Goal: Task Accomplishment & Management: Complete application form

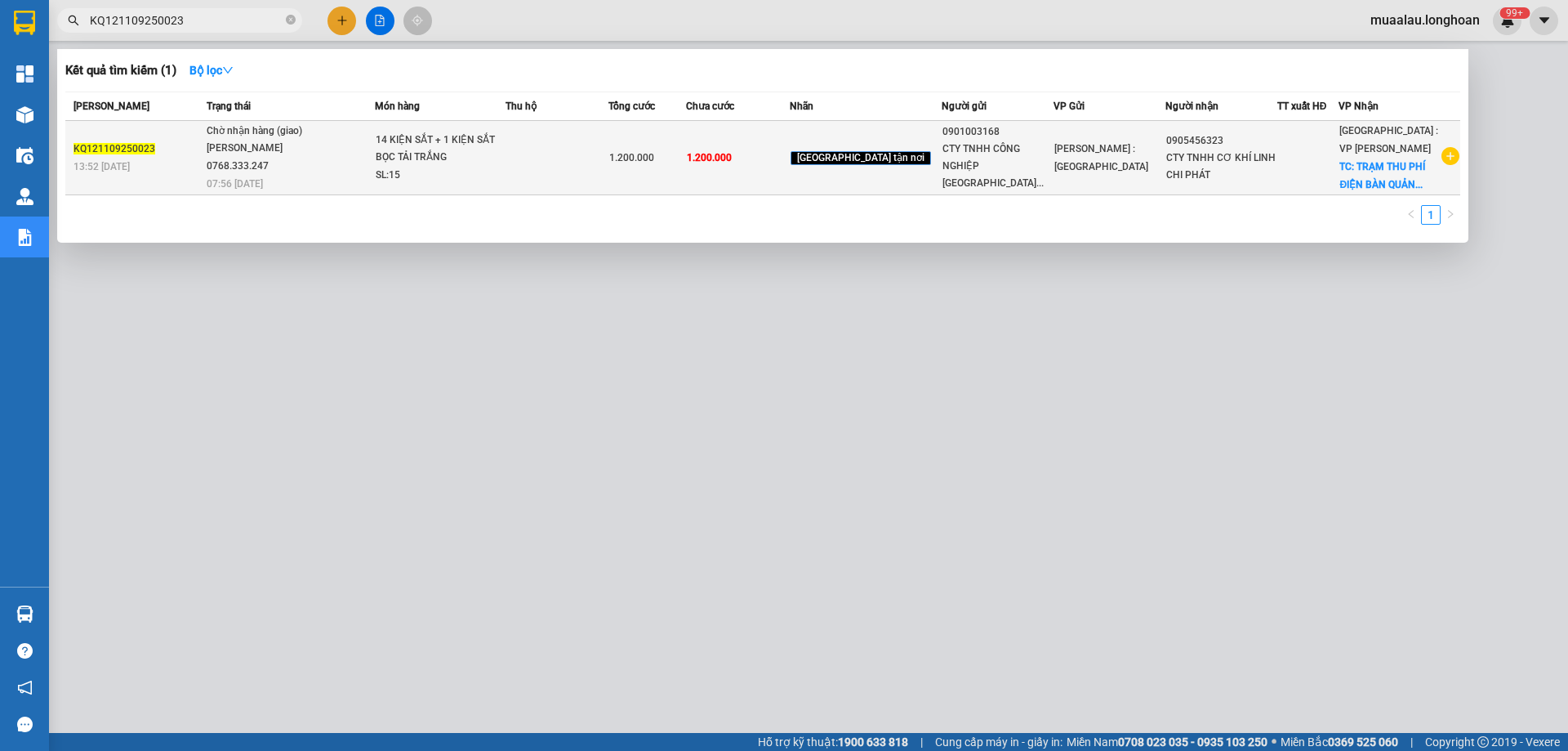
click at [210, 173] on td "Chờ nhận hàng (giao) [PERSON_NAME] 0768.333.247 07:56 [DATE]" at bounding box center [288, 158] width 172 height 74
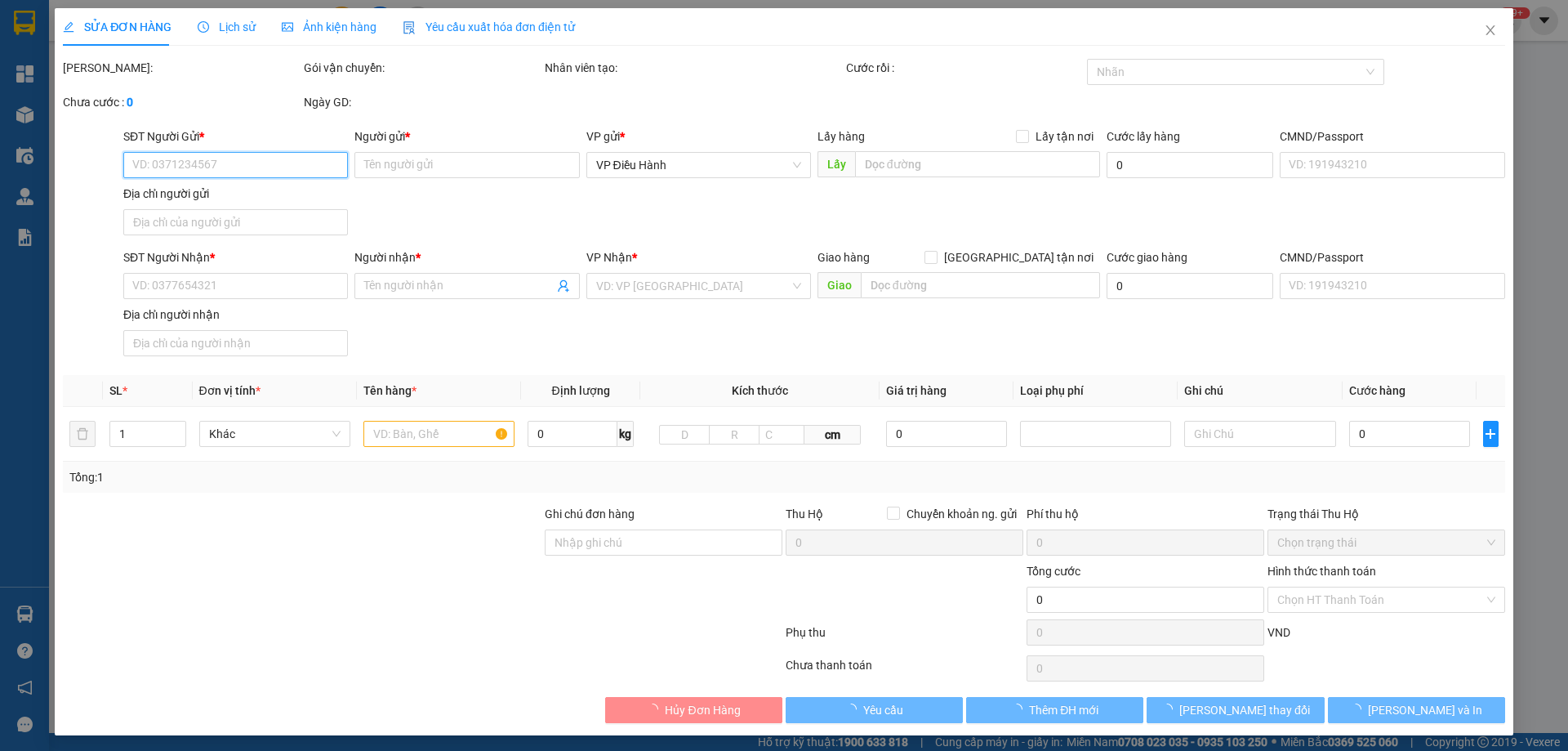
type input "0901003168"
type input "CTY TNHH CÔNG NGHIỆP [GEOGRAPHIC_DATA]"
type input "0905456323"
type input "CTY TNHH CƠ KHÍ LINH CHI PHÁT"
checkbox input "true"
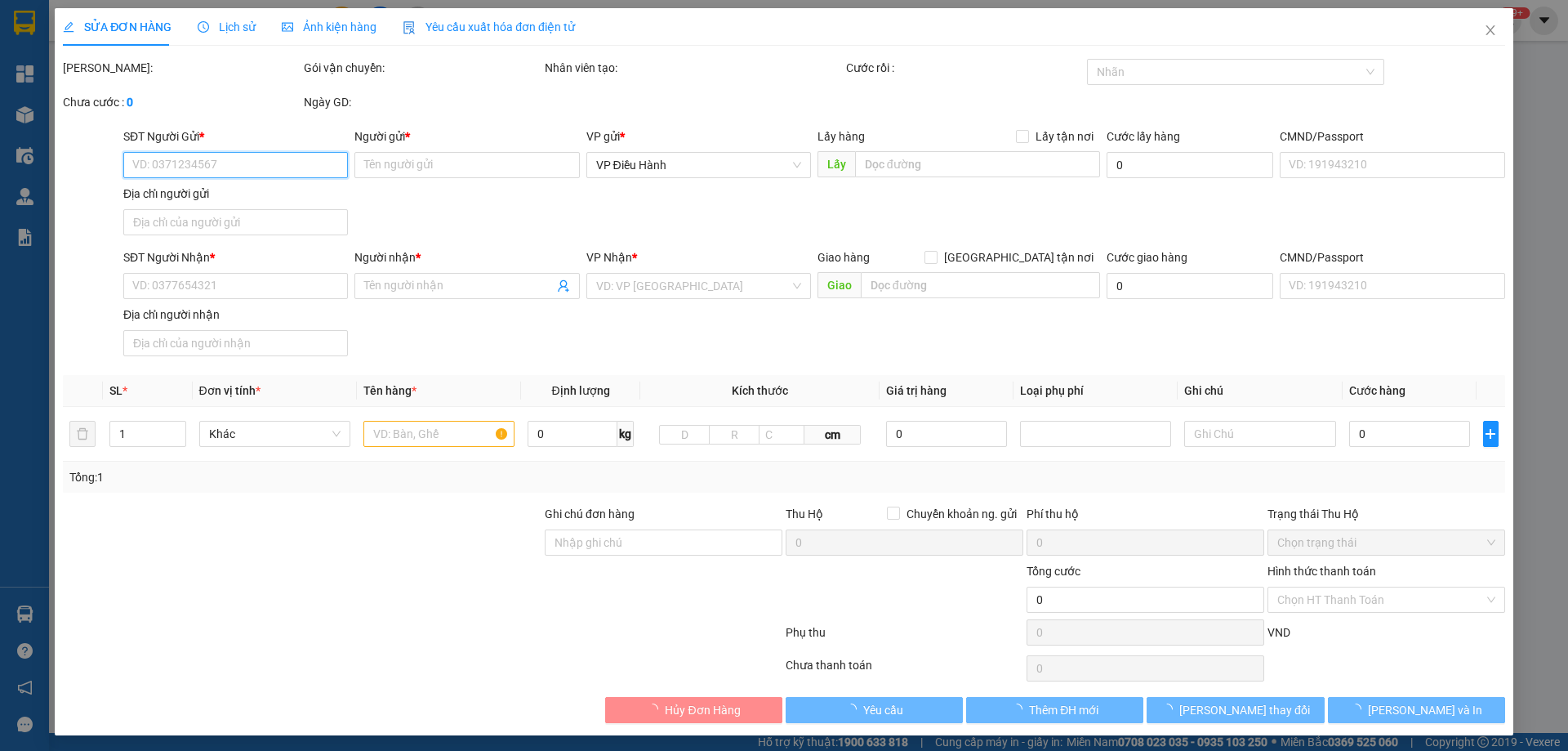
type input "TRẠM THU PHÍ ĐIỆN BÀN [GEOGRAPHIC_DATA]"
type input "1.200.000"
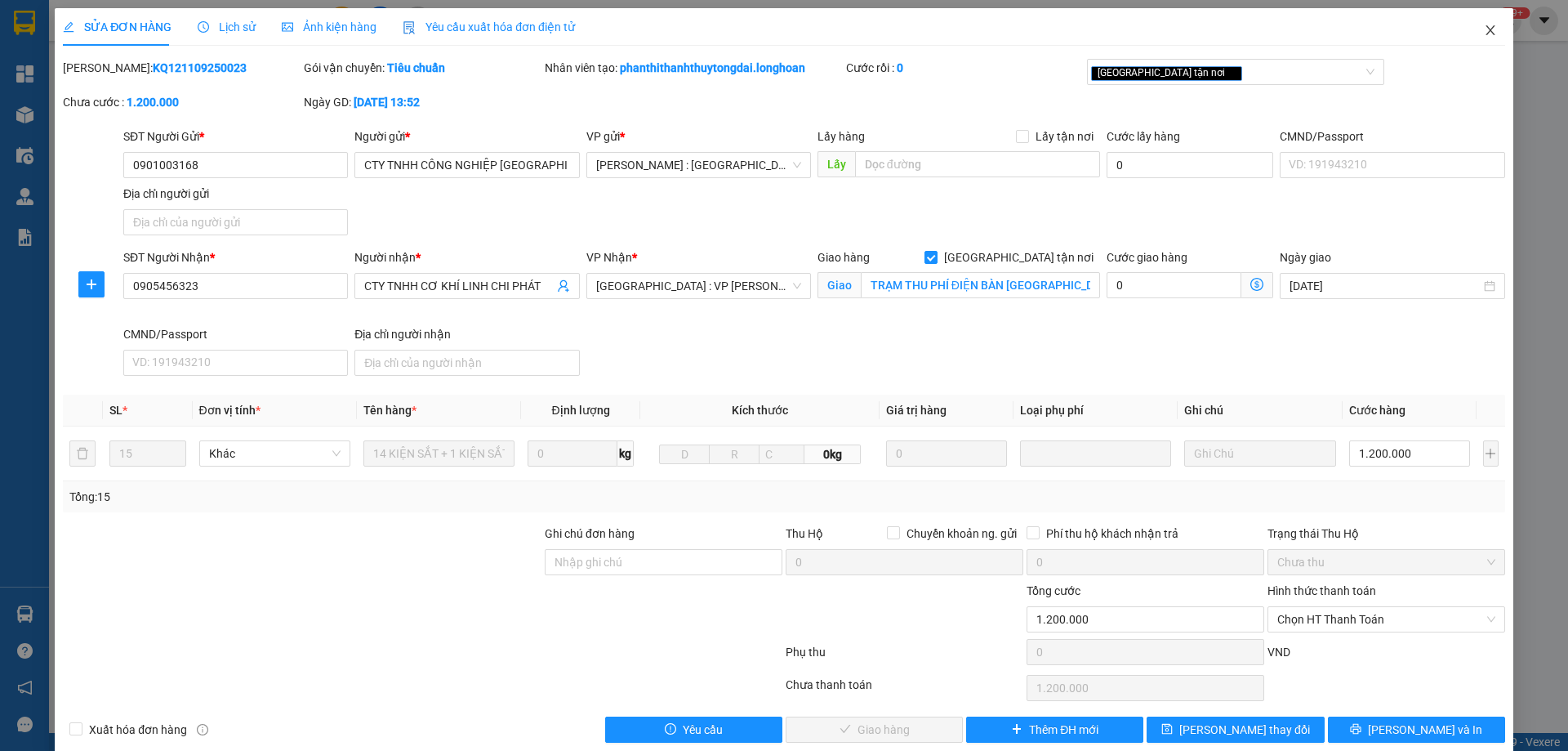
click at [1485, 28] on span "Close" at bounding box center [1490, 30] width 46 height 46
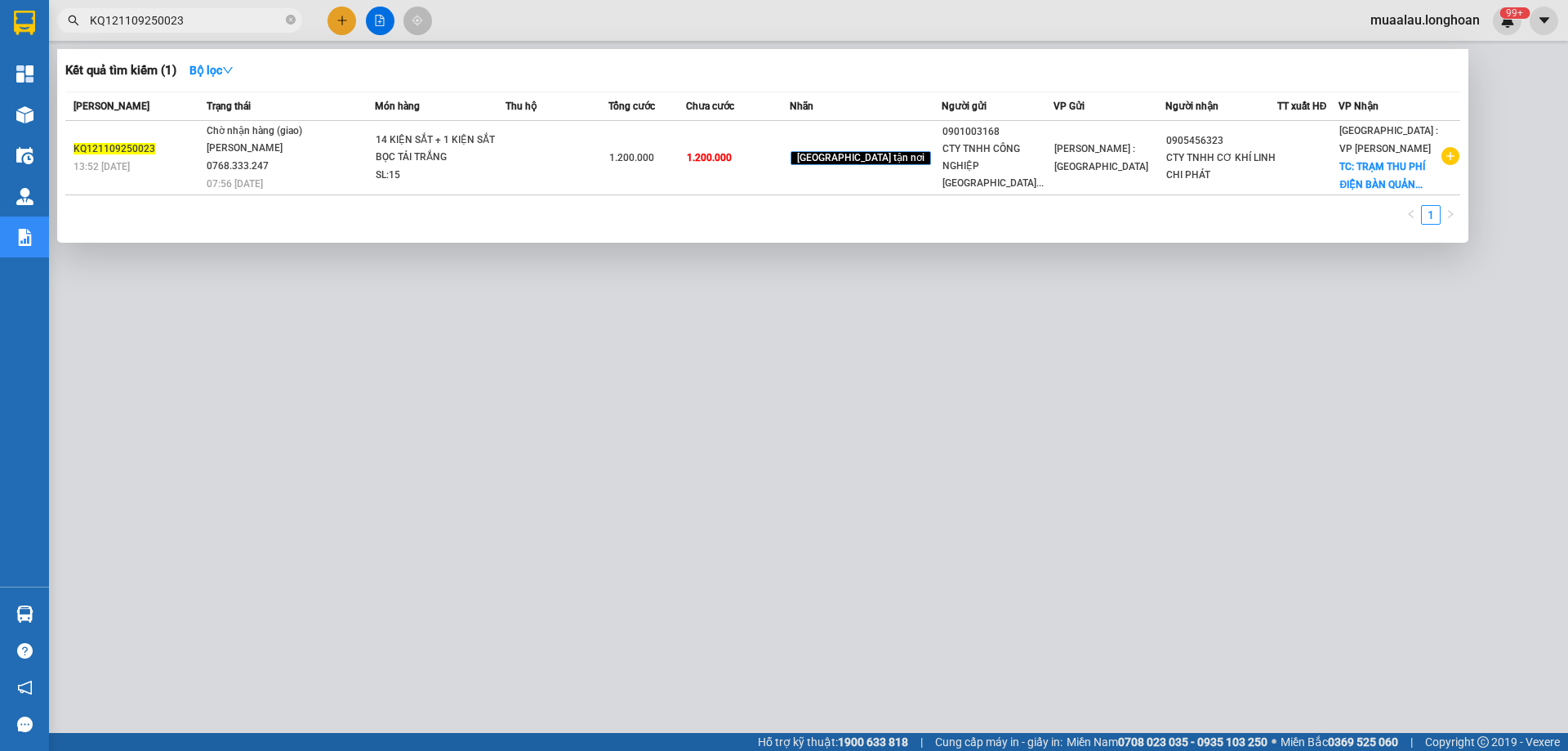
click at [218, 17] on input "KQ121109250023" at bounding box center [186, 20] width 193 height 18
paste input "HNVD2008250010"
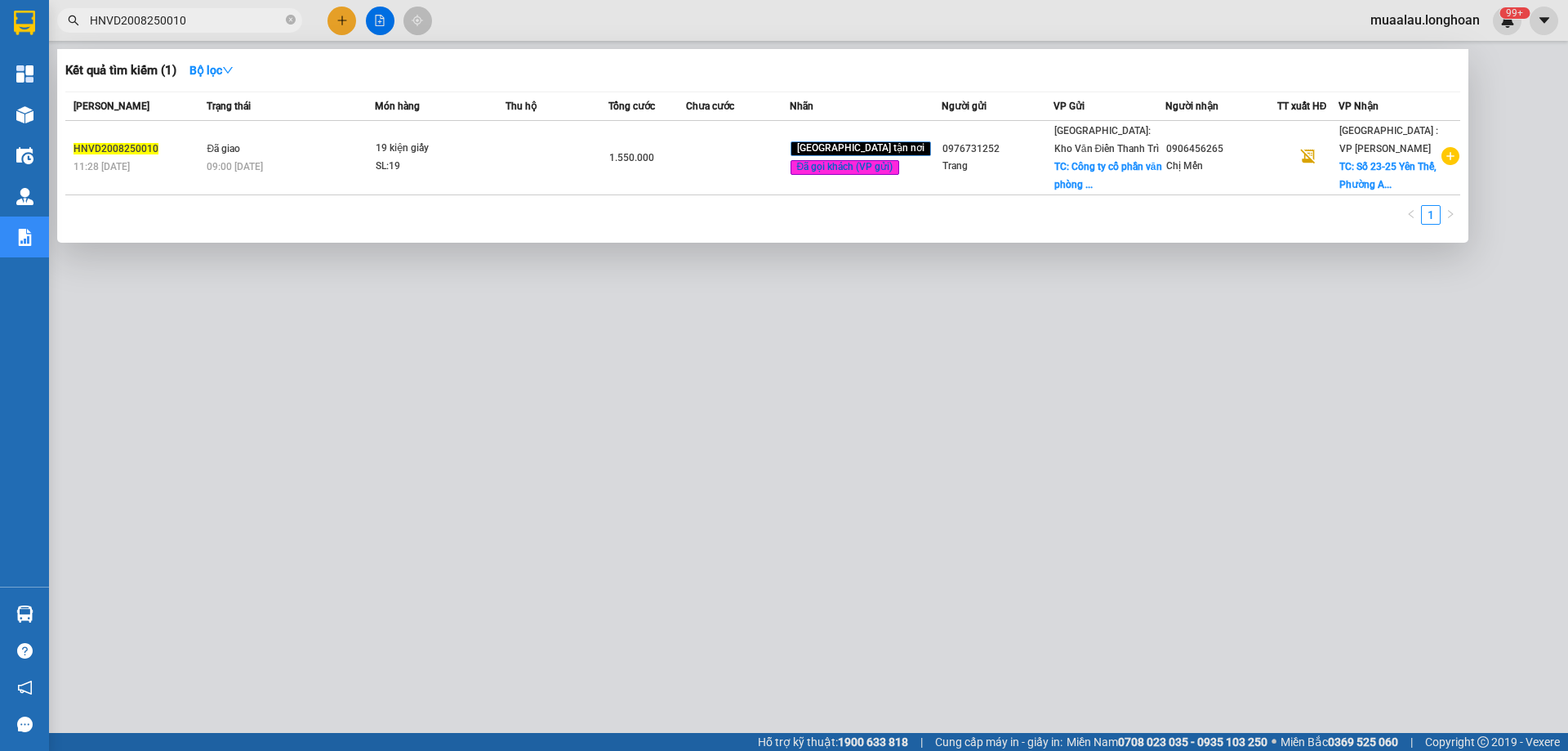
click at [190, 16] on input "HNVD2008250010" at bounding box center [186, 20] width 193 height 18
paste input "2"
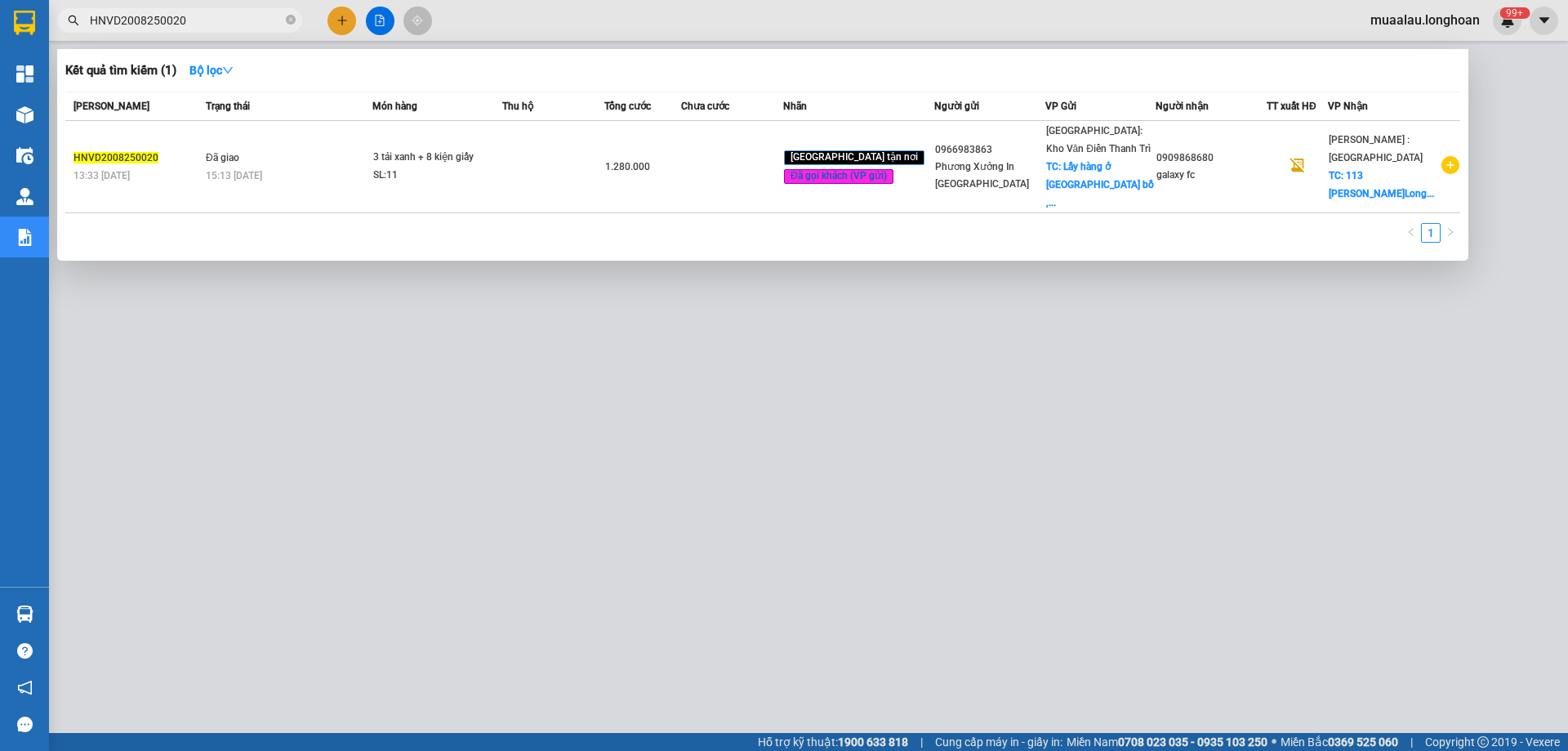
click at [190, 20] on input "HNVD2008250020" at bounding box center [186, 20] width 193 height 18
paste input "DNTK2908250009"
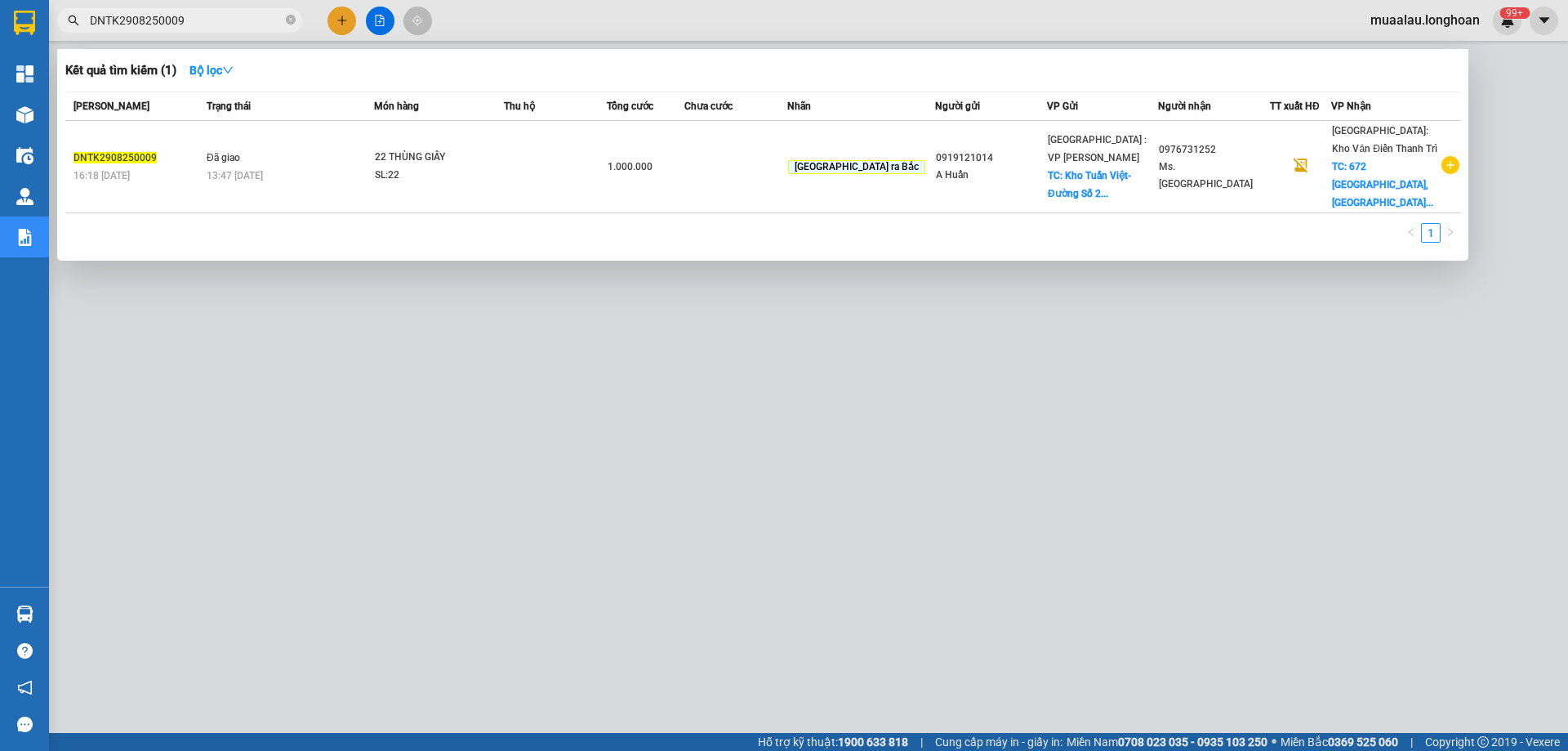
click at [203, 24] on input "DNTK2908250009" at bounding box center [186, 20] width 193 height 18
paste input "HNVD2008250010"
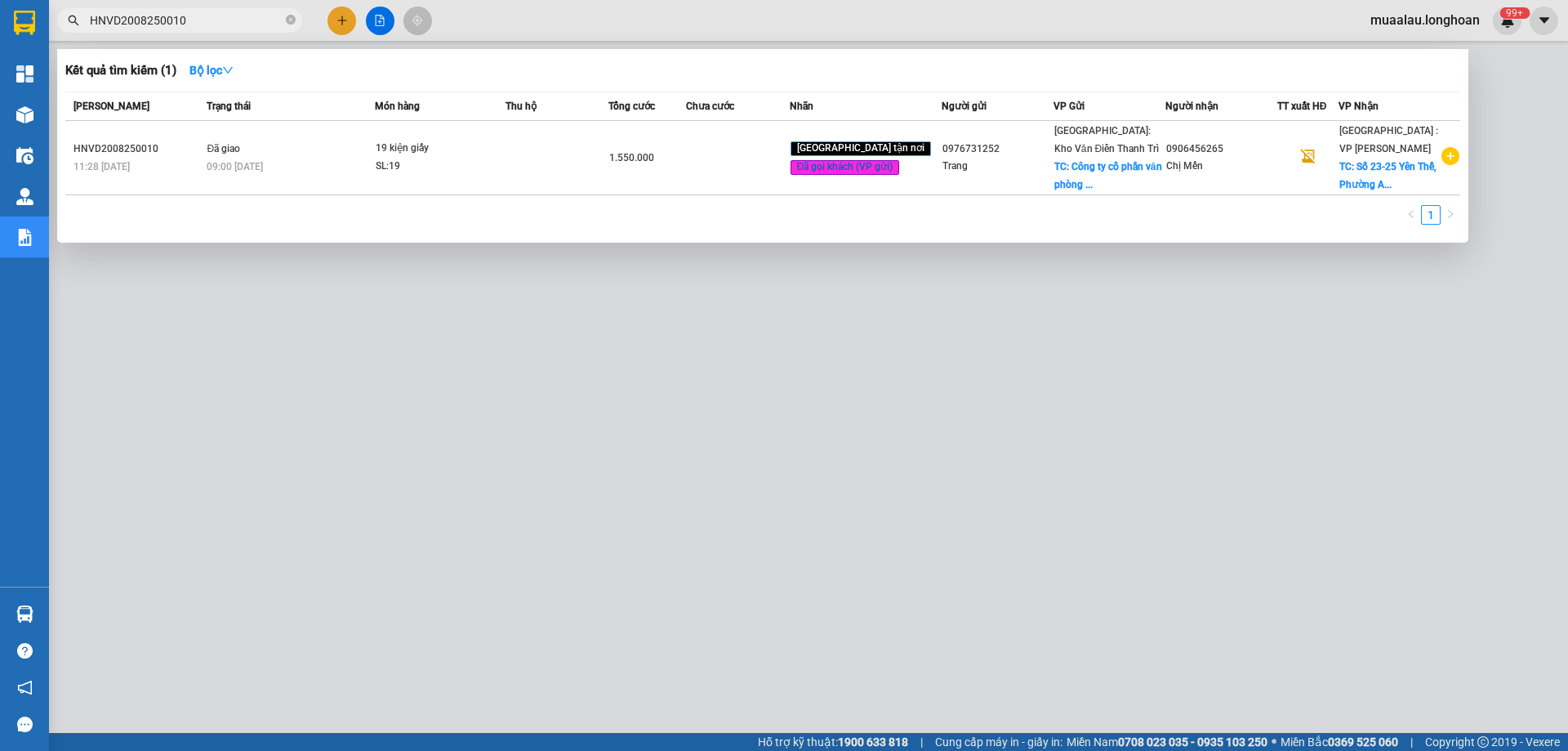
click at [215, 22] on input "HNVD2008250010" at bounding box center [186, 20] width 193 height 18
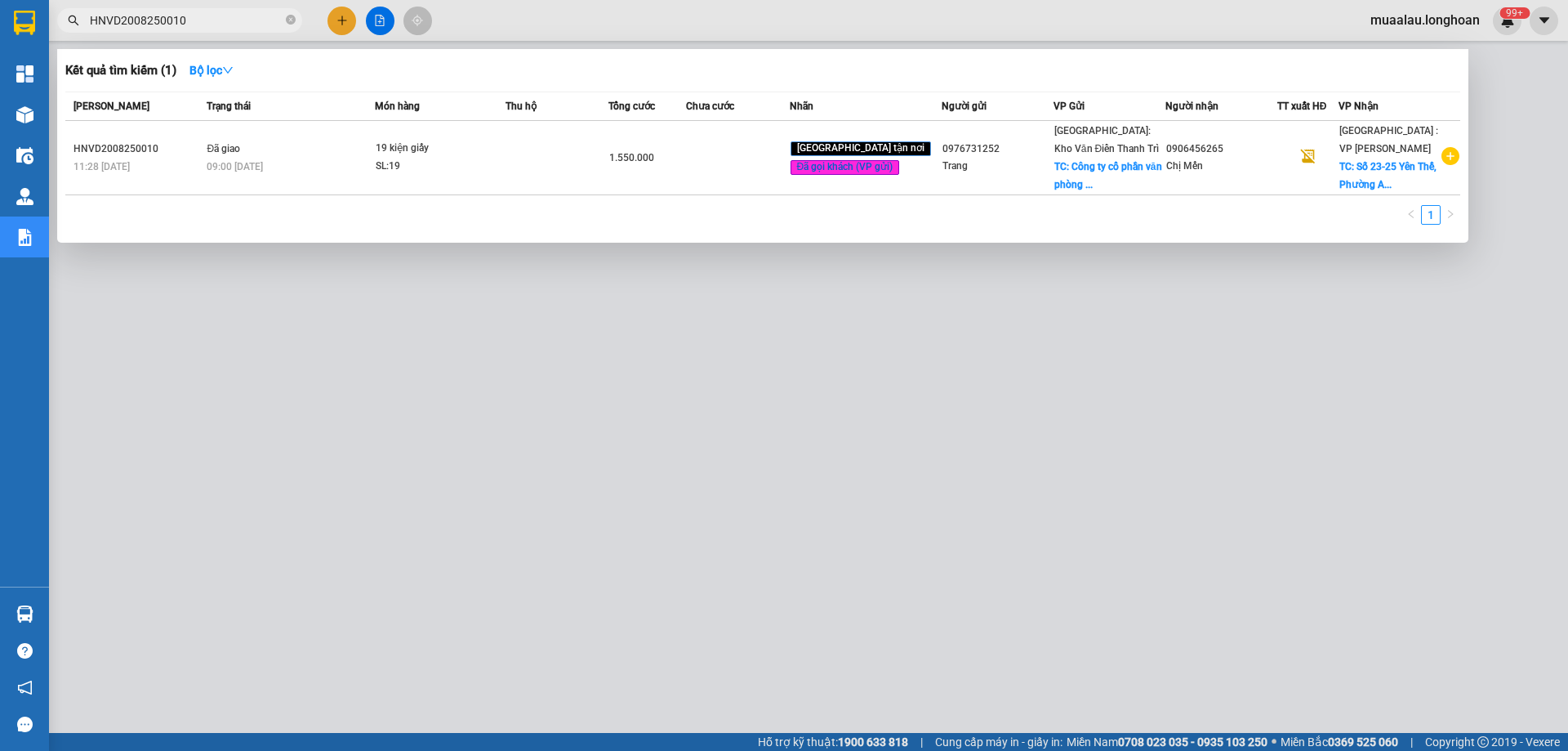
paste input "DNTK2908250009"
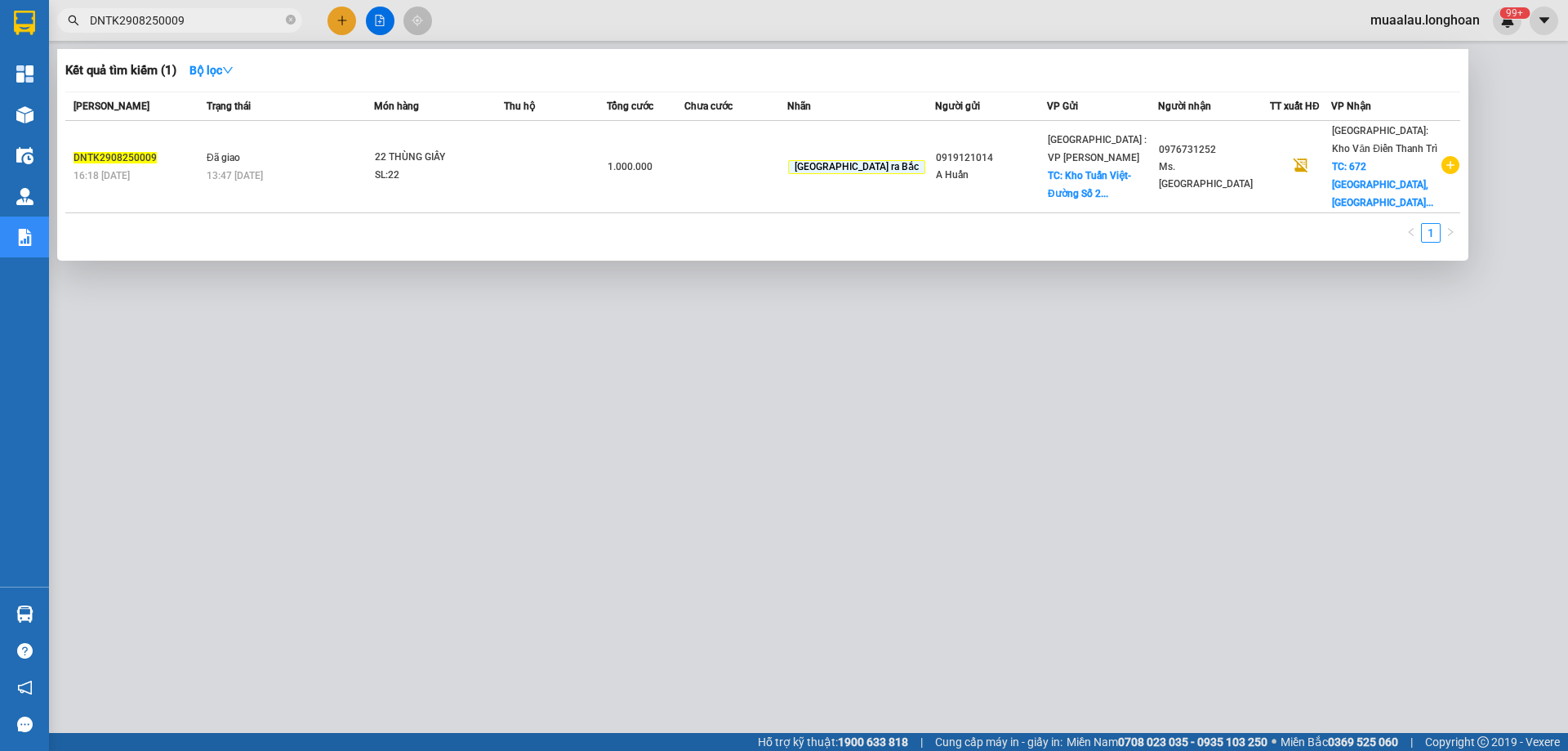
click at [190, 18] on input "DNTK2908250009" at bounding box center [186, 20] width 193 height 18
paste input "QU120509250018"
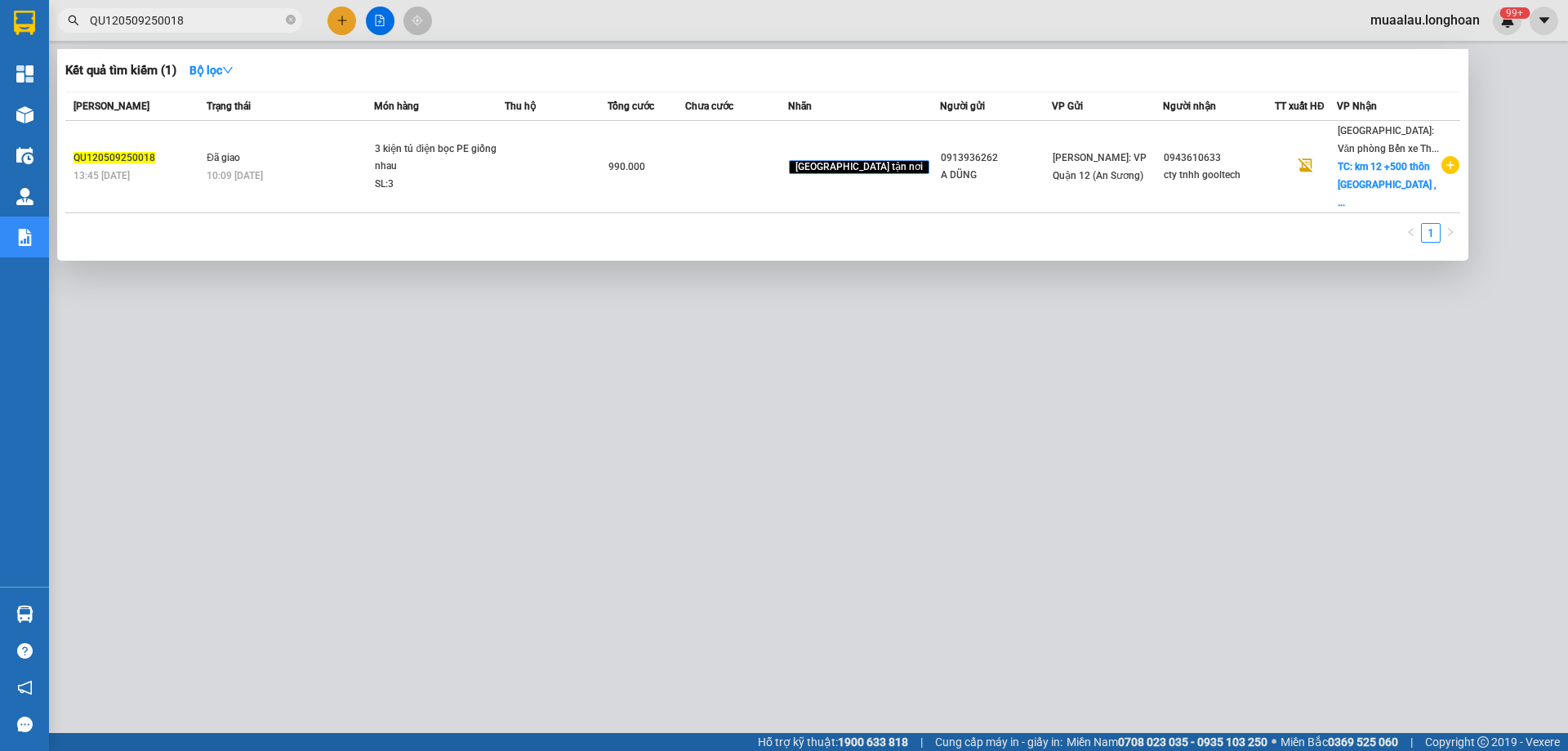
click at [192, 13] on input "QU120509250018" at bounding box center [186, 20] width 193 height 18
paste input "HNHD2908250030"
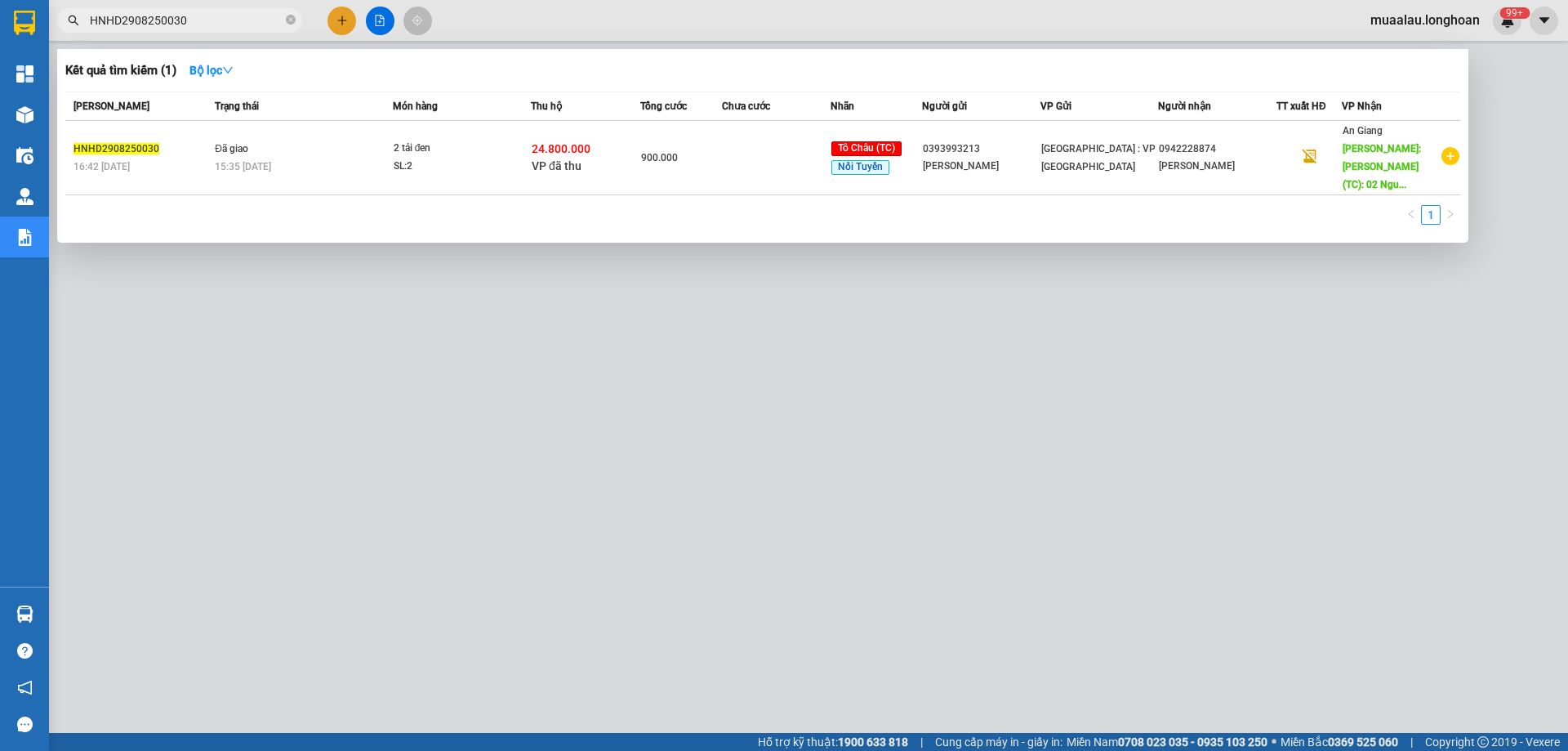
click at [191, 16] on input "HNHD2908250030" at bounding box center [186, 20] width 193 height 18
paste input "QU121309250005"
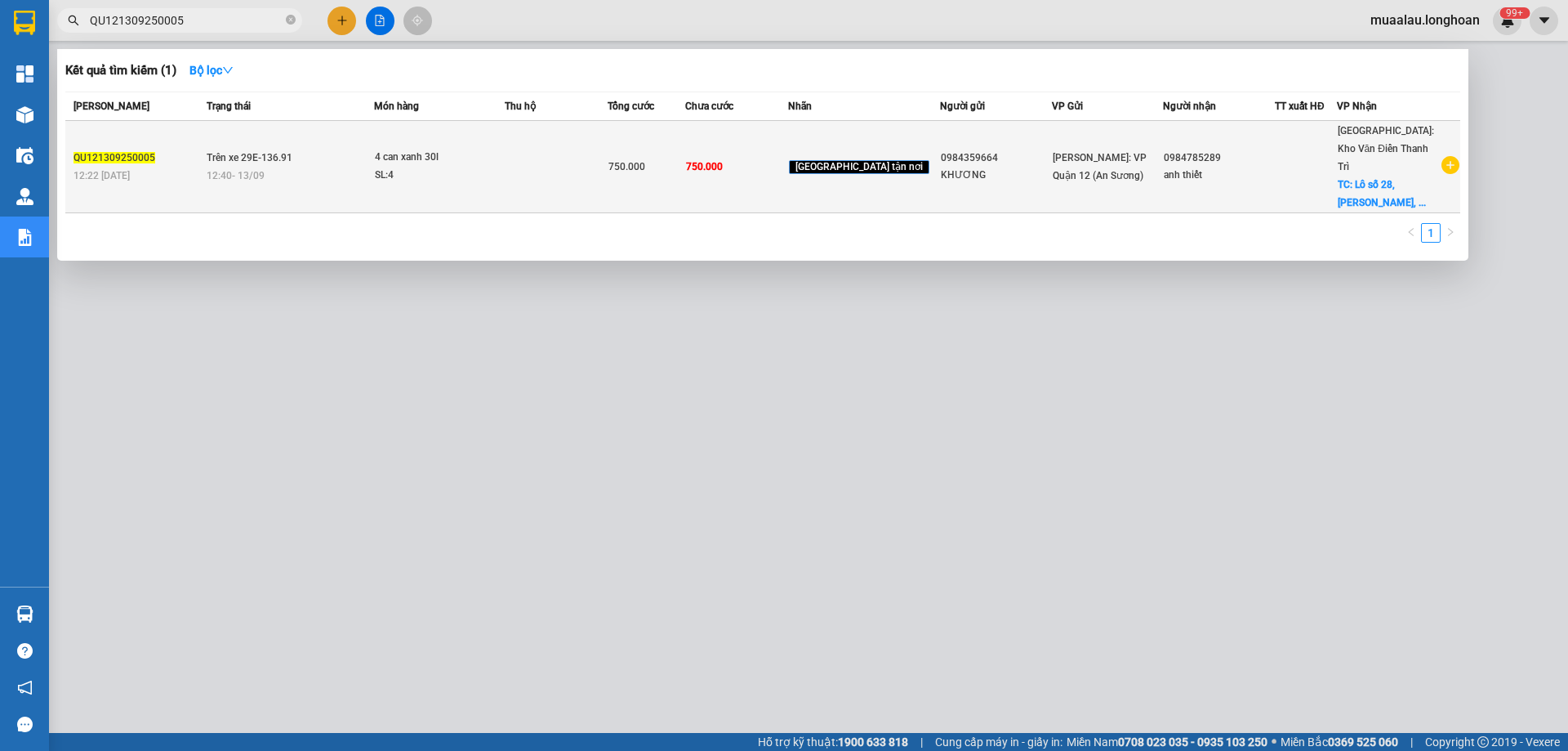
type input "QU121309250005"
click at [239, 153] on span "Trên xe 29E-136.91" at bounding box center [249, 158] width 86 height 12
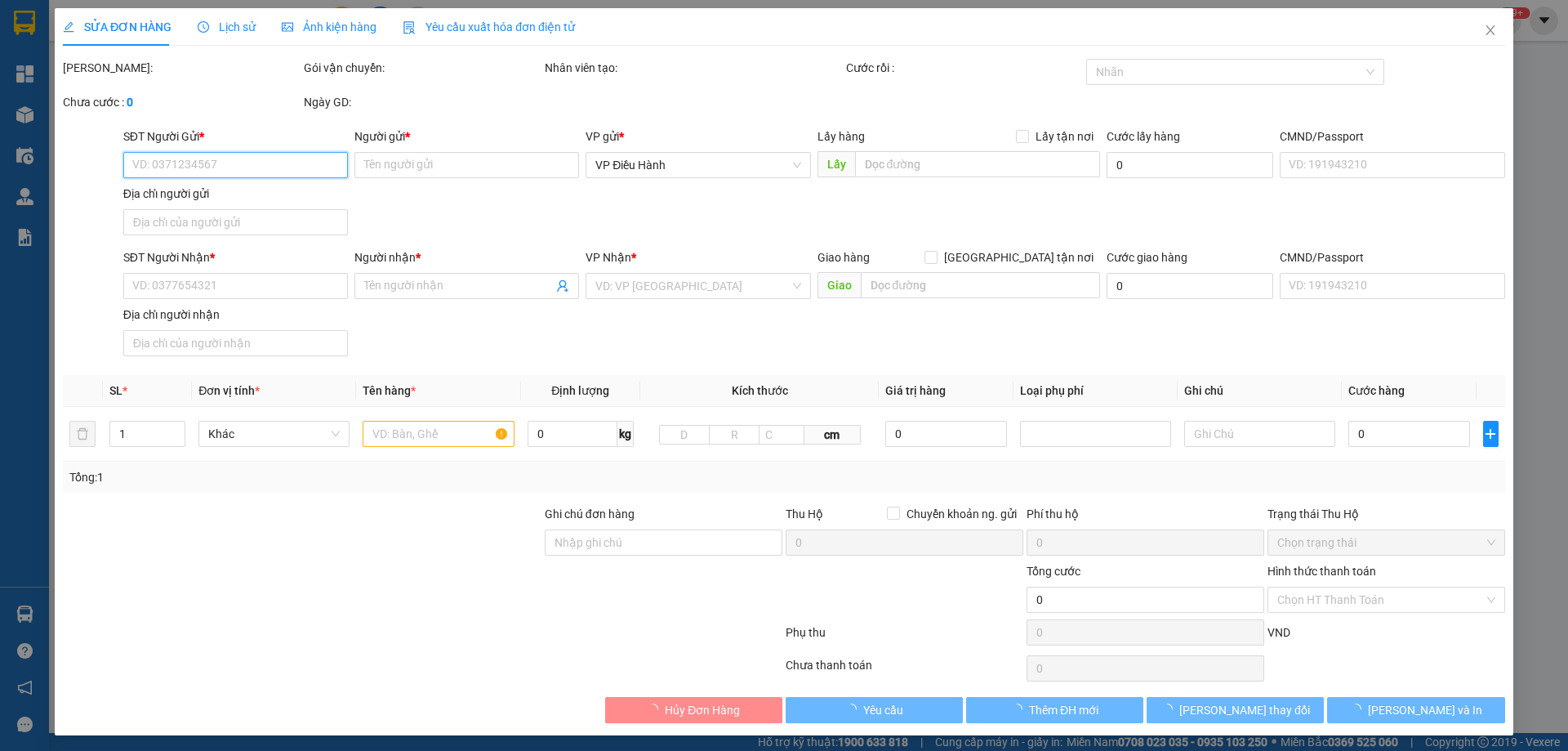
type input "0984359664"
type input "KHƯƠNG"
type input "0984785289"
type input "anh thiết"
checkbox input "true"
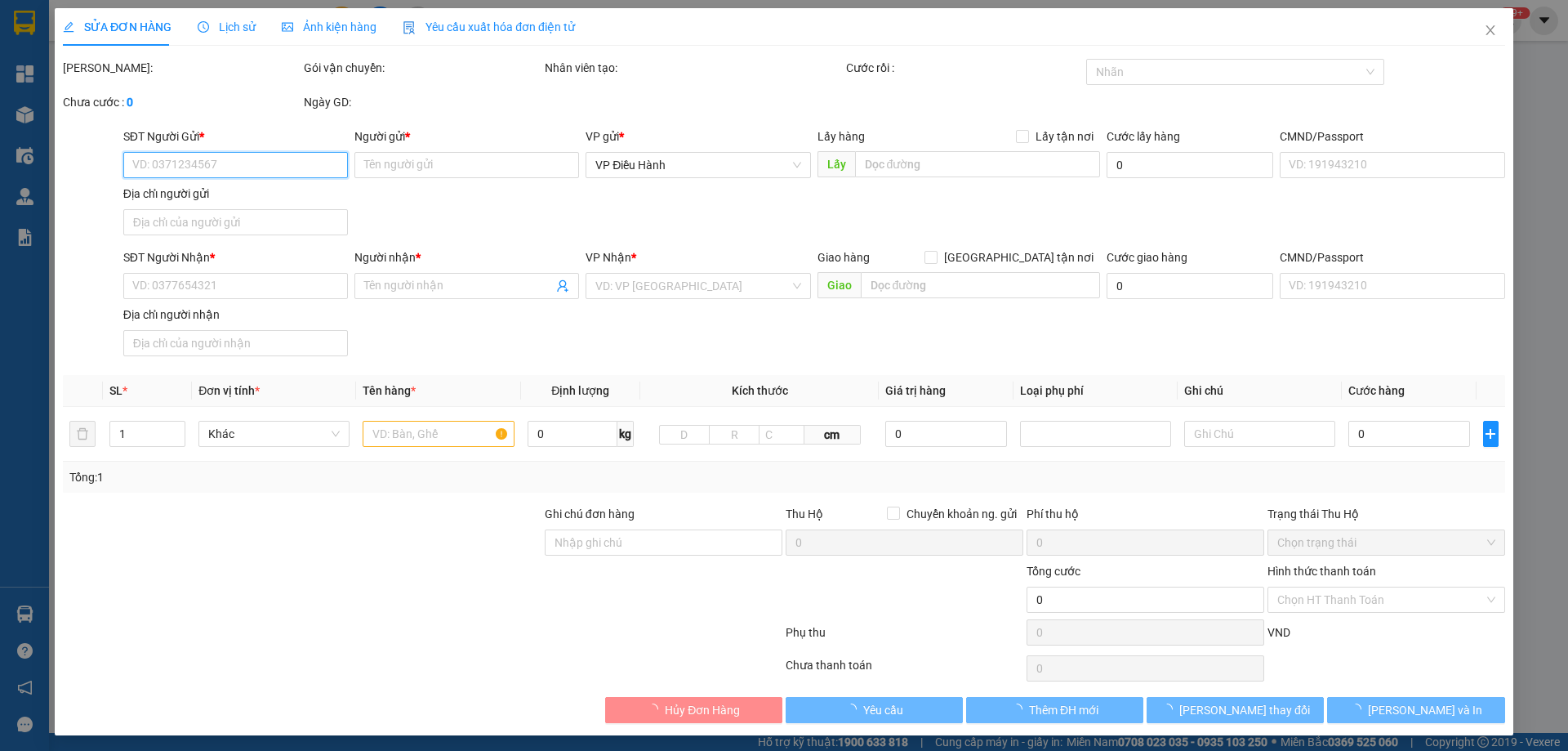
type input "Lô số 28, [PERSON_NAME], TT [GEOGRAPHIC_DATA], [GEOGRAPHIC_DATA], [GEOGRAPHIC_D…"
type input "nhận theo kiện - hư hỏng ko chịu trách nhiệm"
type input "750.000"
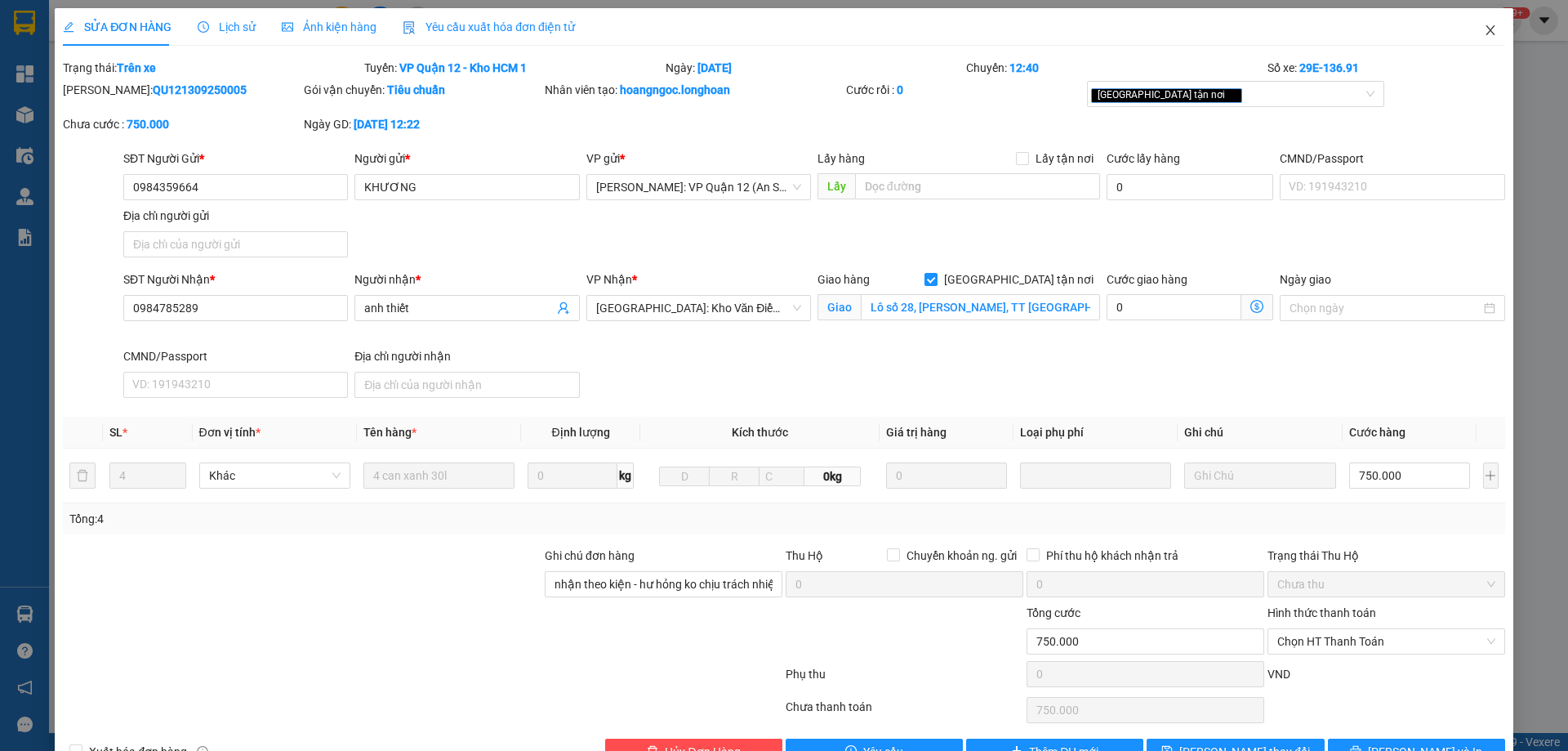
click at [1484, 34] on icon "close" at bounding box center [1490, 29] width 13 height 13
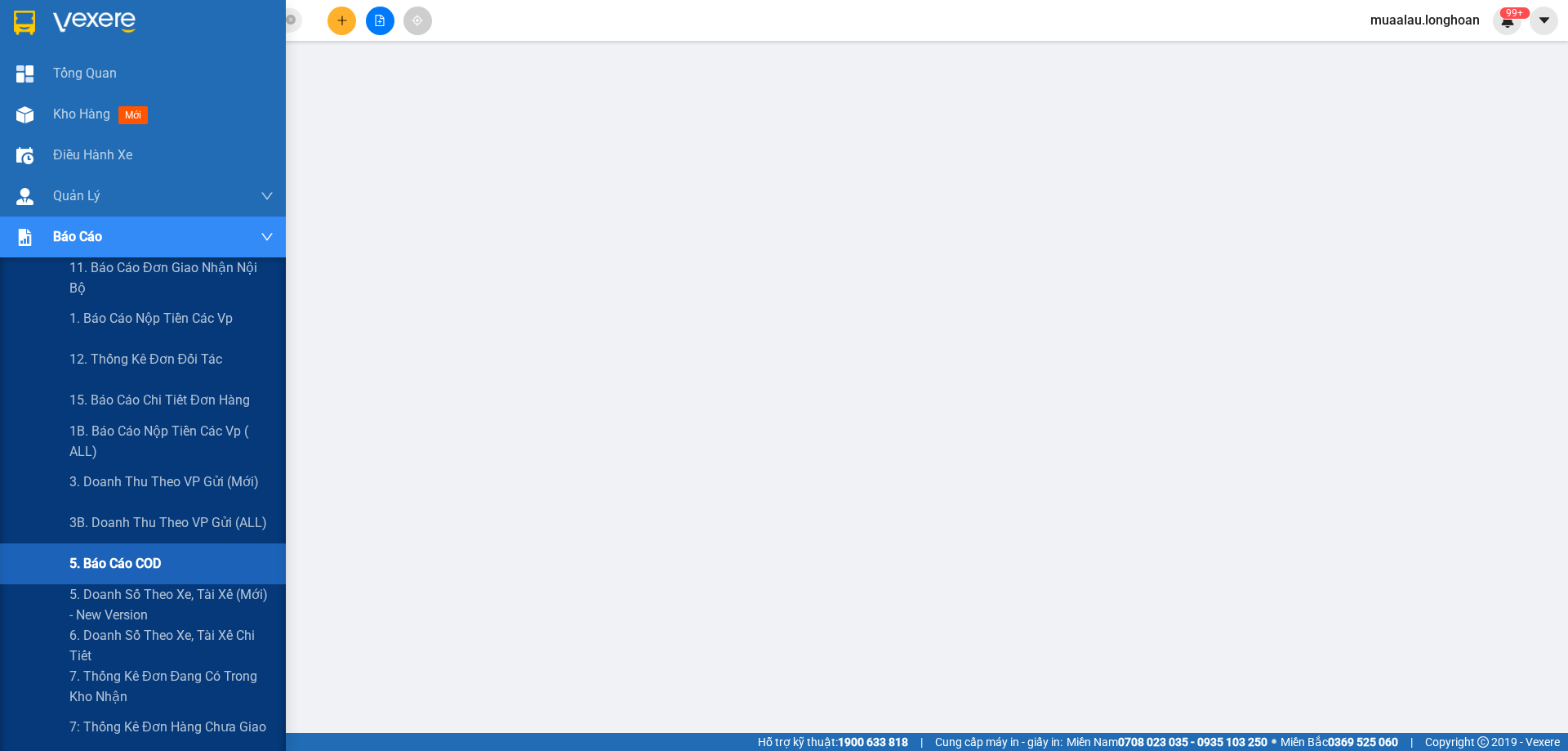
click at [158, 559] on span "5. Báo cáo COD" at bounding box center [115, 563] width 92 height 20
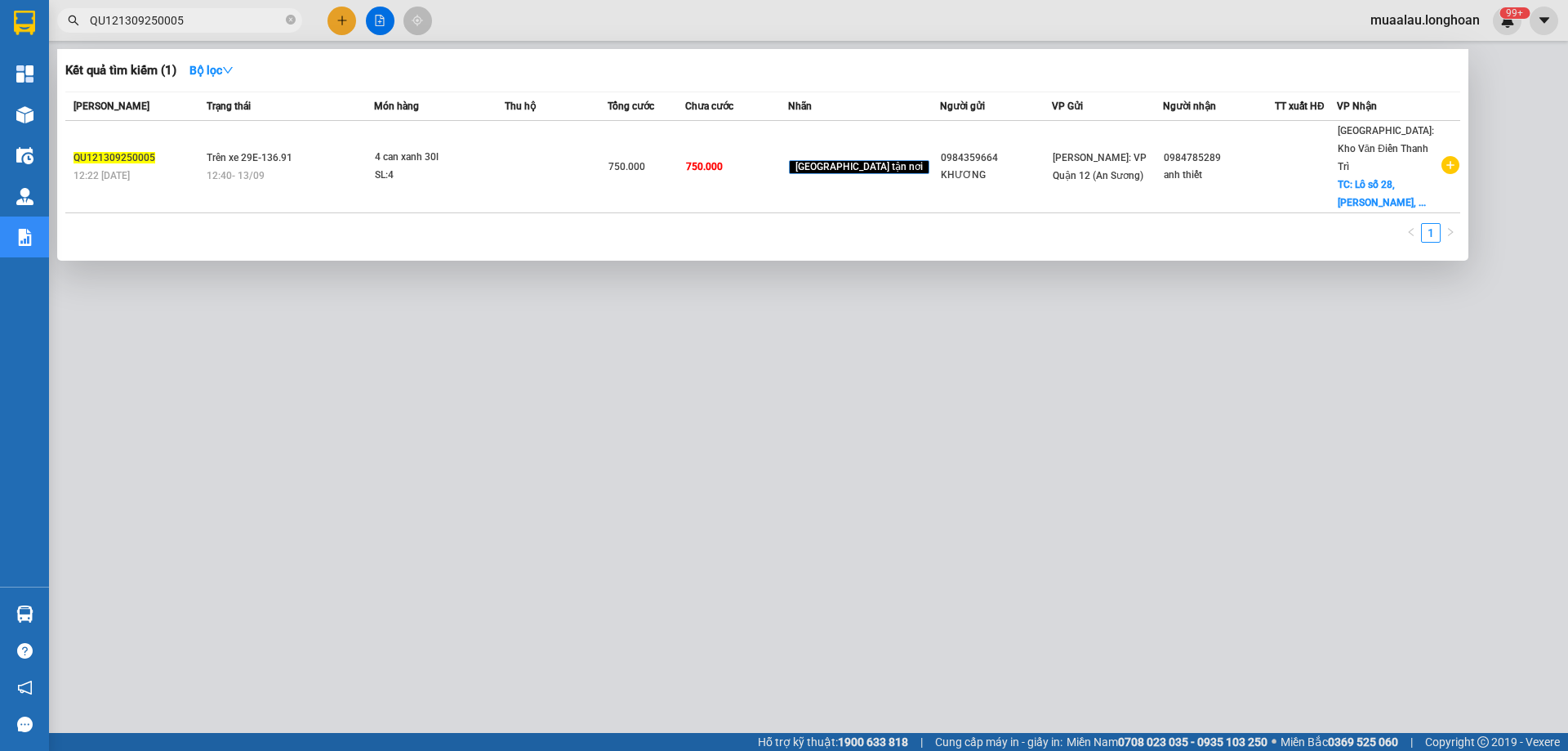
click at [223, 26] on input "QU121309250005" at bounding box center [186, 20] width 193 height 18
paste input "VHBT0809250020"
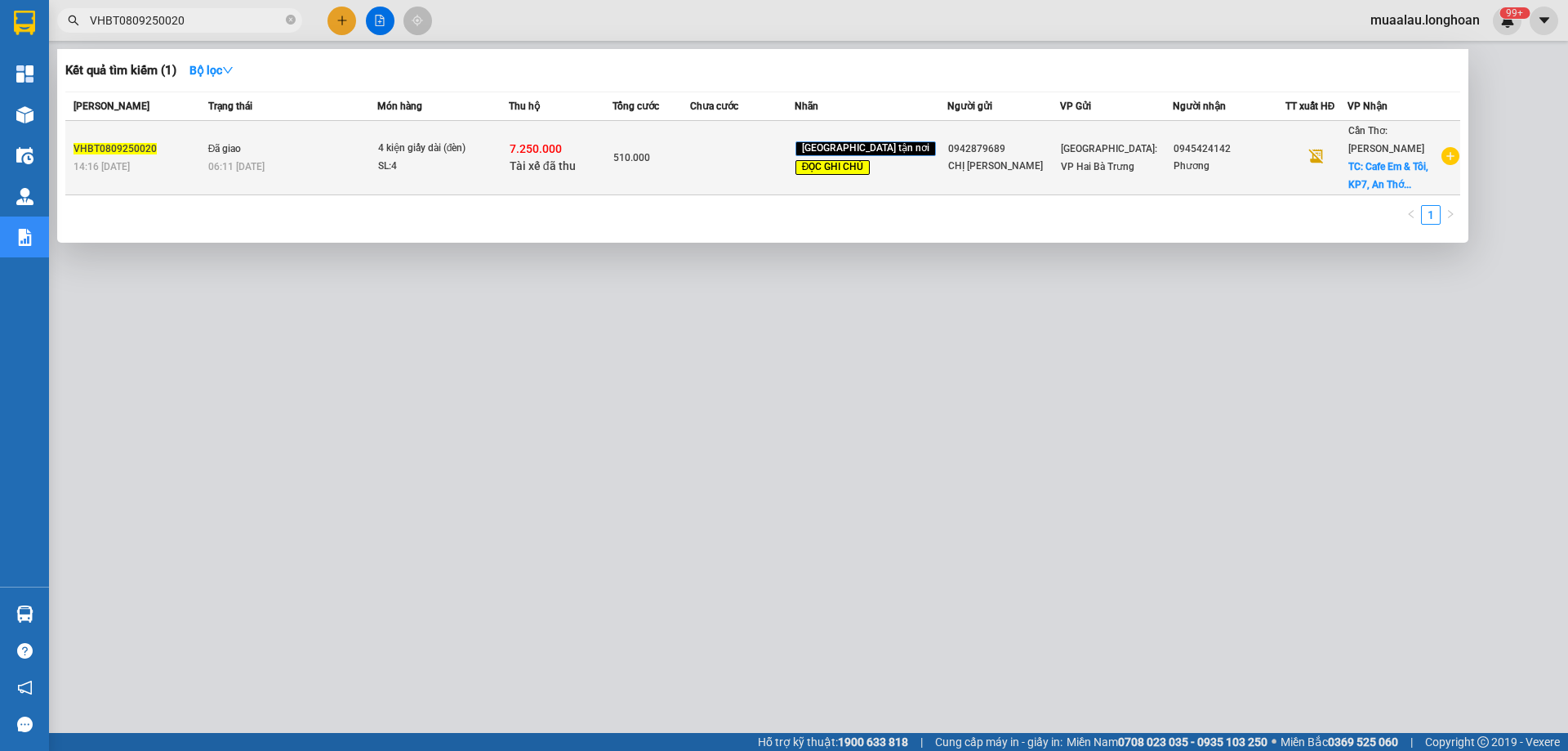
type input "VHBT0809250020"
click at [236, 137] on td "Đã giao 06:11 [DATE]" at bounding box center [291, 158] width 173 height 74
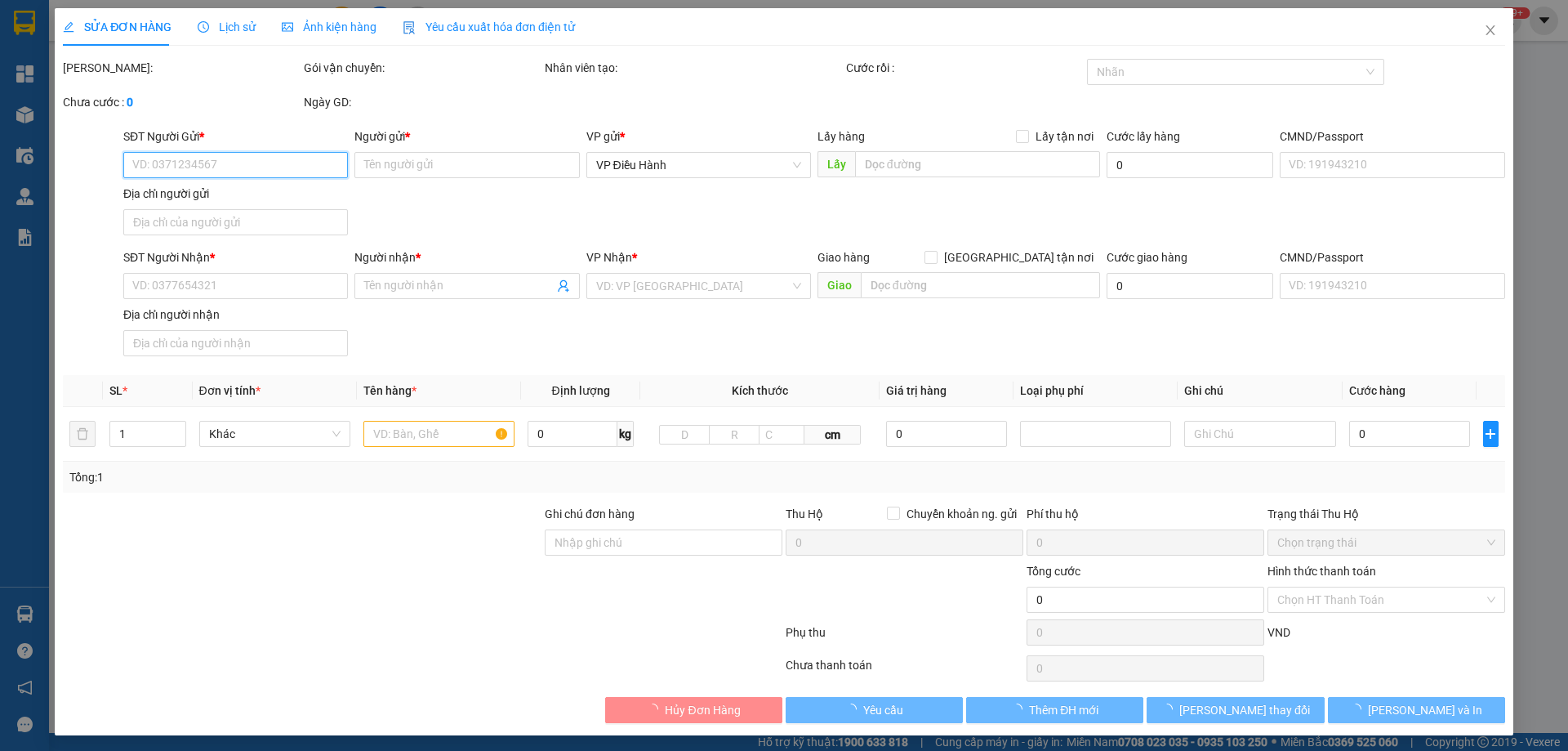
type input "0942879689"
type input "CHỊ [PERSON_NAME]"
type input "0945424142"
type input "Phương"
checkbox input "true"
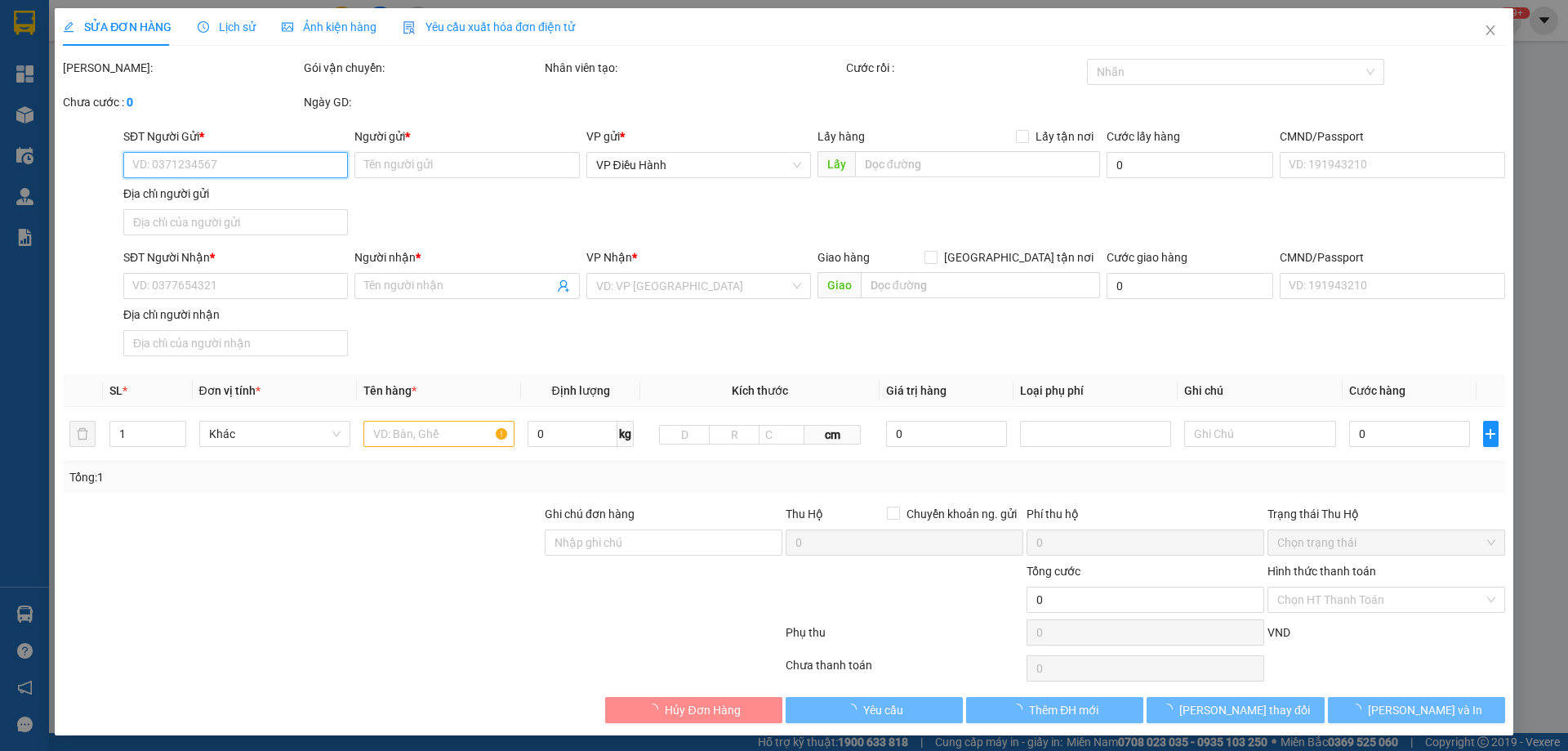
type input "Cafe Em & Tôi, KP7, An Thới, [GEOGRAPHIC_DATA], [GEOGRAPHIC_DATA]"
type input "Hàng chính sách, giao nguyên kiện hư vỡ không đền"
checkbox input "true"
type input "7.250.000"
type input "25.000"
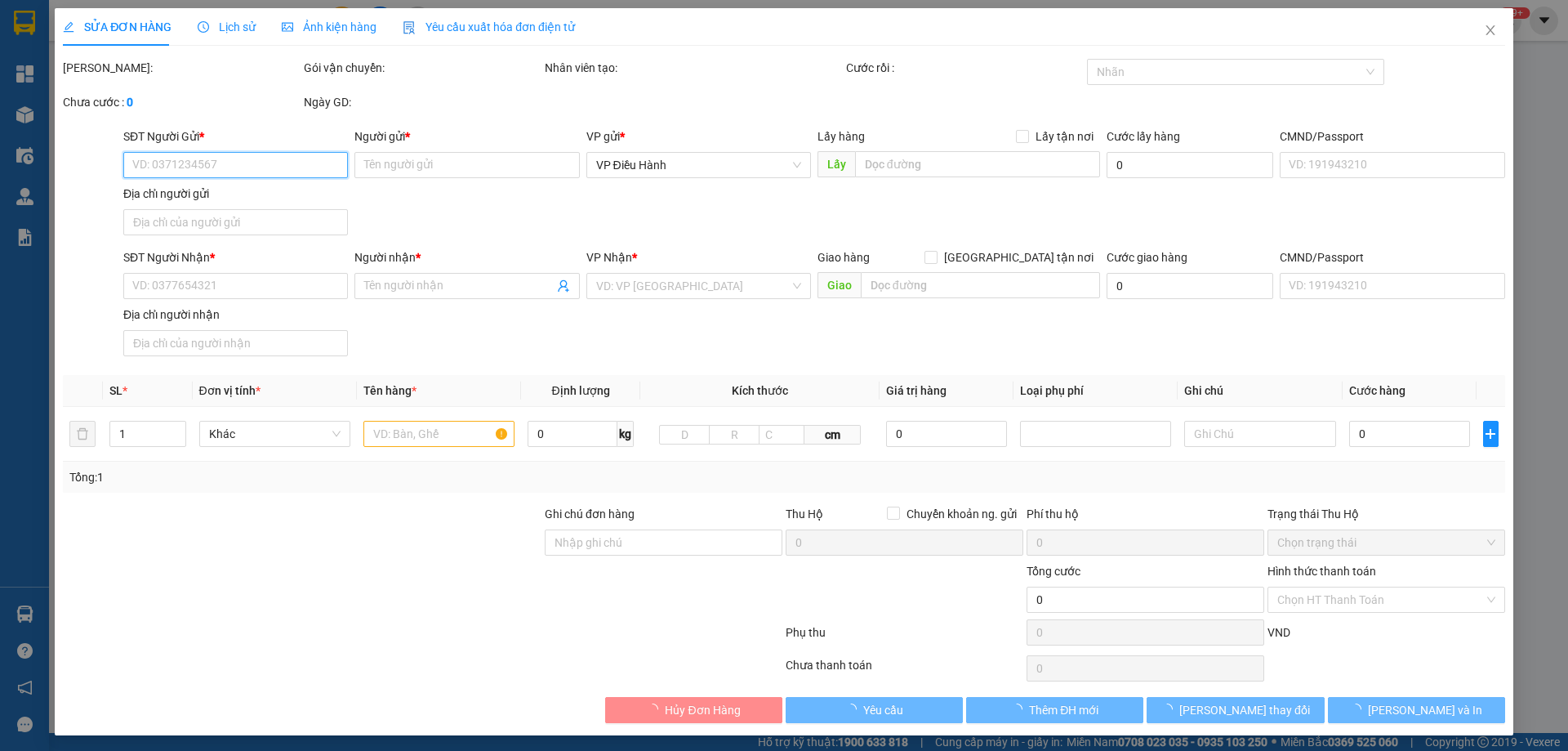
type input "510.000"
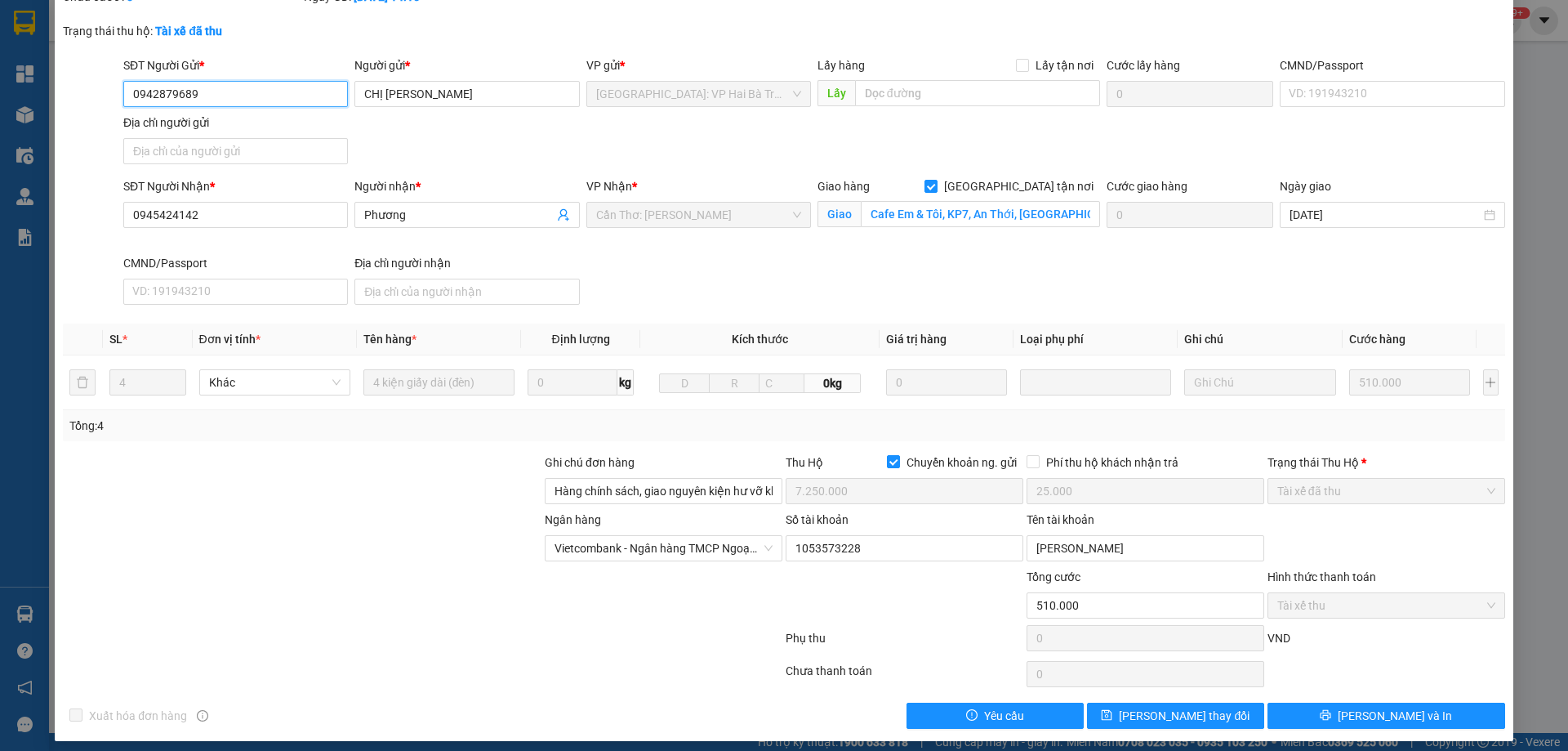
scroll to position [115, 0]
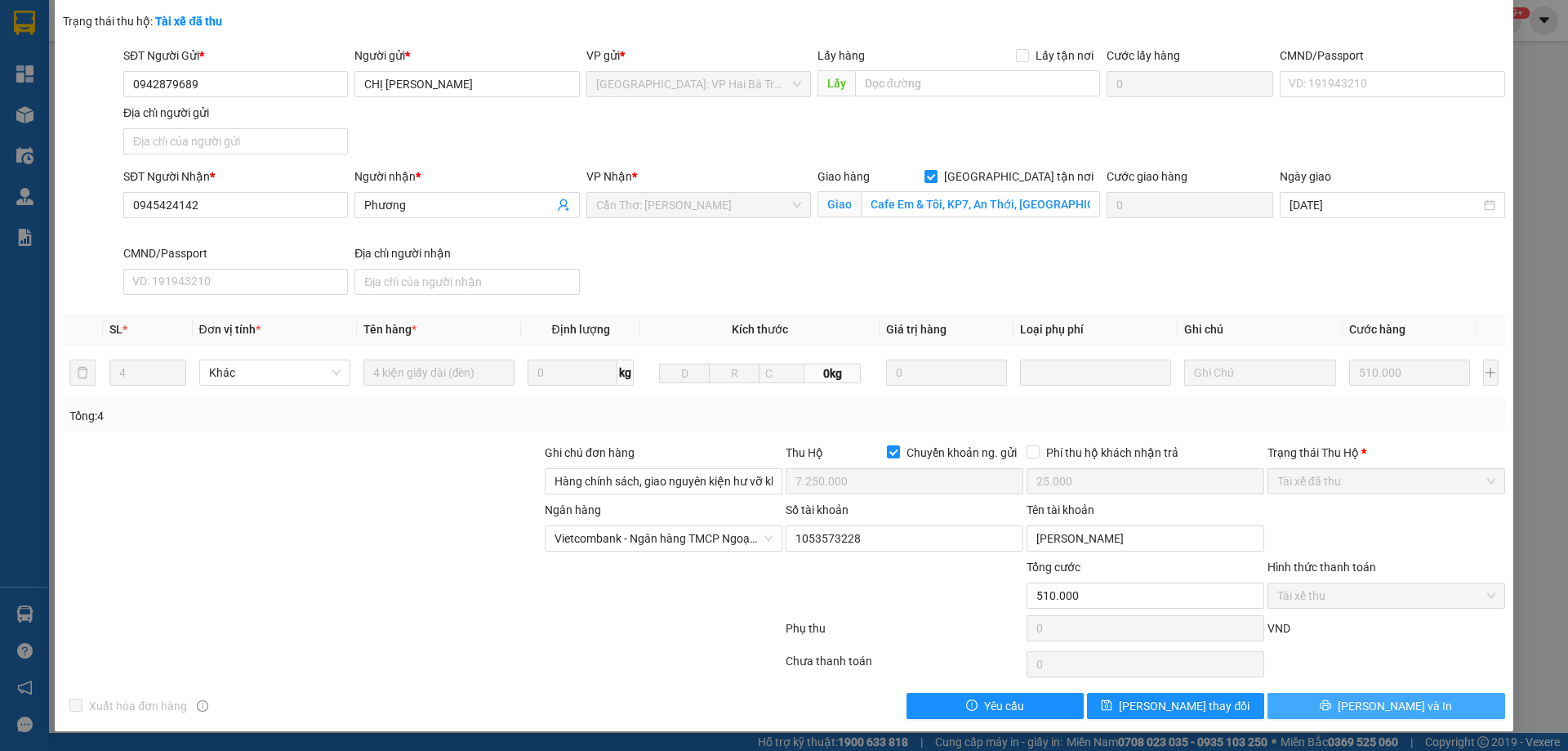
click at [1380, 702] on span "[PERSON_NAME] và In" at bounding box center [1395, 705] width 114 height 18
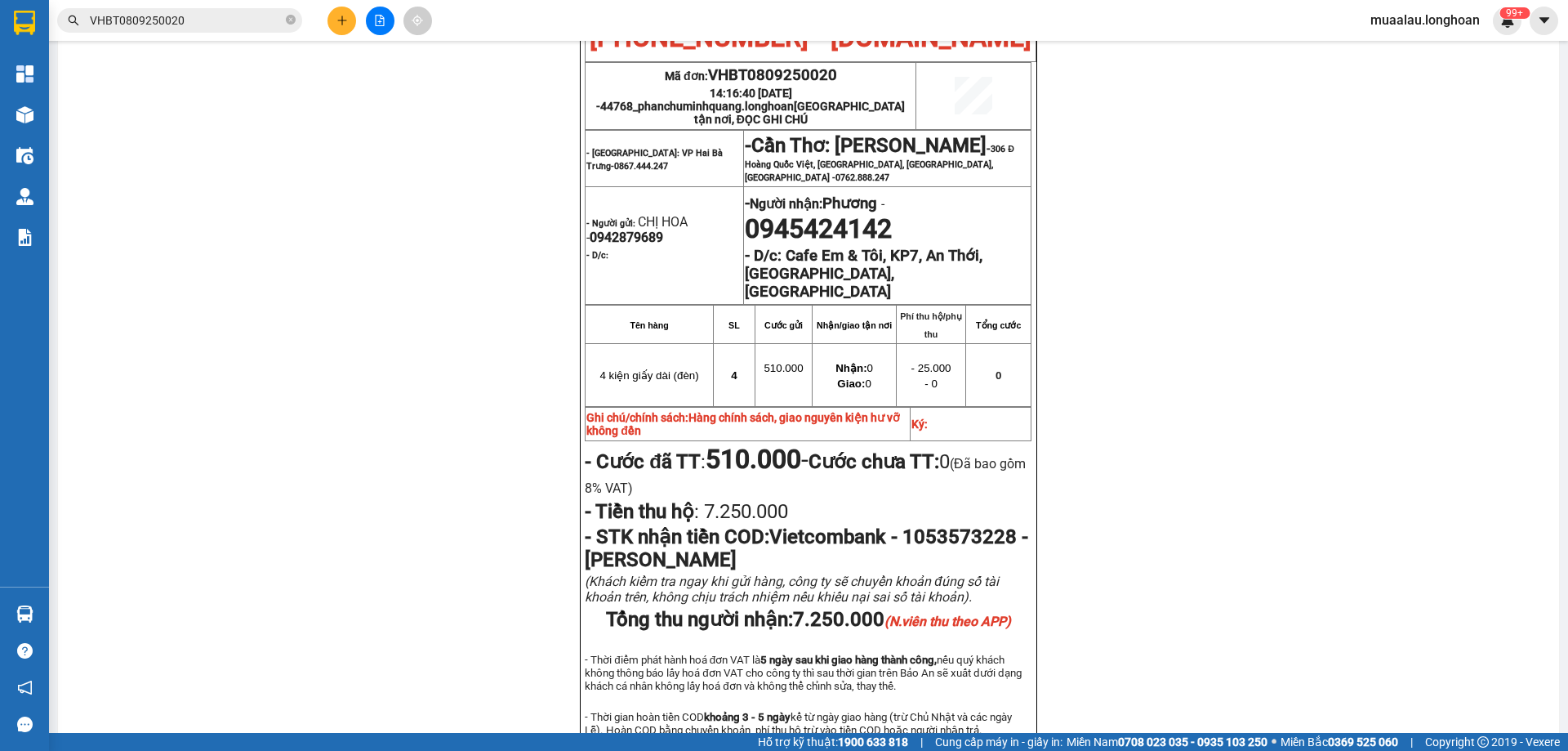
scroll to position [868, 0]
click at [622, 241] on span "0942879689" at bounding box center [625, 239] width 73 height 16
copy span "0942879689"
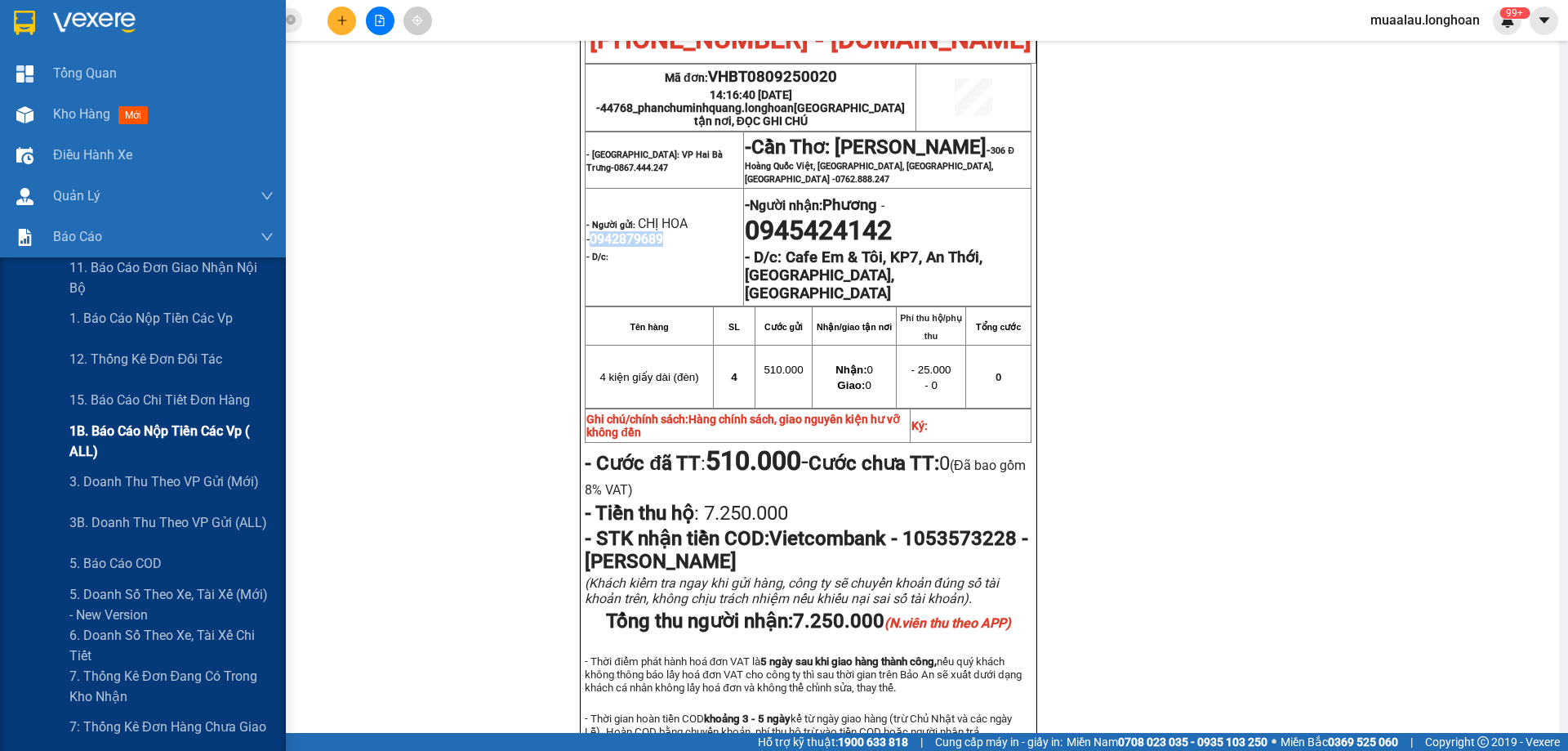
click at [163, 432] on span "1B. Báo cáo nộp tiền các vp ( ALL)" at bounding box center [171, 441] width 205 height 41
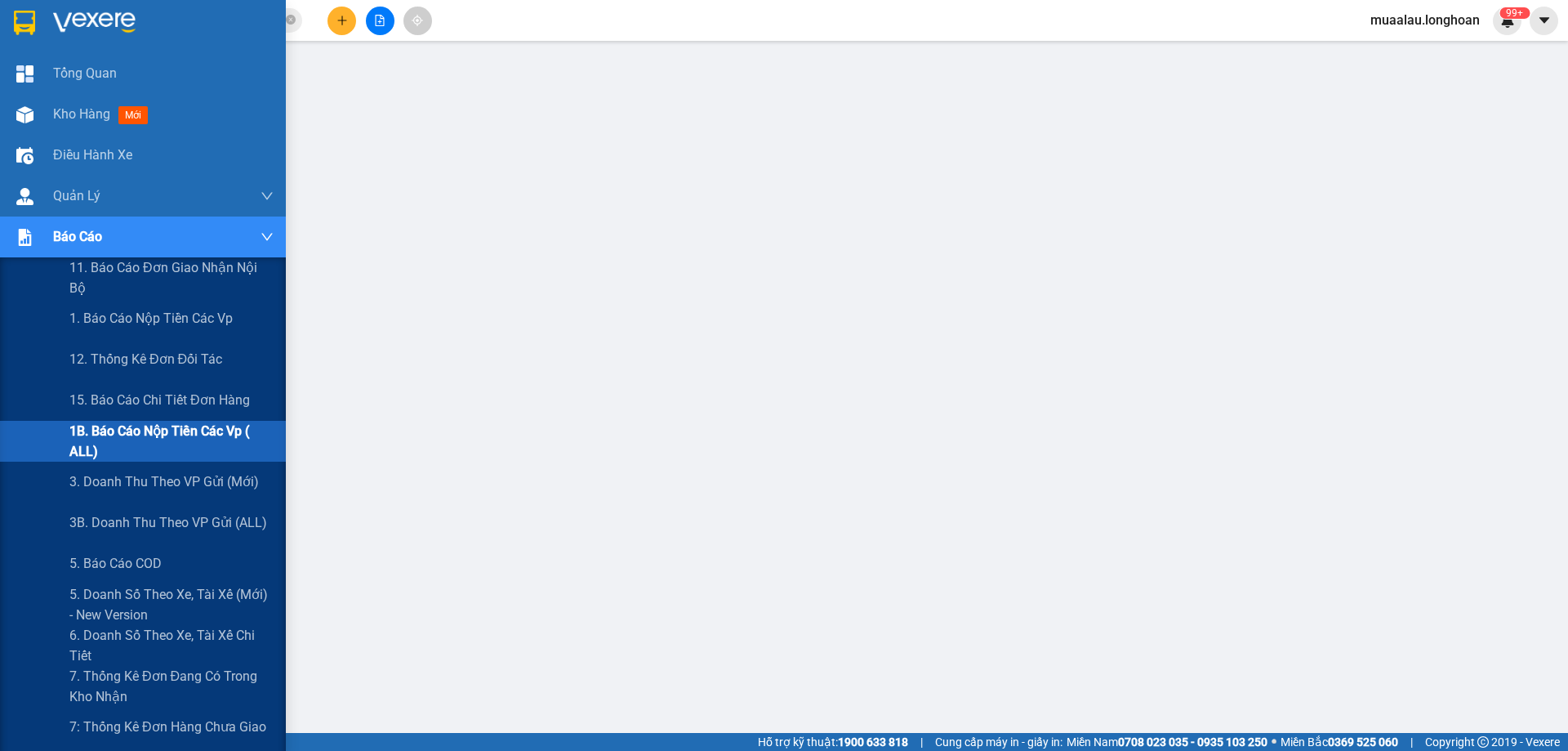
scroll to position [59, 0]
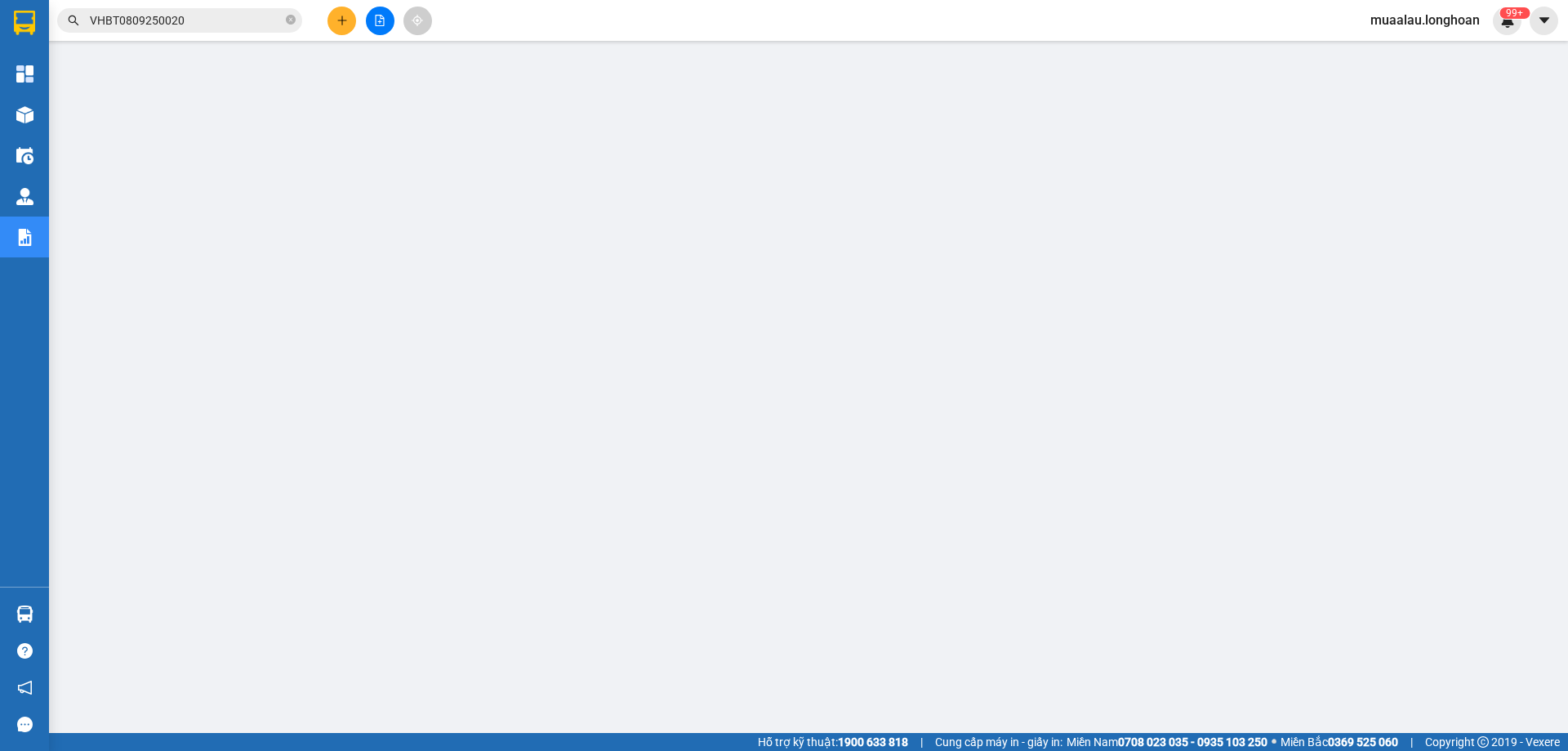
click at [200, 25] on input "VHBT0809250020" at bounding box center [186, 20] width 193 height 18
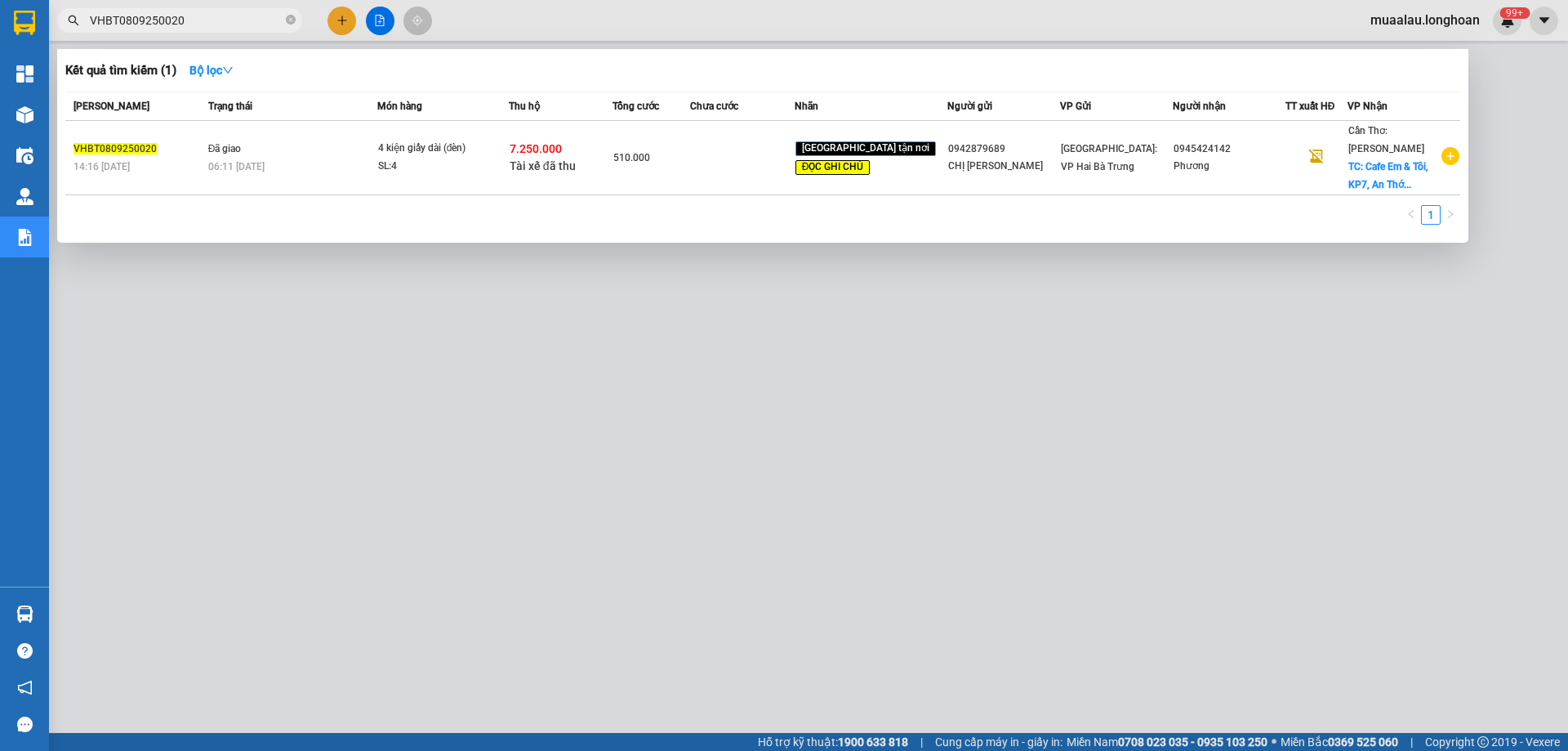
click at [200, 25] on input "VHBT0809250020" at bounding box center [186, 20] width 193 height 18
paste input "HNVD1009250042"
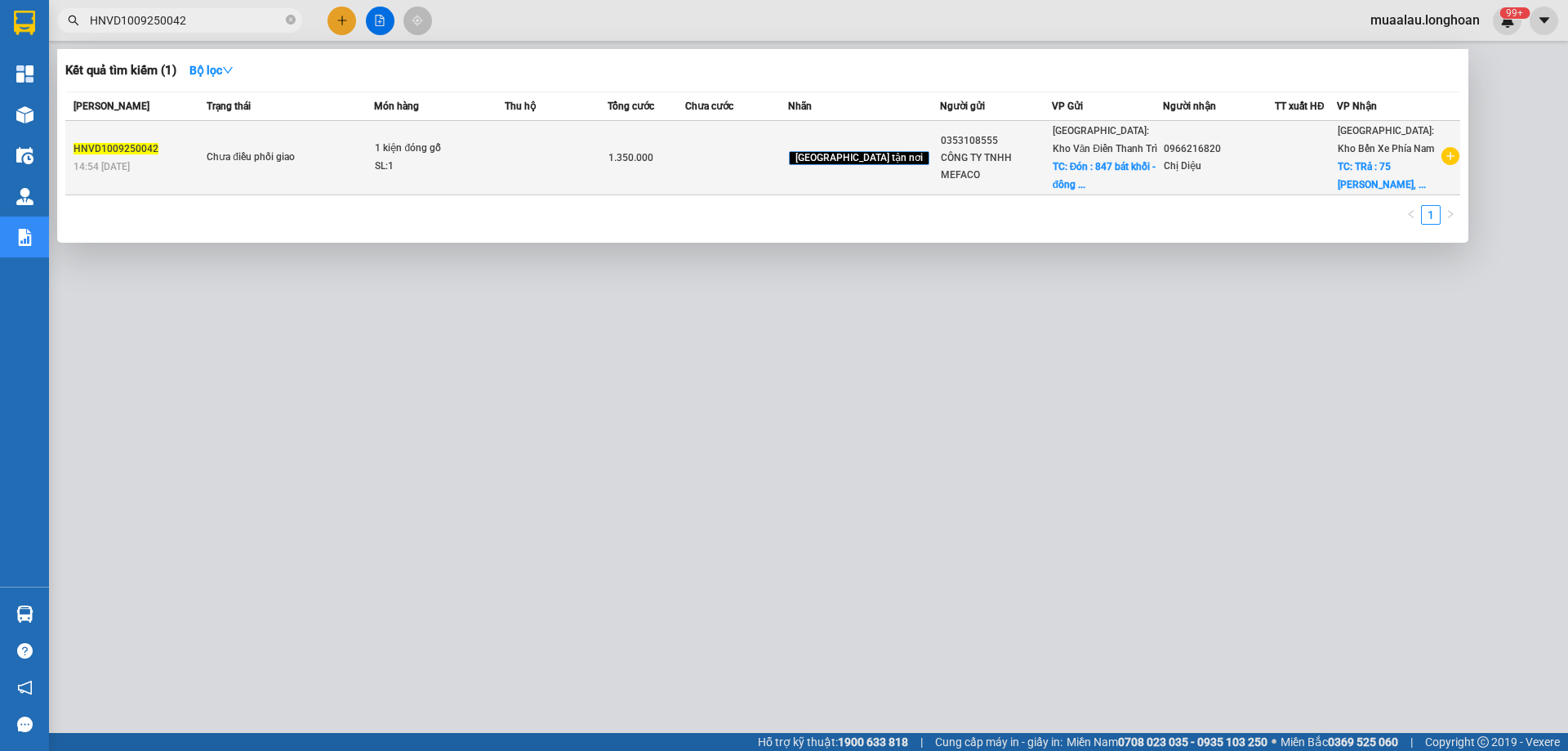
type input "HNVD1009250042"
click at [215, 158] on div "Chưa điều phối giao" at bounding box center [268, 158] width 123 height 18
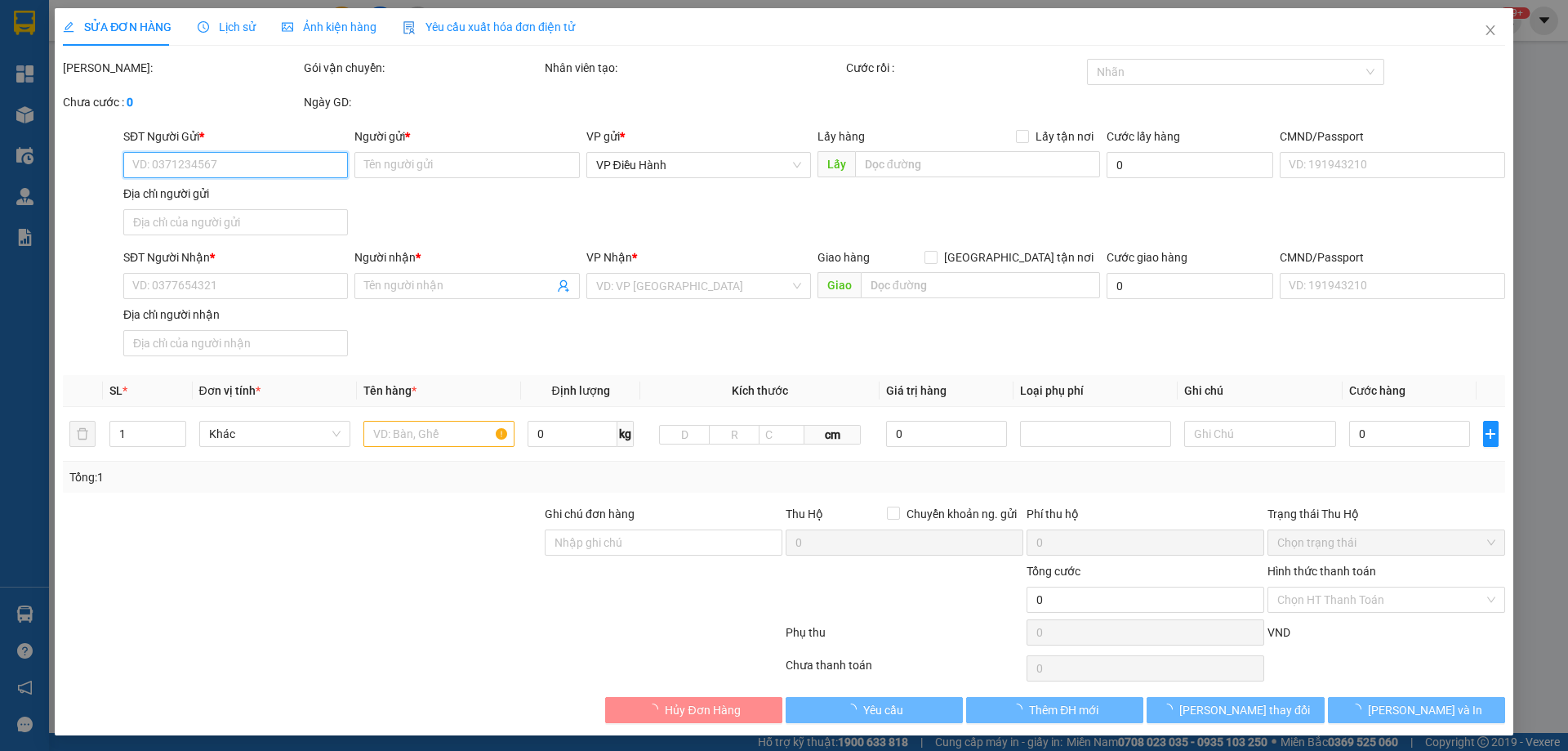
type input "0353108555"
type input "CÔNG TY TNHH MEFACO"
checkbox input "true"
type input "Đón : 847 bát khối - đông dư - gia lâm - [GEOGRAPHIC_DATA] b"
type input "150.000"
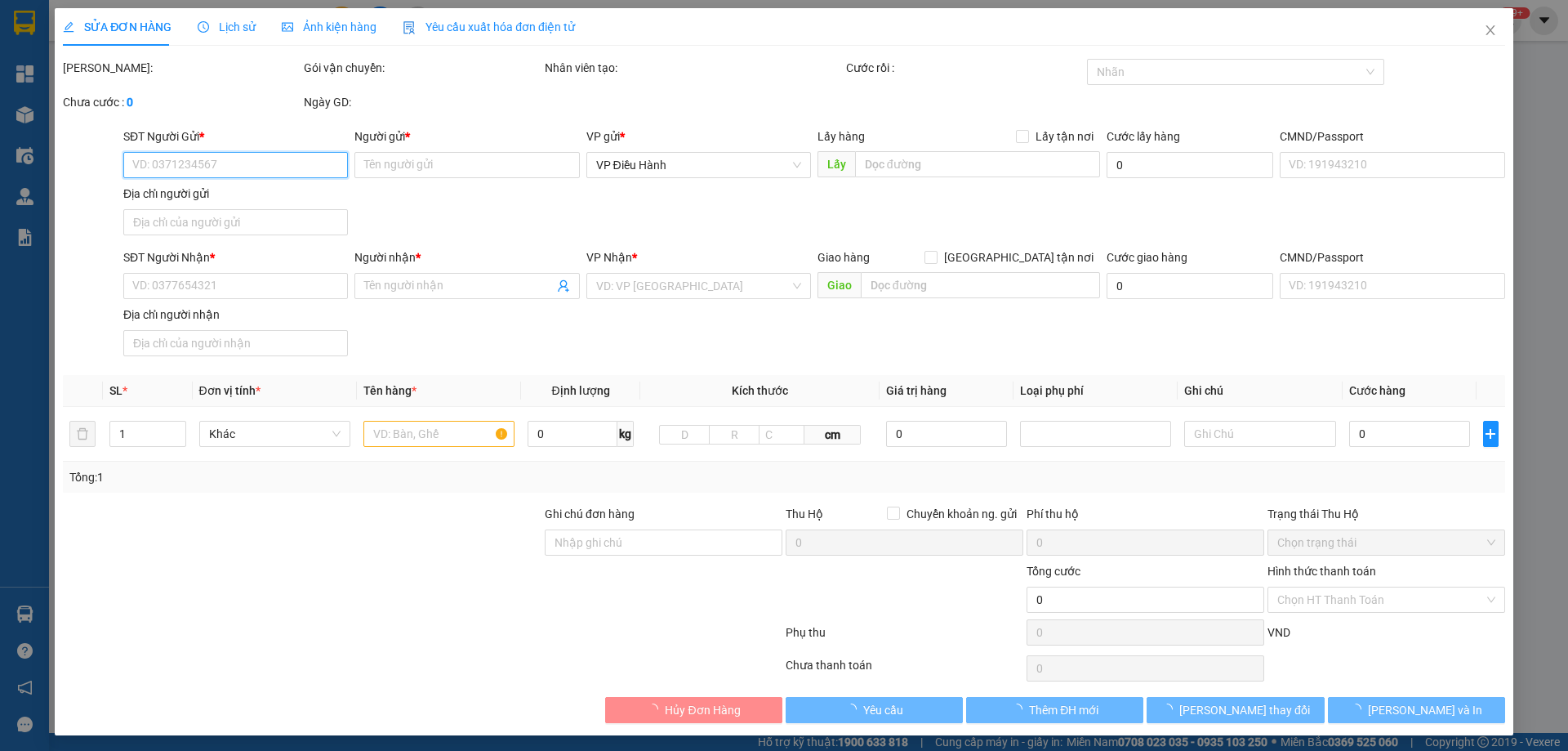
type input "0966216820"
type input "Chị Diệu"
checkbox input "true"
type input "TRả : 75 [PERSON_NAME], [GEOGRAPHIC_DATA] , [GEOGRAPHIC_DATA] ,[GEOGRAPHIC_DATA]"
type input "hàng giao nguyên kiện, hư vỡ không đền giá trị hàng"
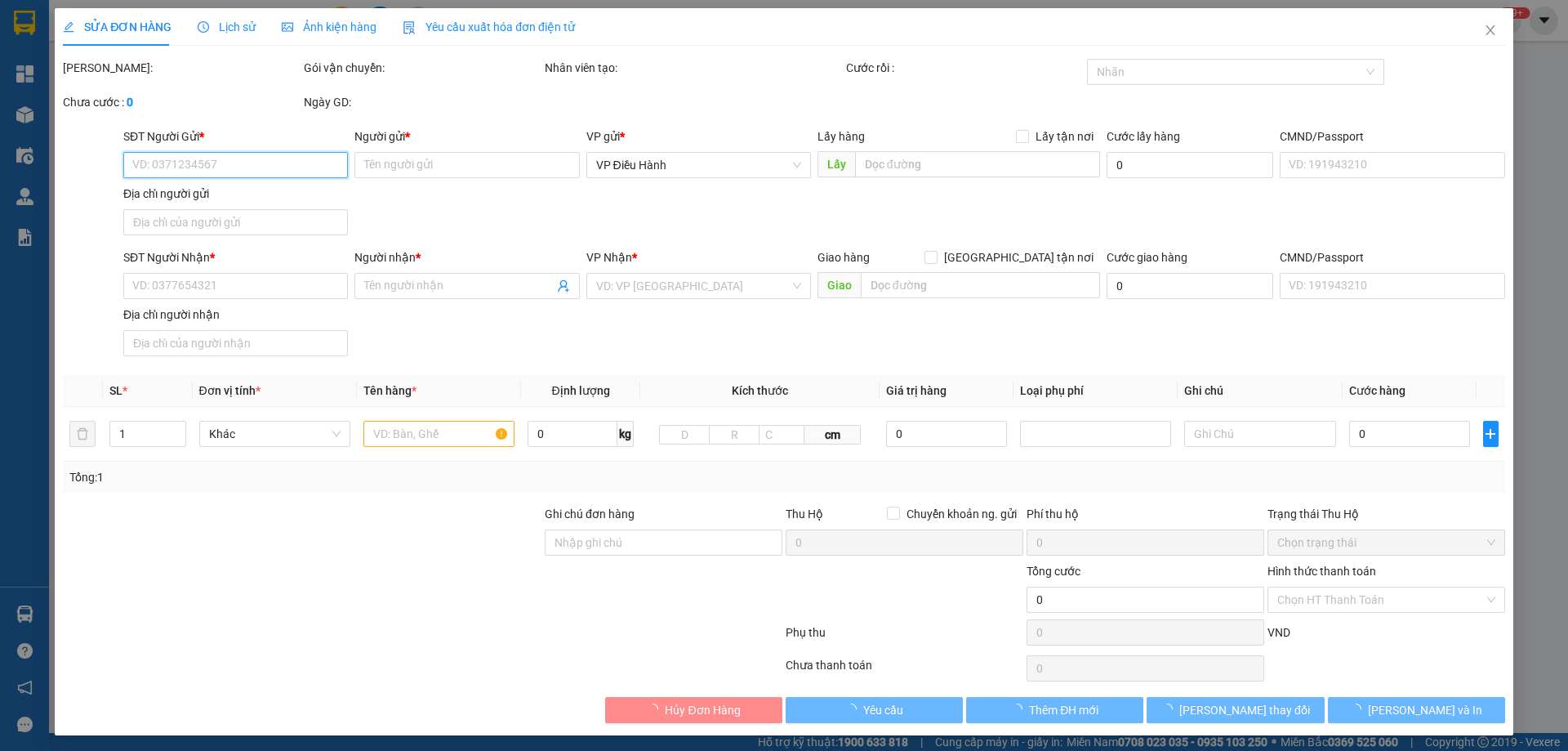
type input "1.350.000"
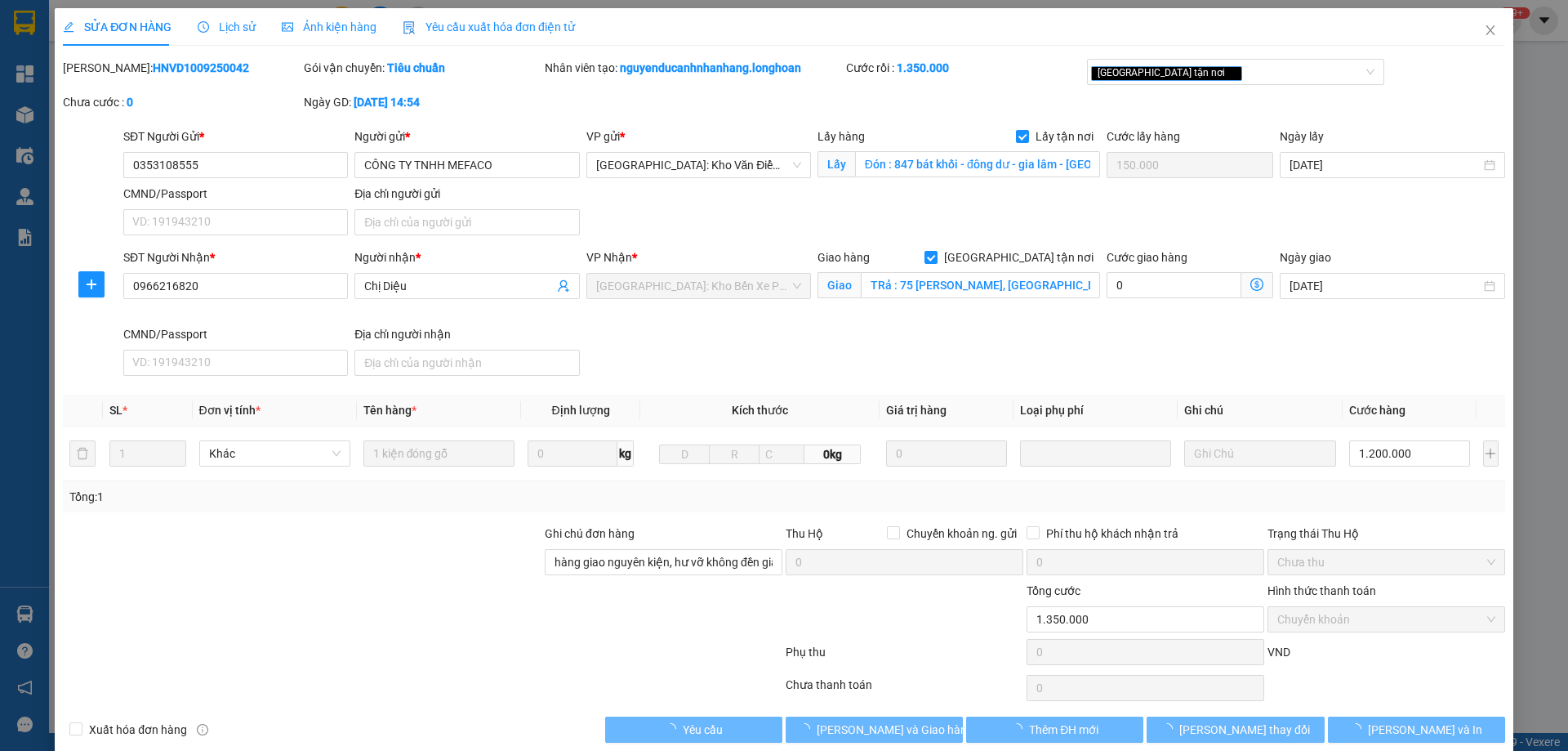
click at [226, 22] on span "Lịch sử" at bounding box center [227, 26] width 58 height 13
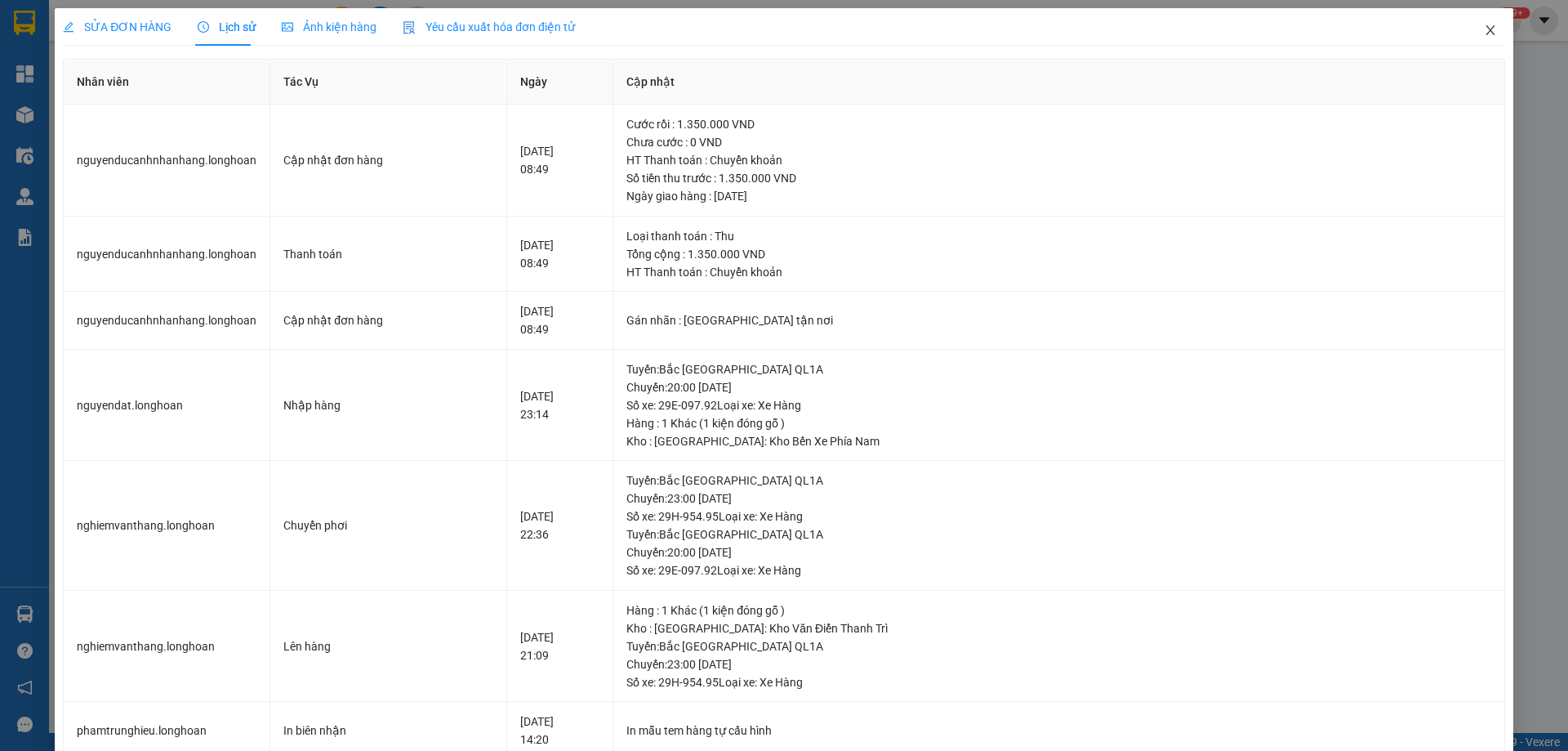
click at [1485, 32] on icon "close" at bounding box center [1489, 30] width 9 height 10
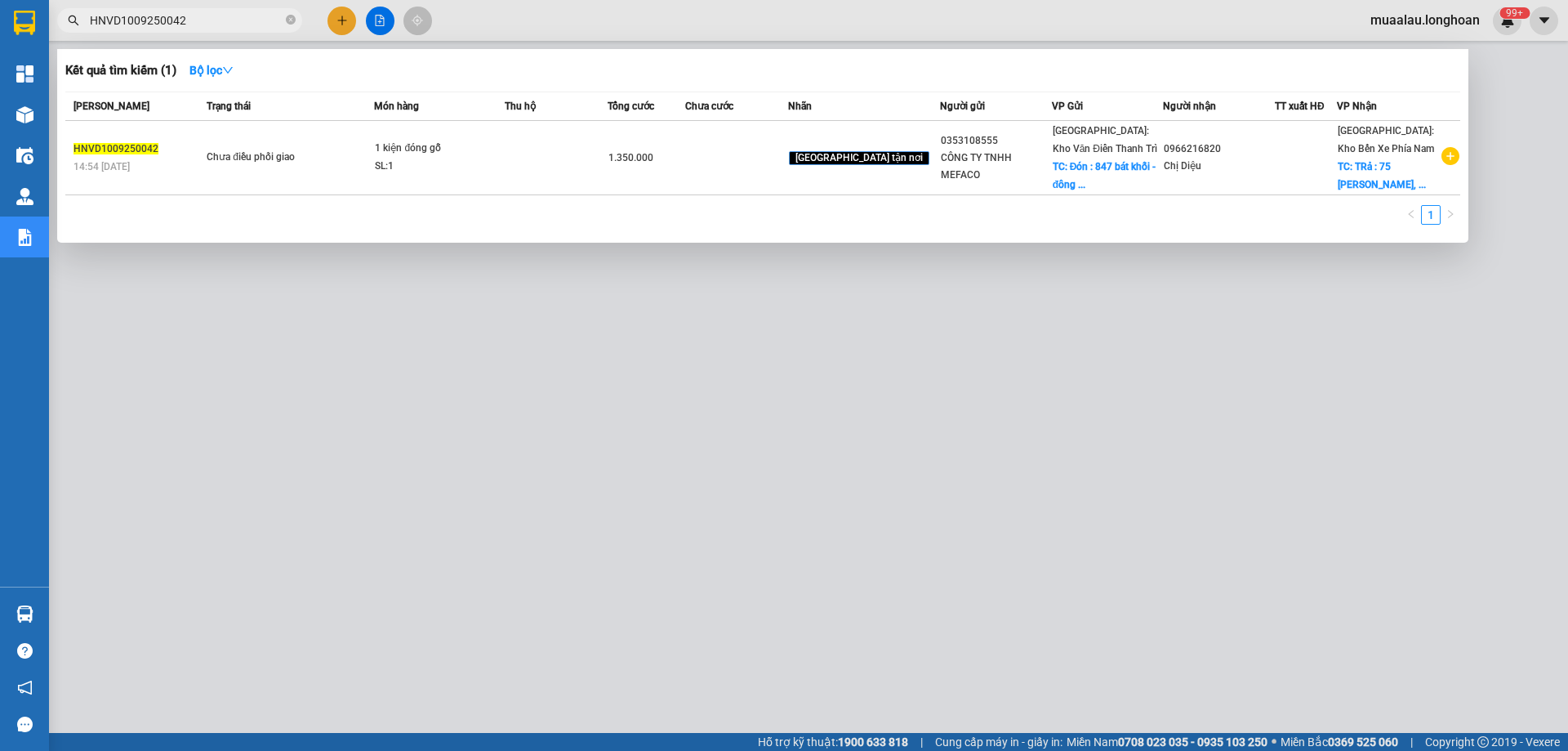
click at [195, 22] on input "HNVD1009250042" at bounding box center [186, 20] width 193 height 18
paste input "KQ120809250003"
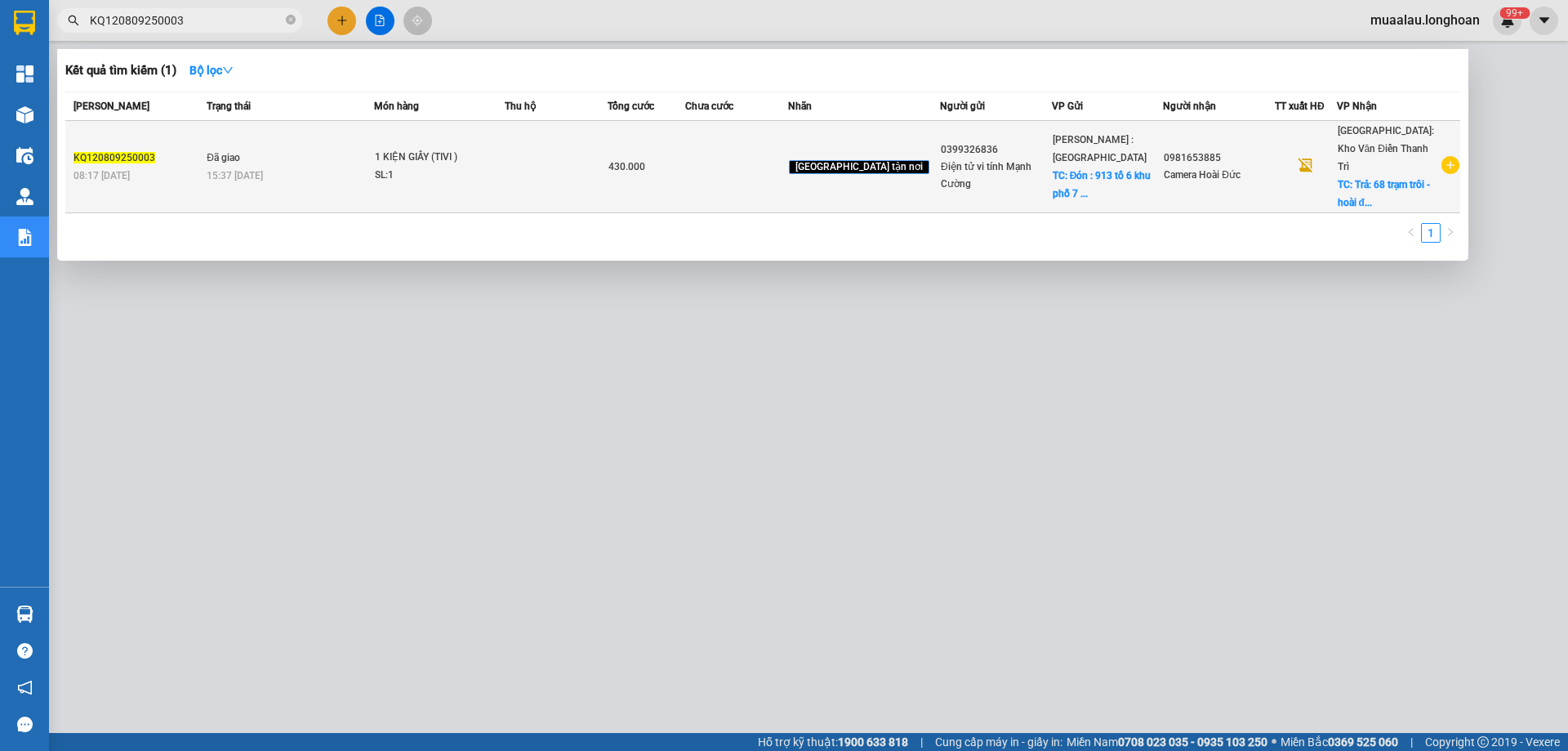
type input "KQ120809250003"
click at [230, 152] on span "Đã giao" at bounding box center [223, 158] width 33 height 12
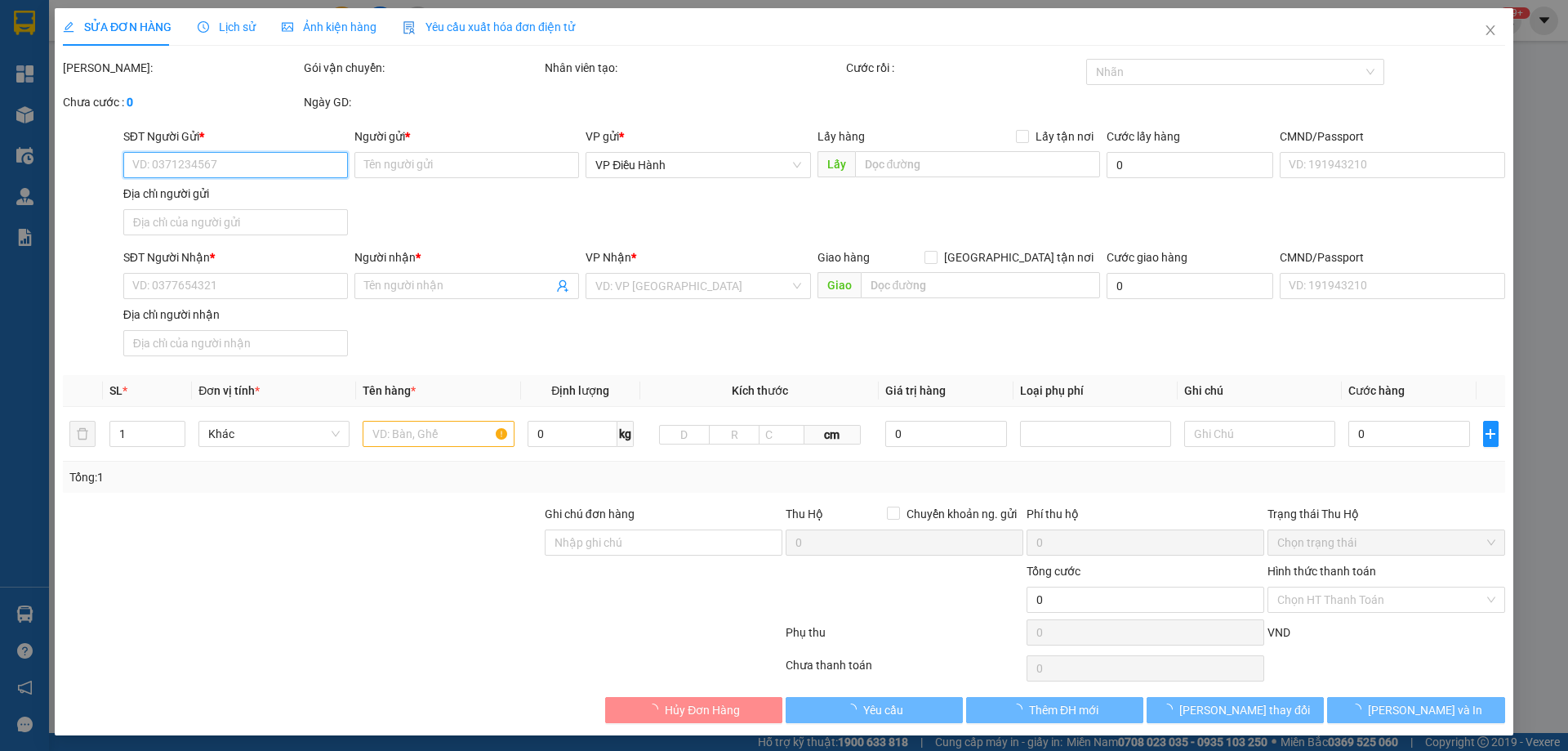
type input "0399326836"
type input "Điện tử vi tính Mạnh Cường"
checkbox input "true"
type input "Đón : 913 tổ [GEOGRAPHIC_DATA] phường [GEOGRAPHIC_DATA]"
type input "0981653885"
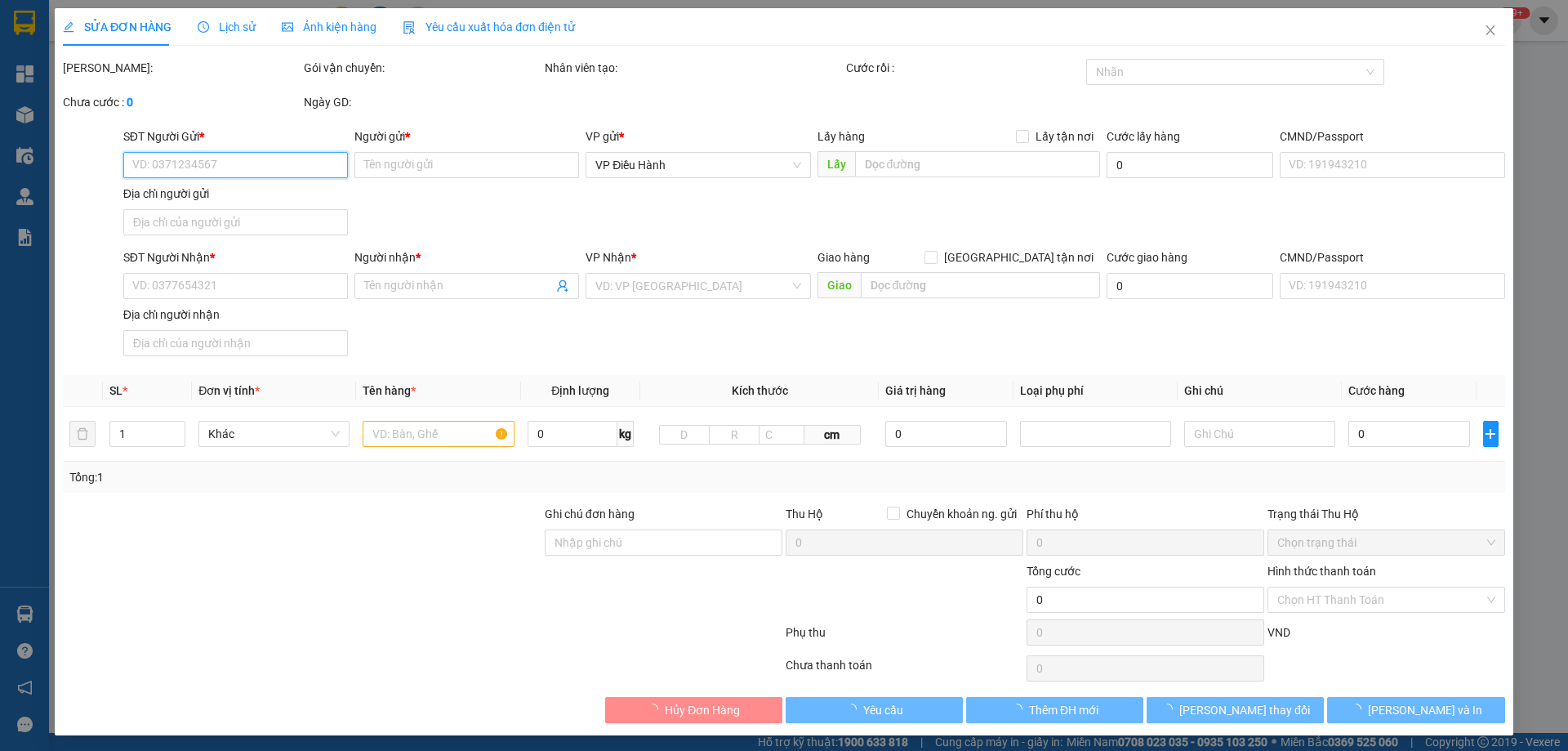
type input "Camera Hoài Đức"
checkbox input "true"
type input "Trả: 68 trạm trôi - hoài đức - HN"
type input "( NHẬN [PERSON_NAME] - GIAO THEO KIỆN - HƯ VỠ KHÔNG ĐỀN - ĐÃ BÁO KHÁCH GỬI )"
type input "430.000"
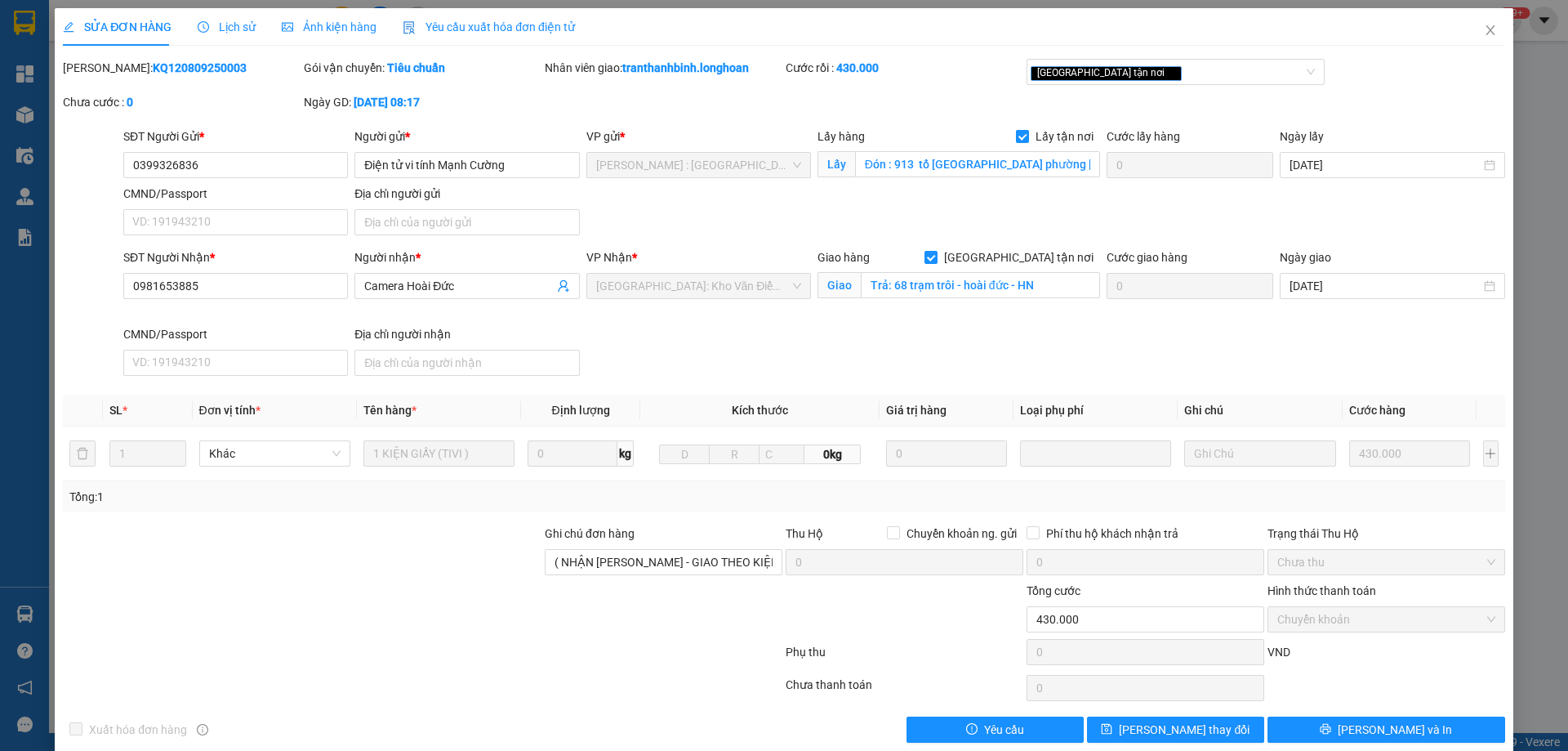
click at [226, 33] on span "Lịch sử" at bounding box center [227, 26] width 58 height 13
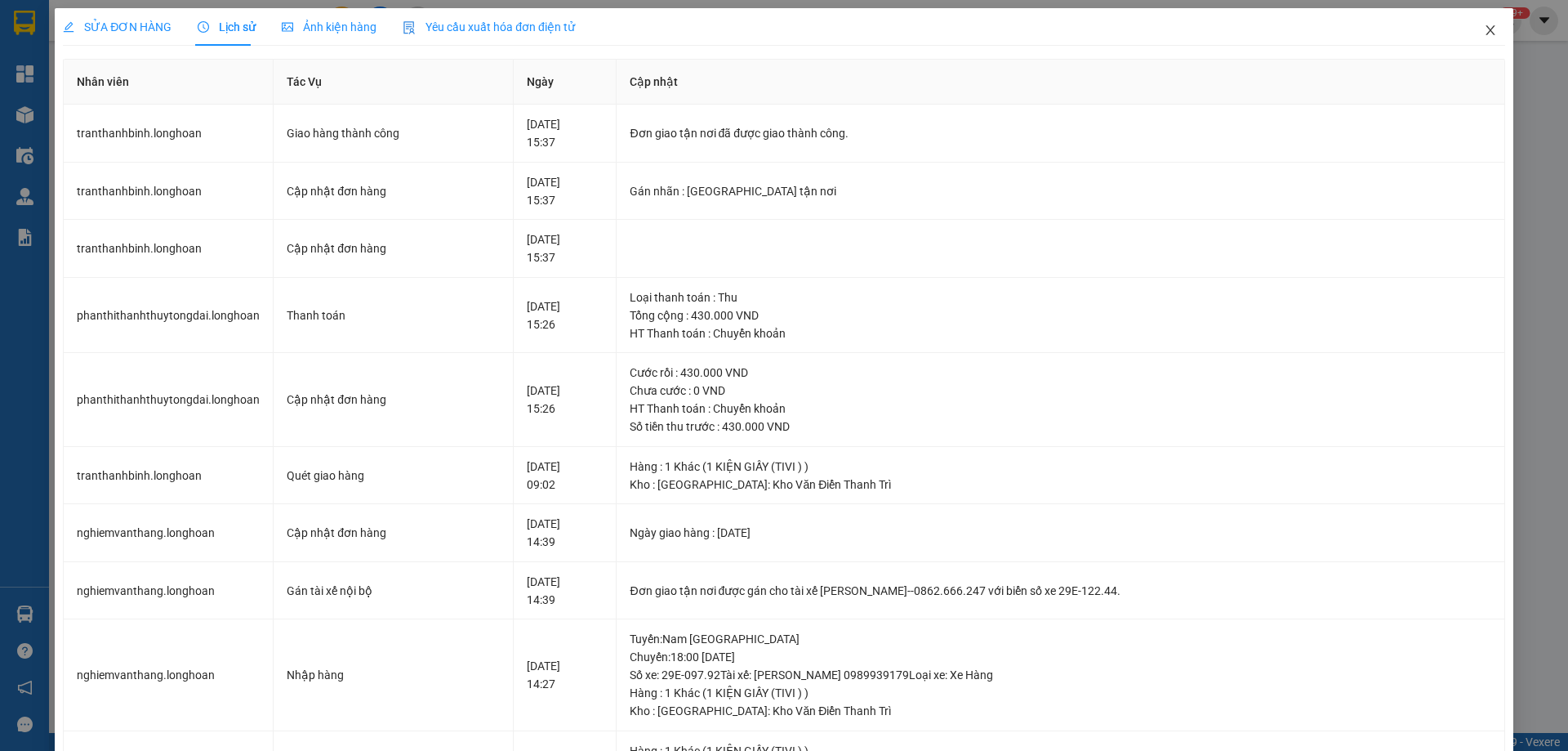
click at [1484, 31] on icon "close" at bounding box center [1490, 29] width 13 height 13
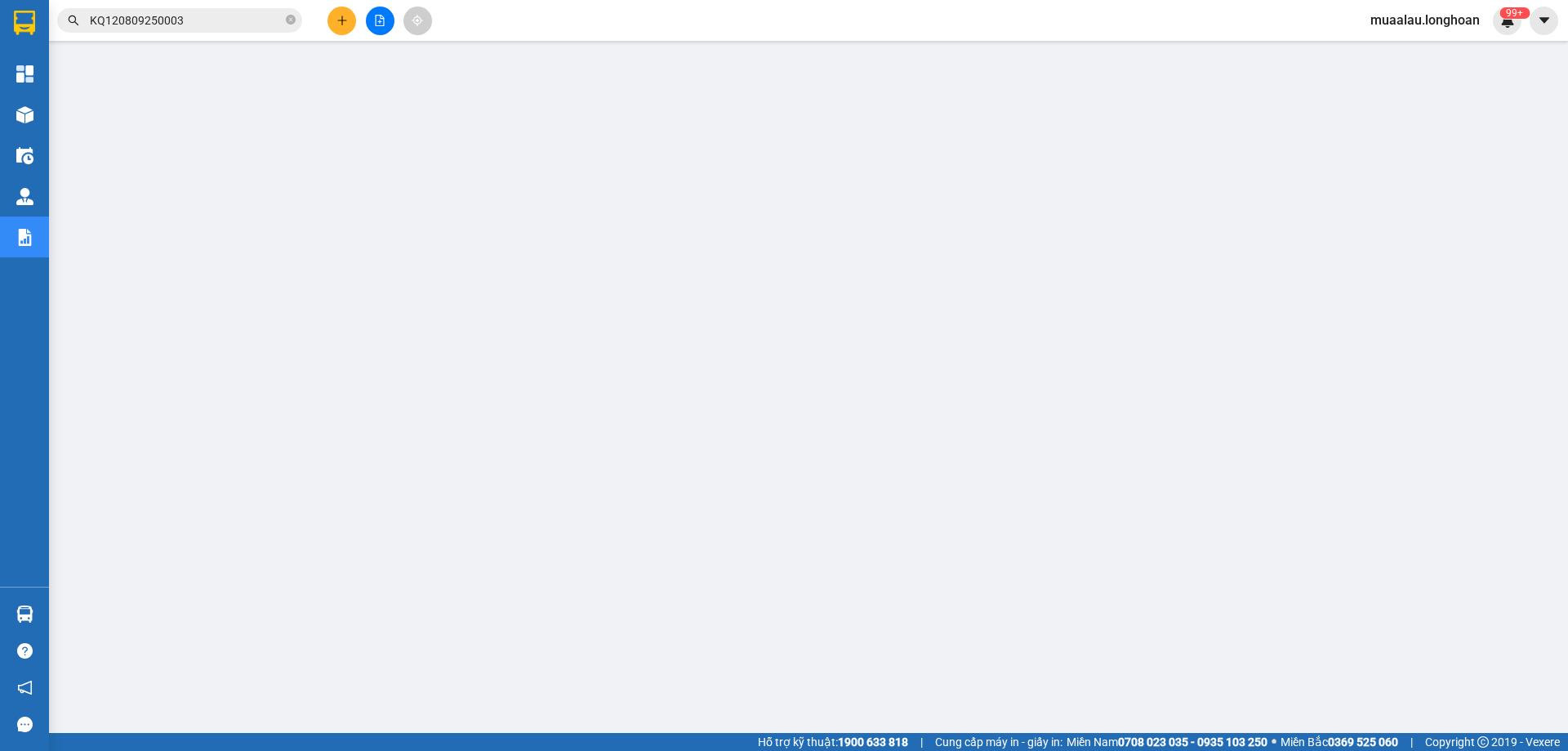
click at [200, 19] on input "KQ120809250003" at bounding box center [186, 20] width 193 height 18
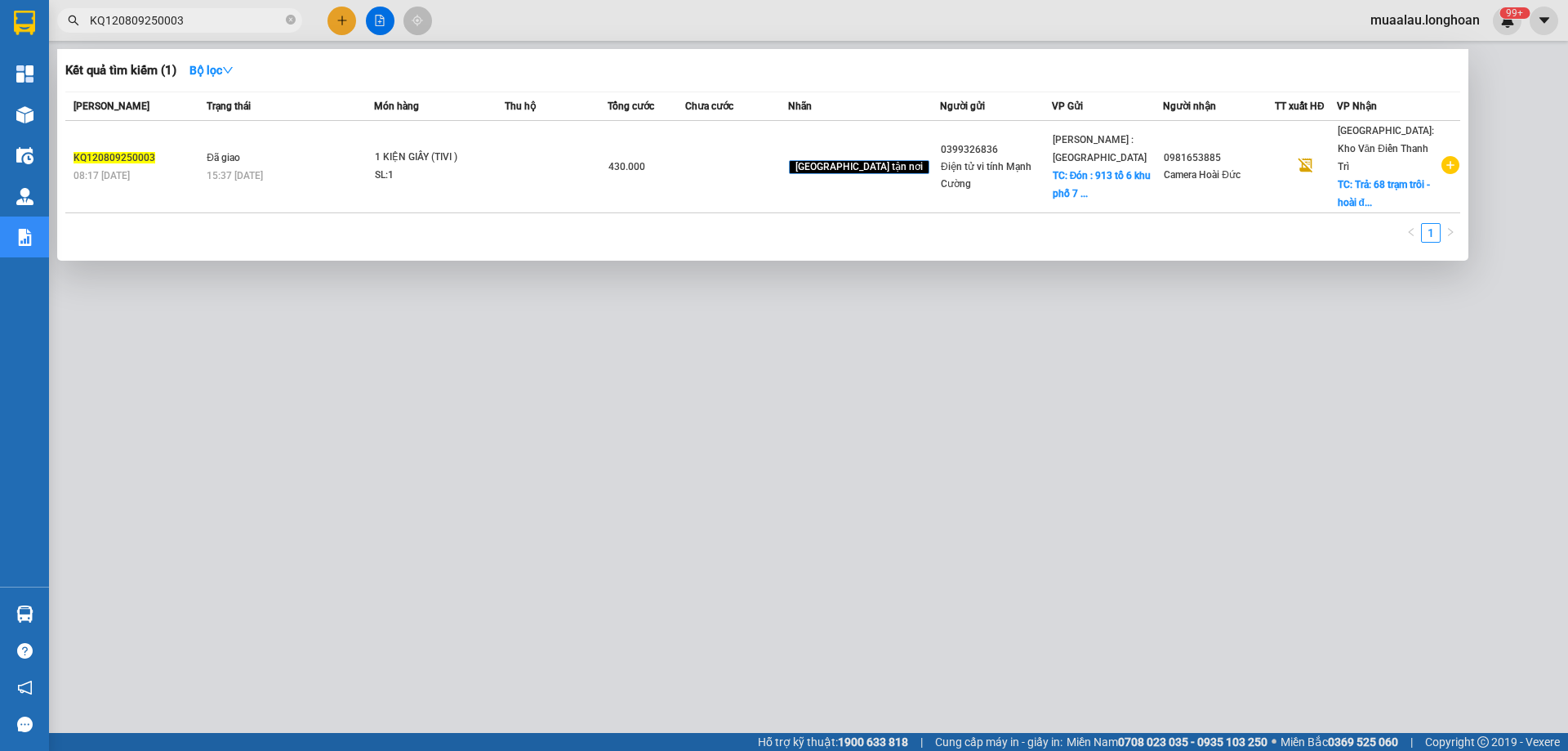
click at [200, 19] on input "KQ120809250003" at bounding box center [186, 20] width 193 height 18
paste input "5"
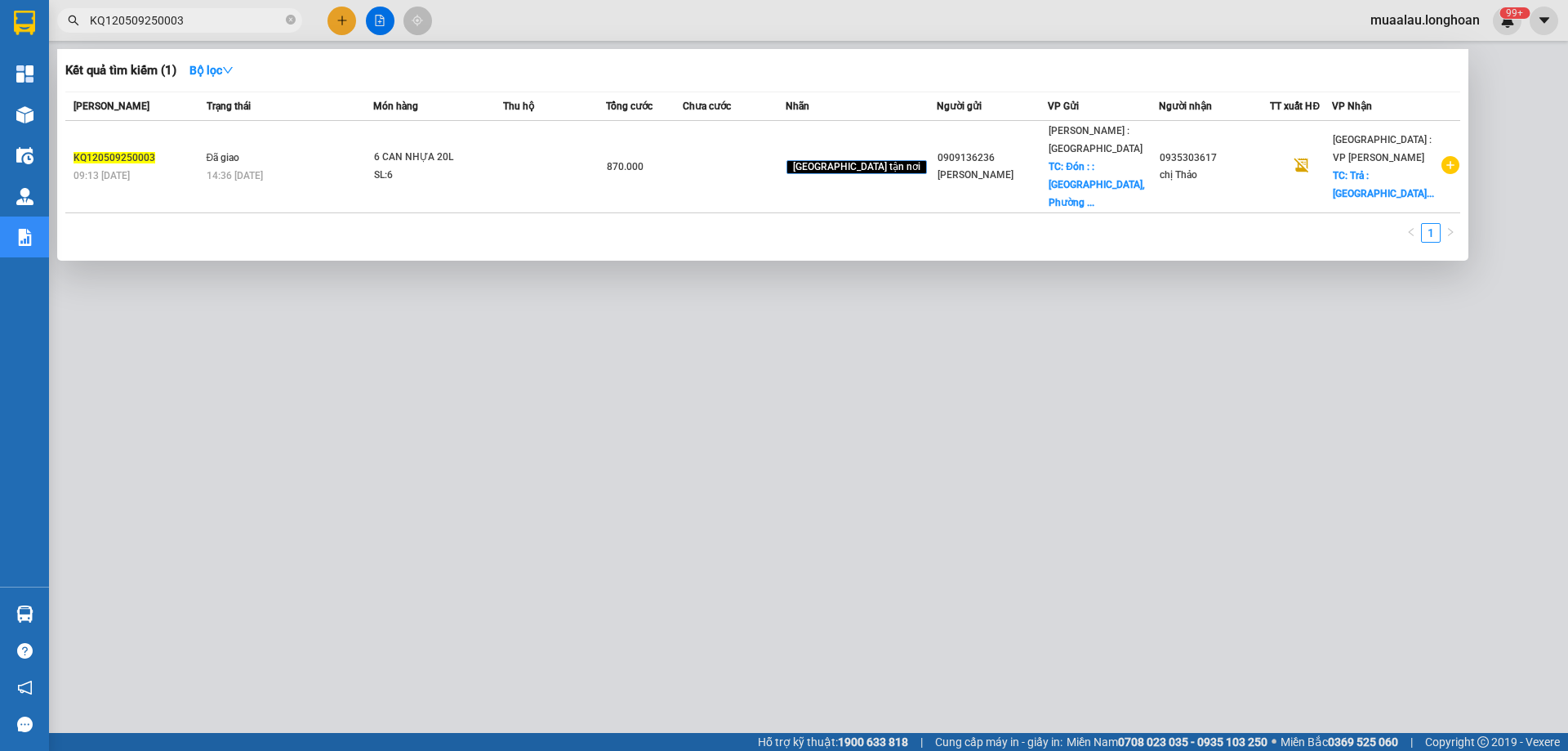
click at [184, 18] on input "KQ120509250003" at bounding box center [186, 20] width 193 height 18
paste input "VPTX1309250006"
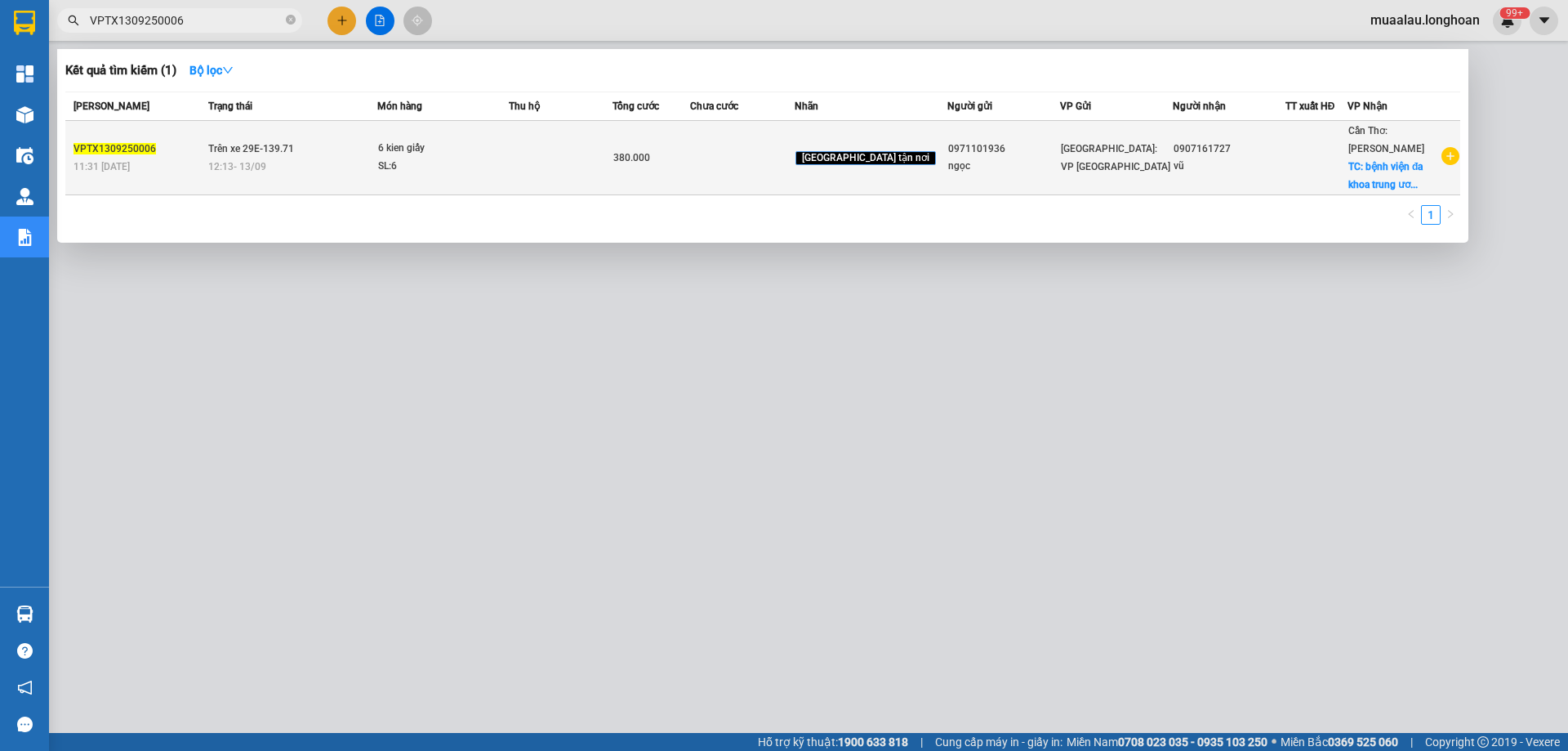
type input "VPTX1309250006"
click at [234, 152] on span "Trên xe 29E-139.71" at bounding box center [251, 149] width 86 height 12
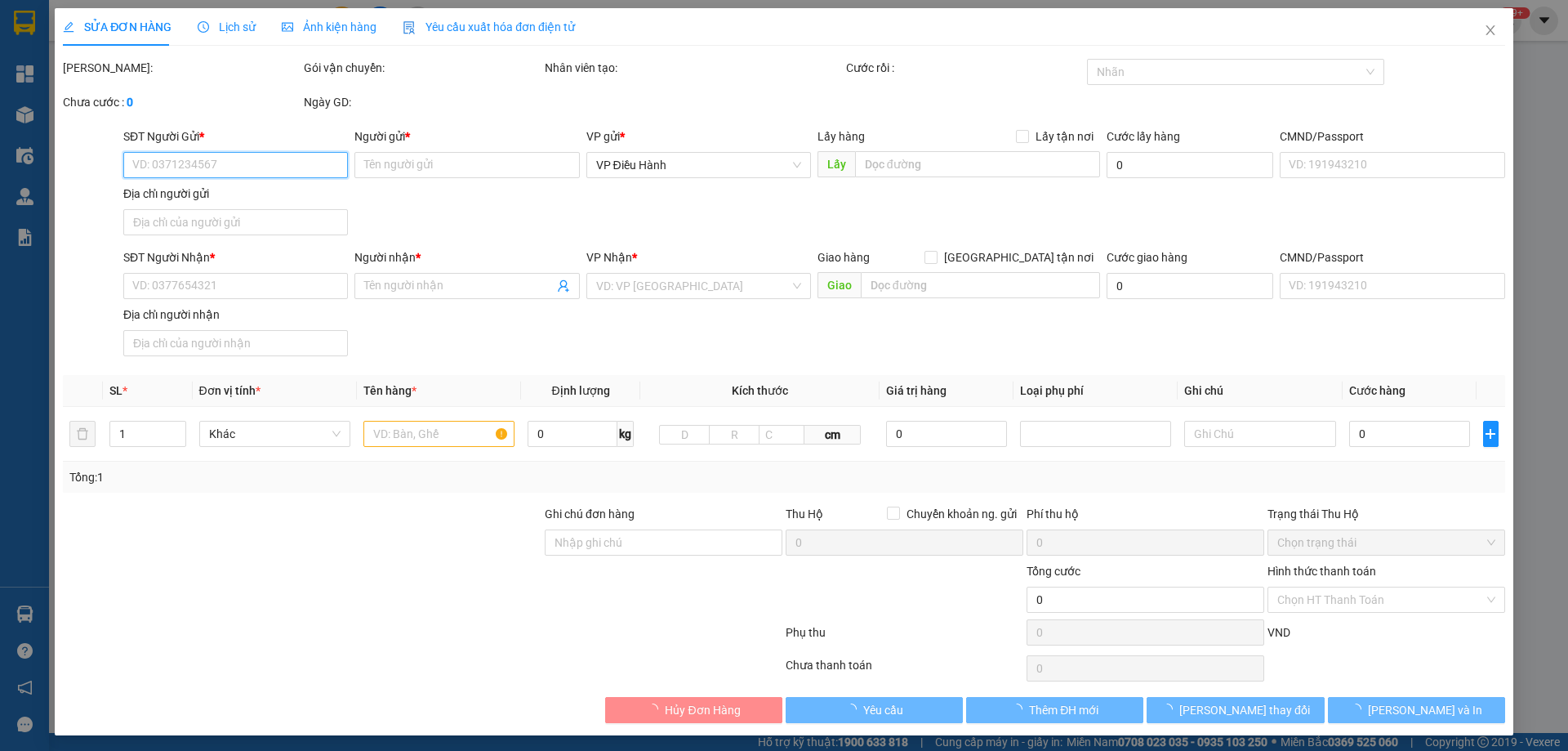
type input "0971101936"
type input "ngọc"
type input "0907161727"
type input "vũ"
checkbox input "true"
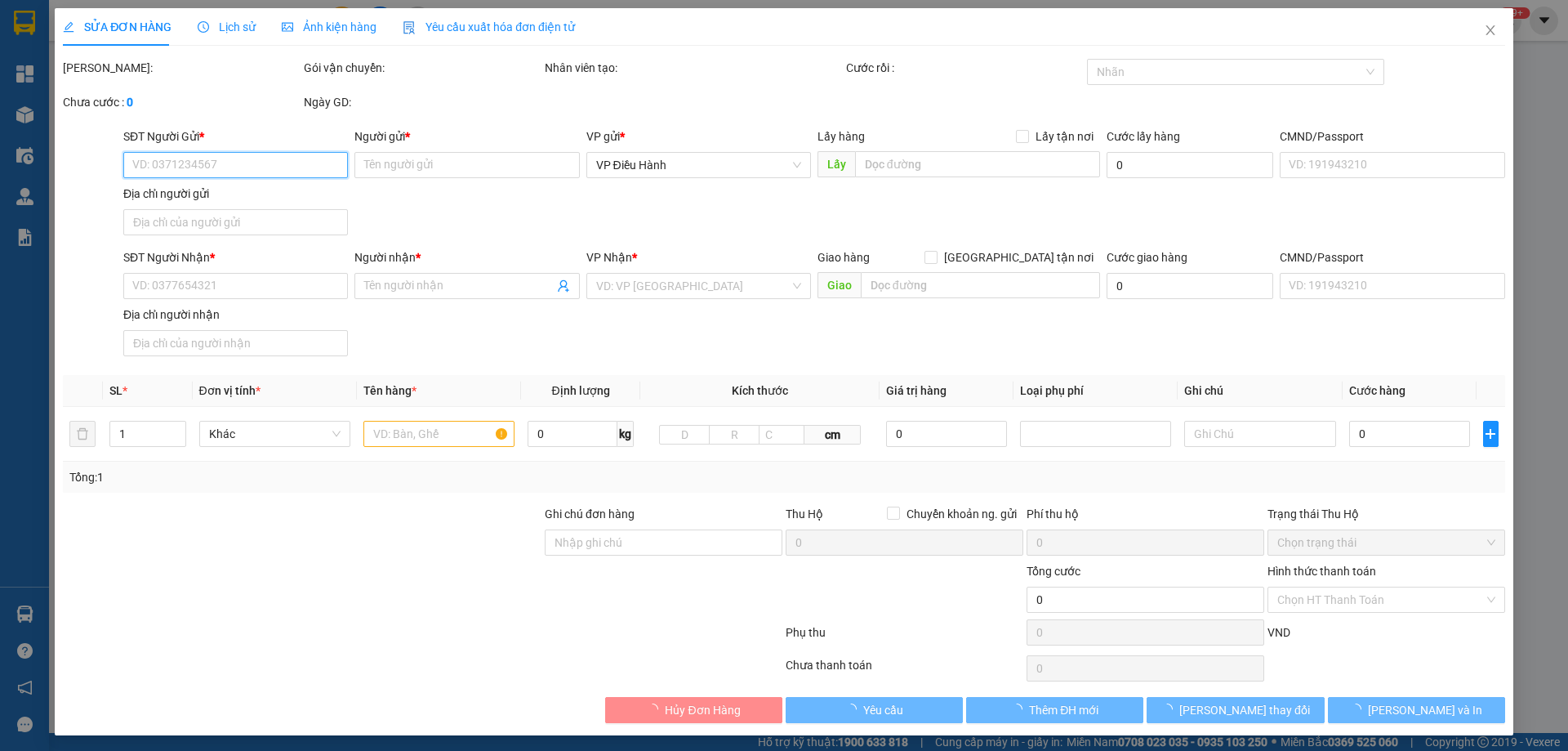
type input "bệnh viện đa khoa trung ương [GEOGRAPHIC_DATA],315 [PERSON_NAME],[PERSON_NAME] …"
type input "380.000"
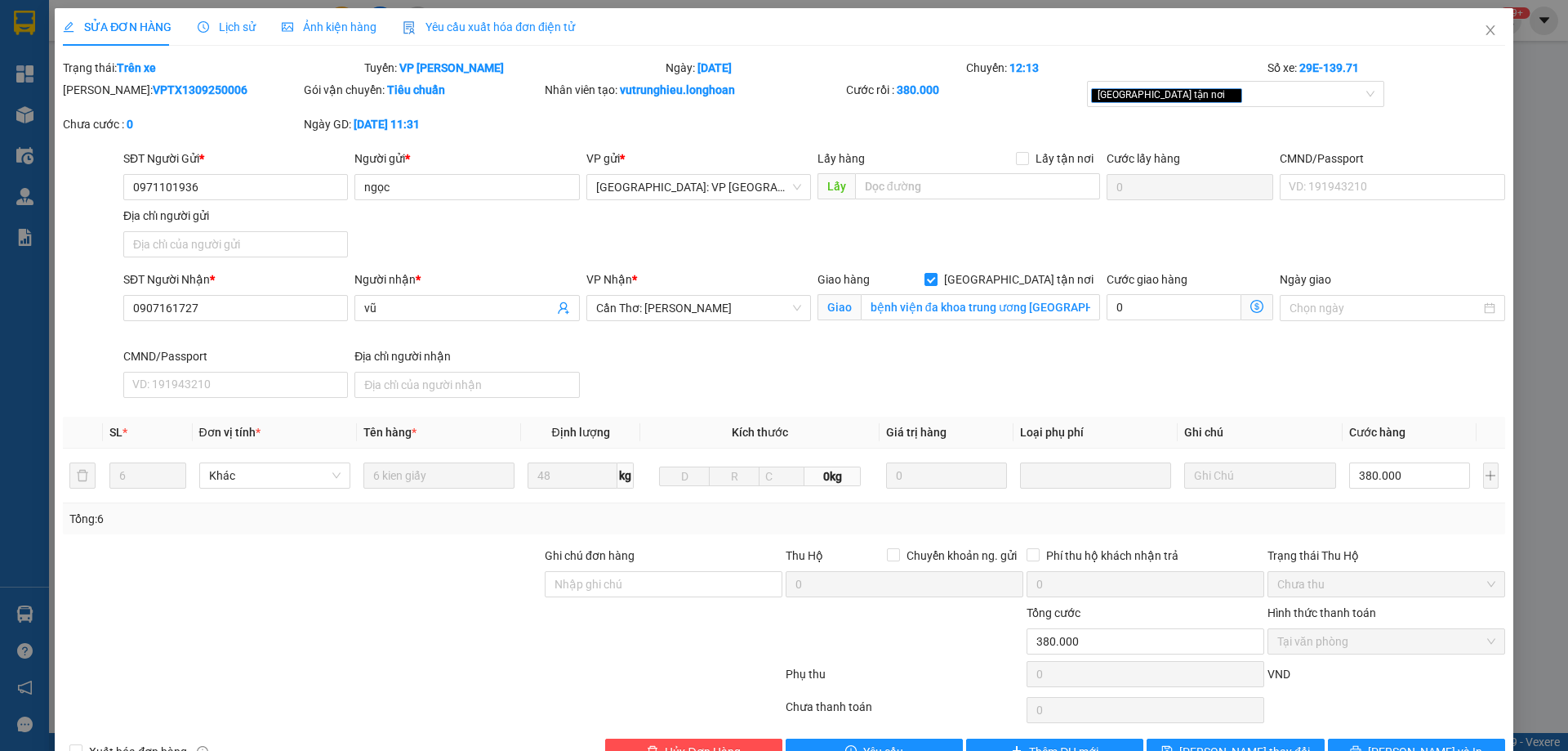
click at [233, 31] on span "Lịch sử" at bounding box center [227, 26] width 58 height 13
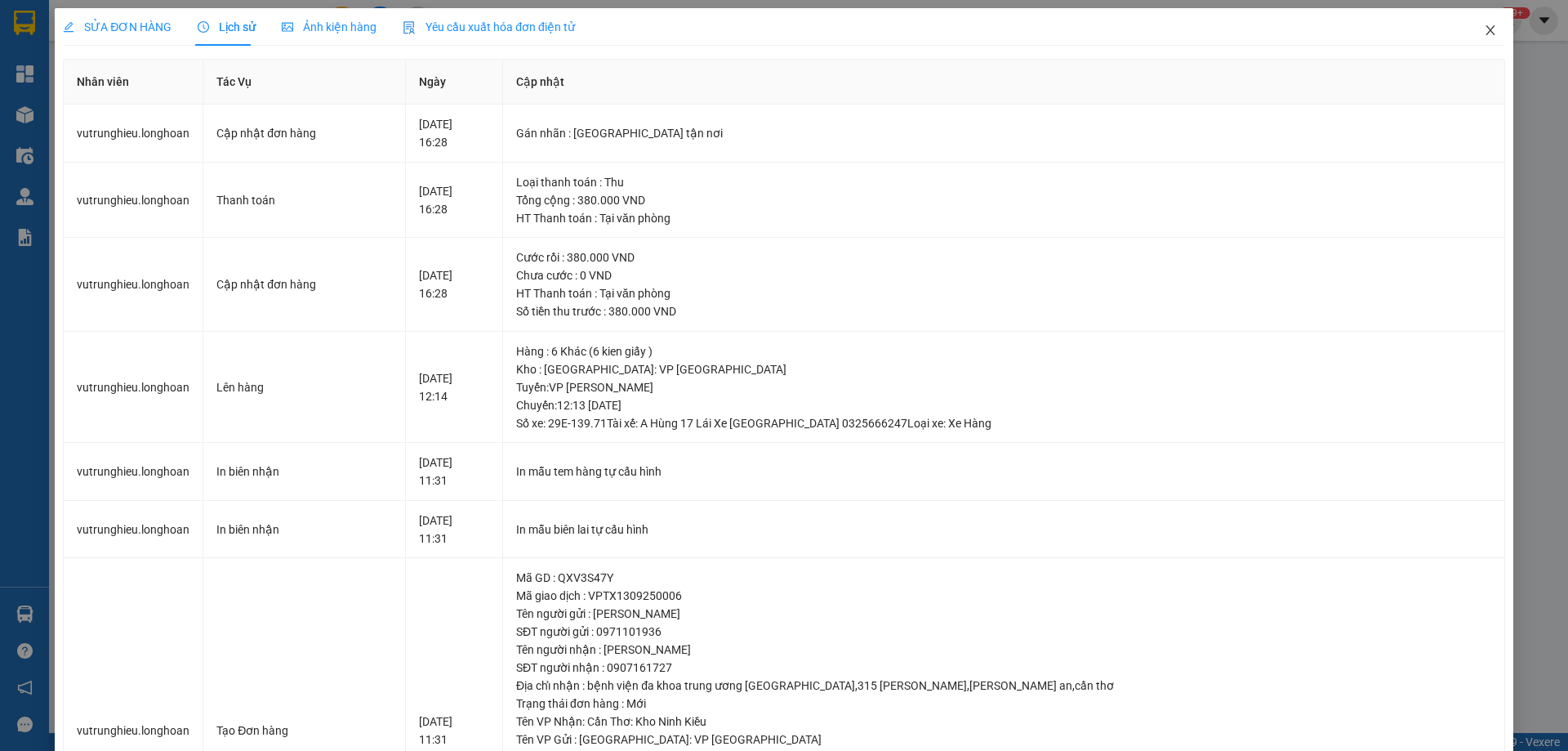
click at [1484, 33] on icon "close" at bounding box center [1490, 29] width 13 height 13
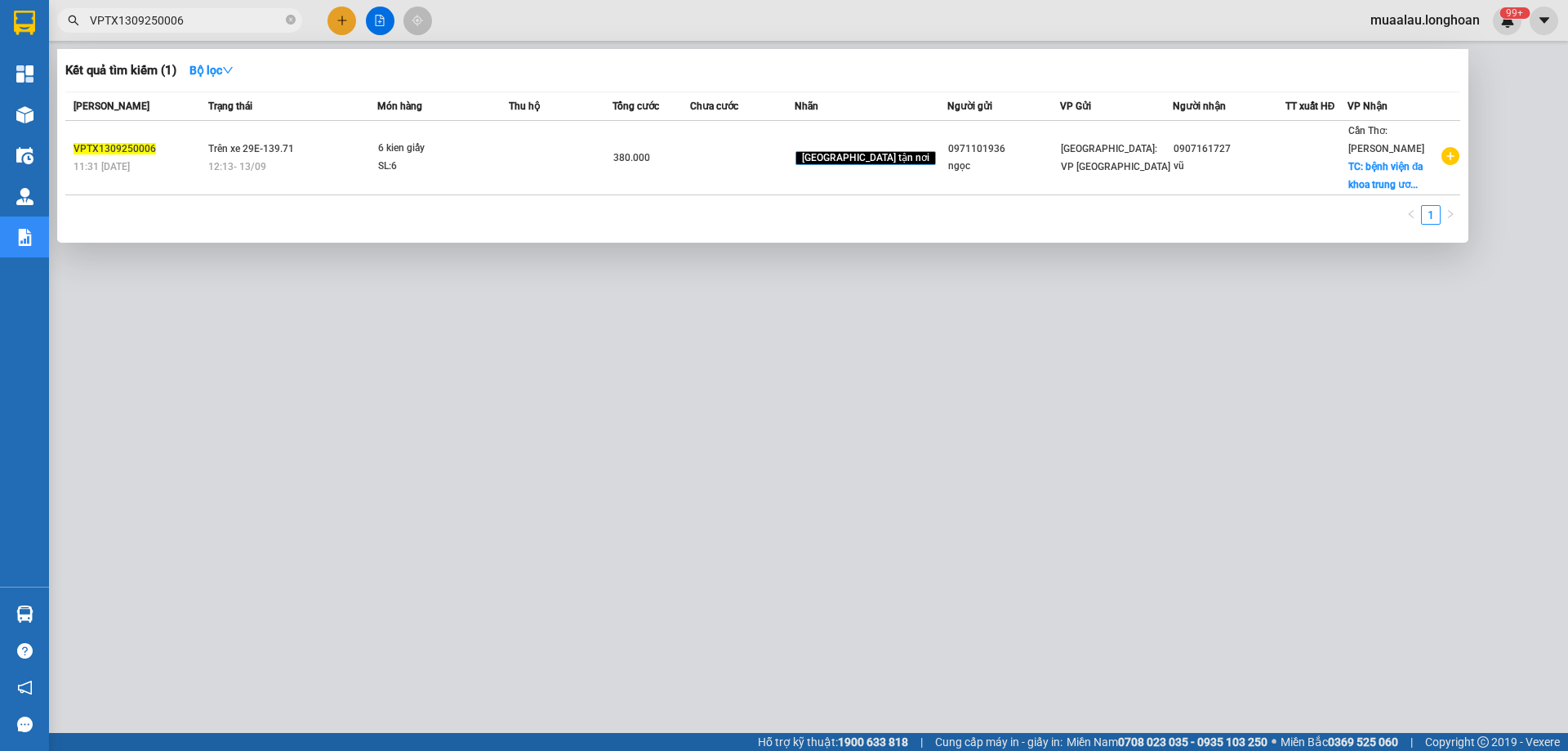
click at [188, 15] on input "VPTX1309250006" at bounding box center [186, 20] width 193 height 18
paste input "HM0809250021"
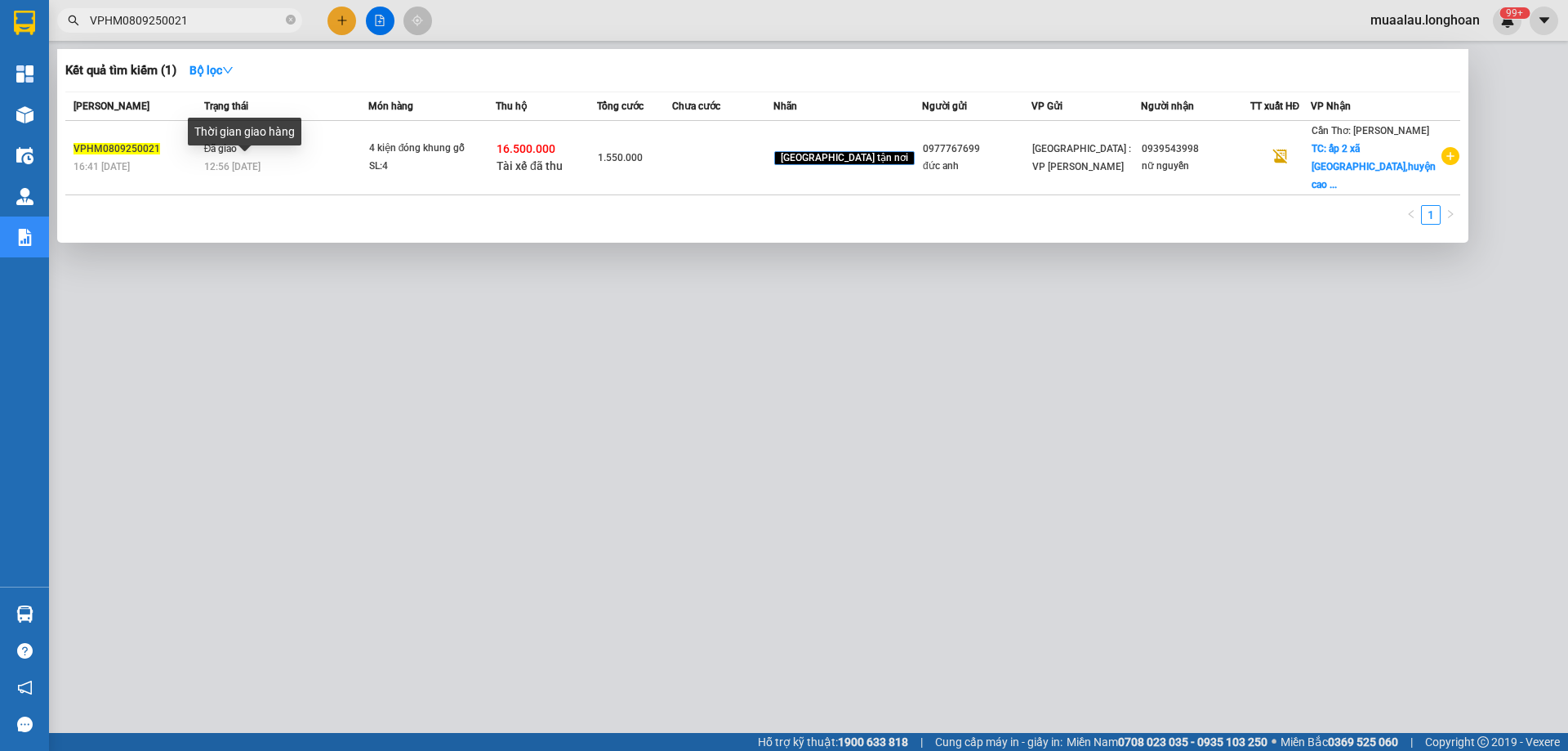
type input "VPHM0809250021"
click at [241, 146] on div "Thời gian giao hàng" at bounding box center [244, 137] width 114 height 39
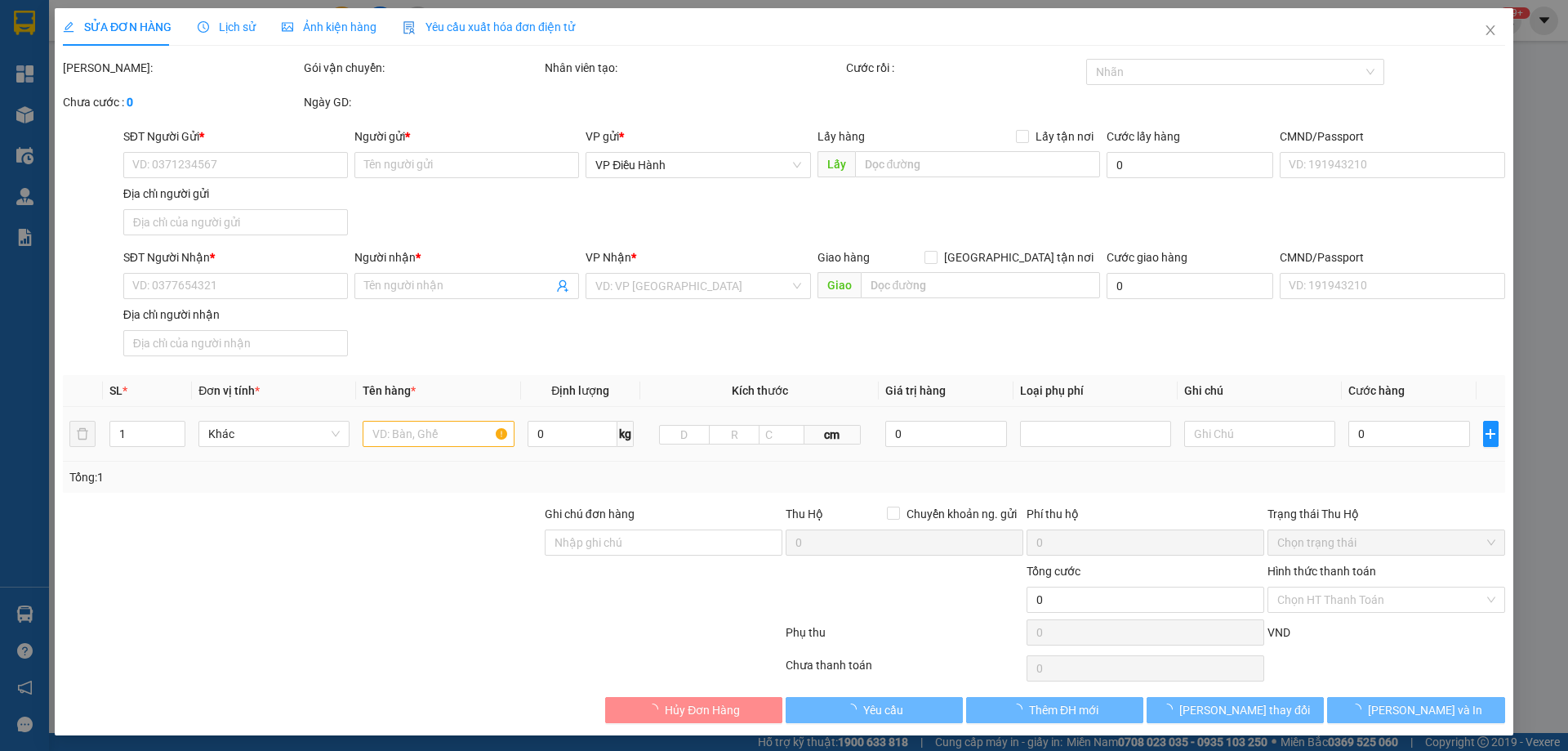
type input "0977767699"
type input "đức anh"
type input "0939543998"
type input "nữ nguyễn"
checkbox input "true"
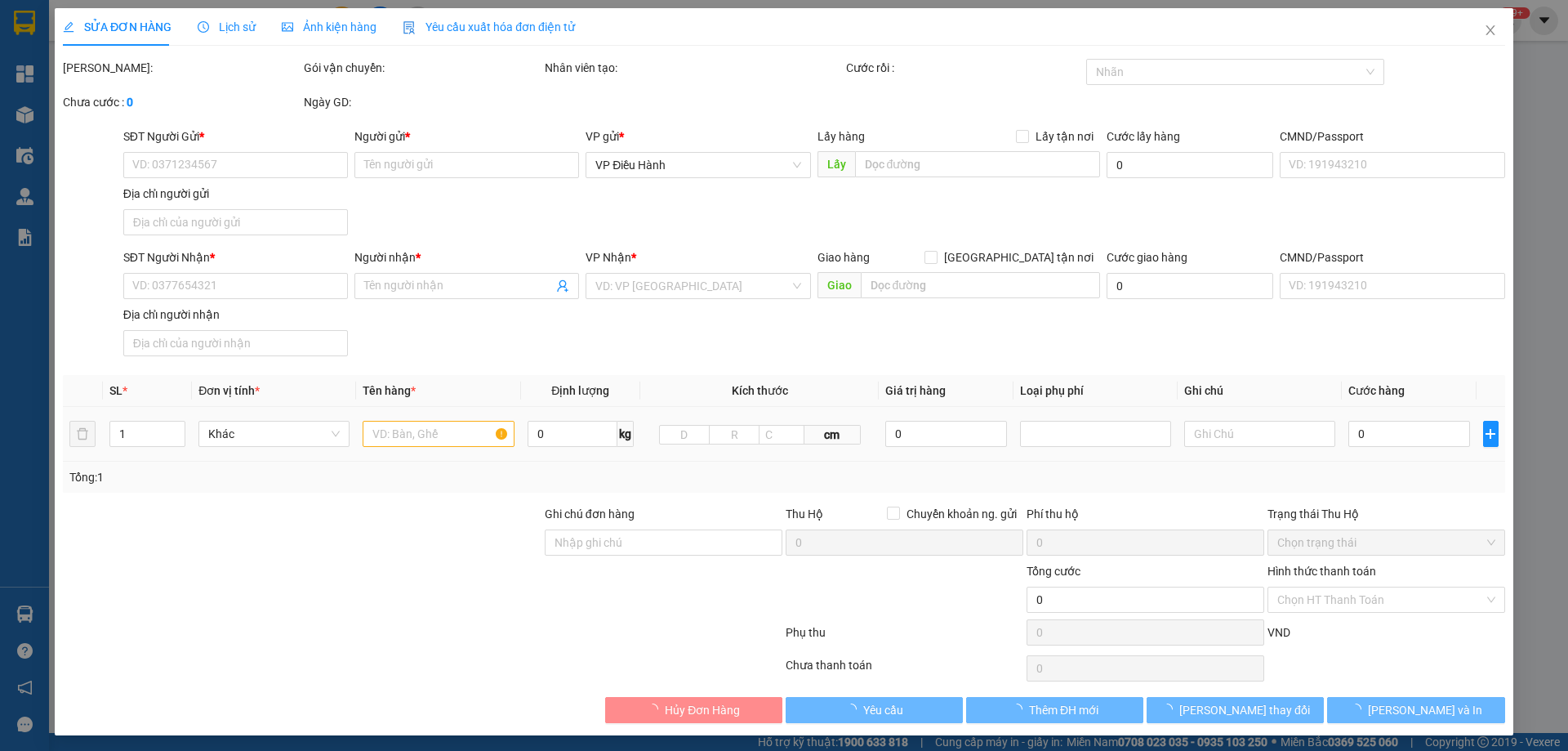
type input "ấp 2 xã [GEOGRAPHIC_DATA],[GEOGRAPHIC_DATA],[GEOGRAPHIC_DATA]"
type input "nhận nguyên kiện,giao nguyên kiện,bể vỡ k đền"
checkbox input "true"
type input "16.500.000"
type input "35.000"
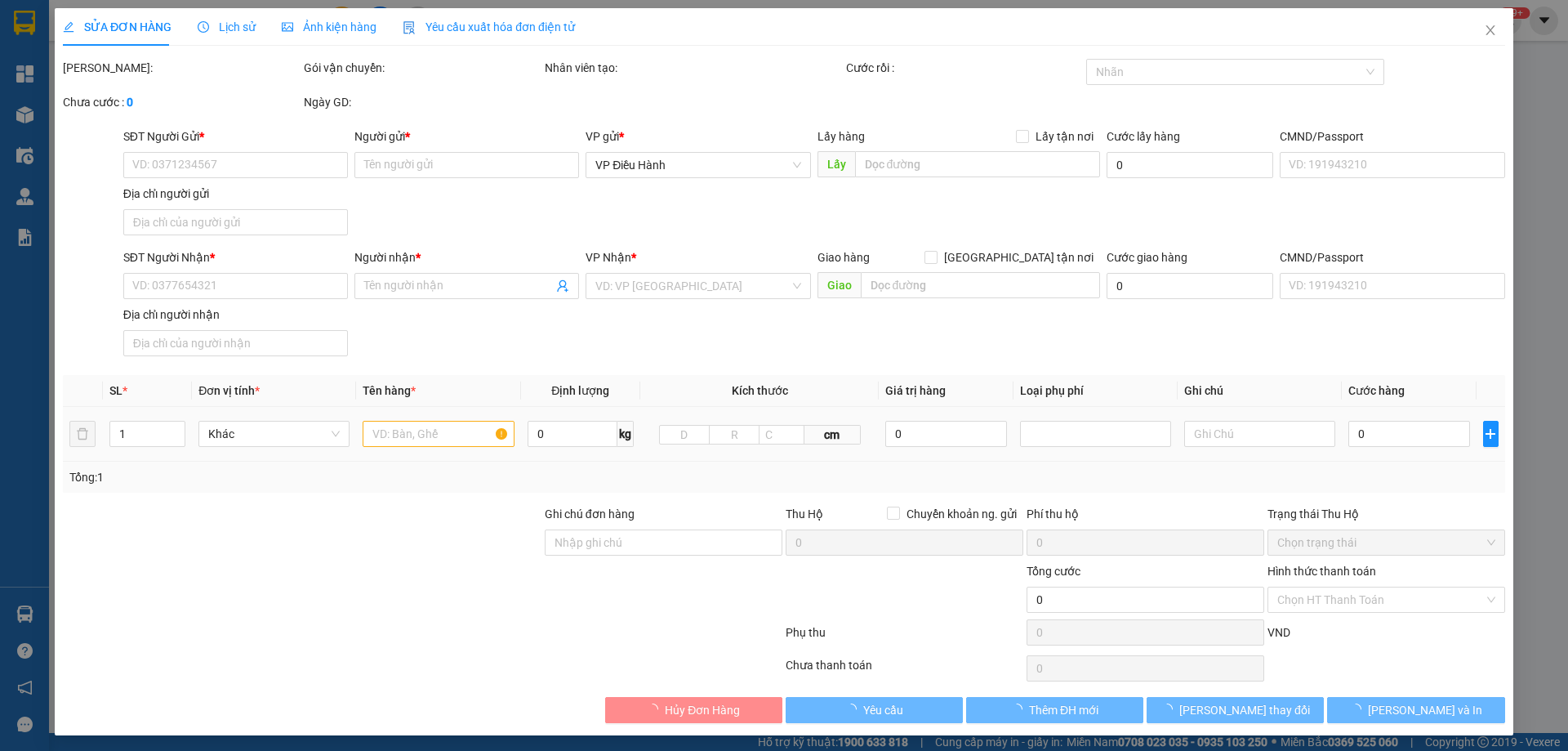
type input "1.550.000"
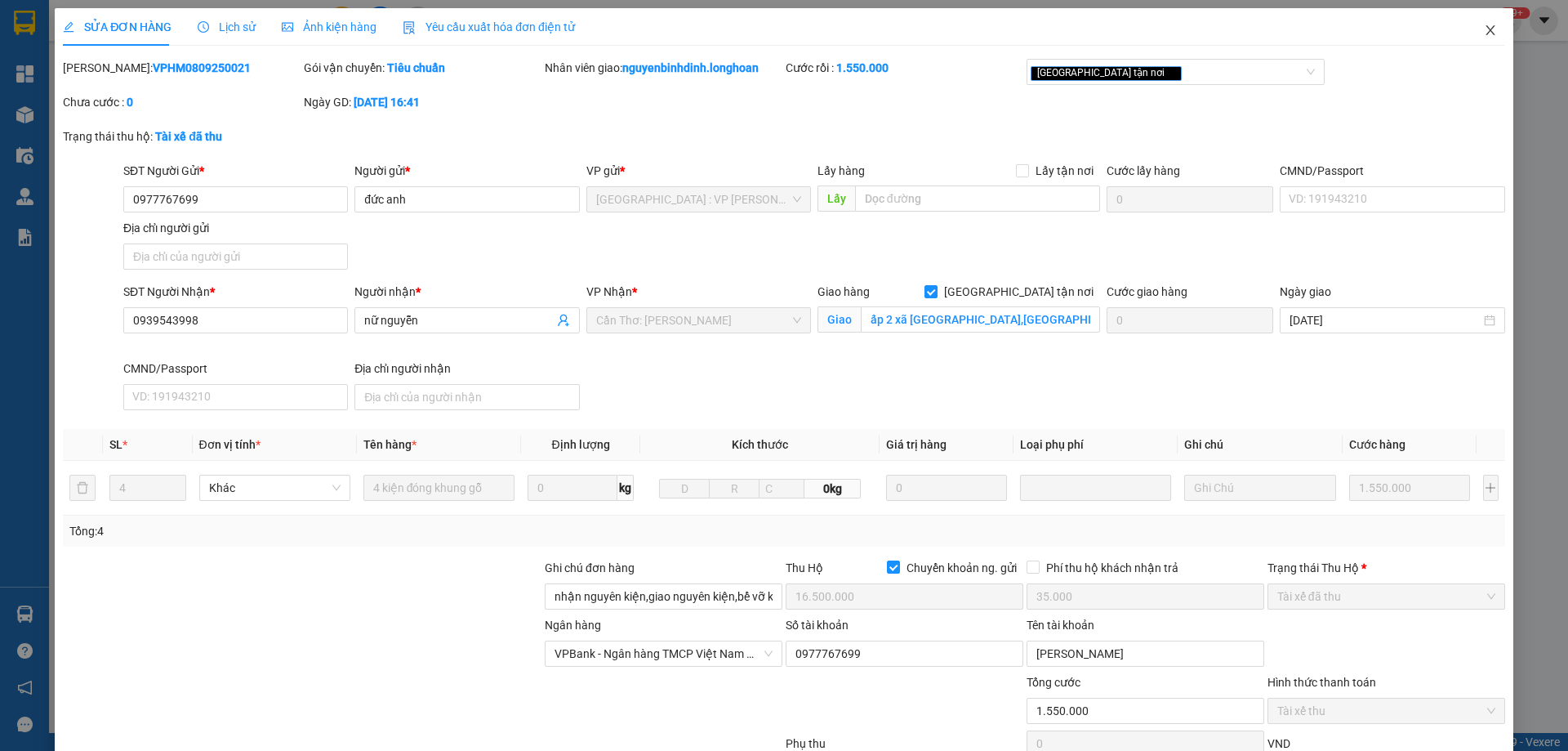
click at [1484, 28] on icon "close" at bounding box center [1490, 29] width 13 height 13
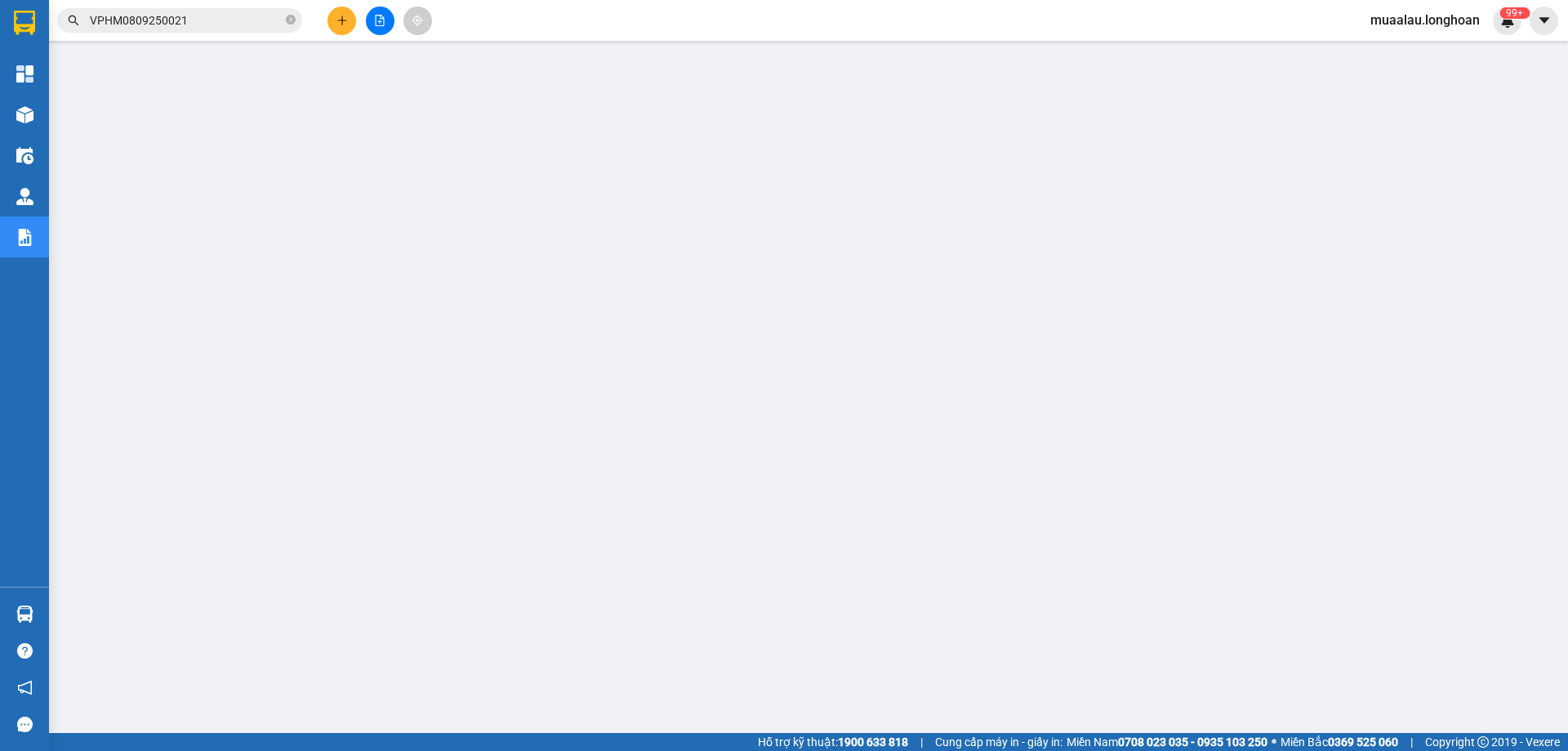
click at [194, 21] on input "VPHM0809250021" at bounding box center [186, 20] width 193 height 18
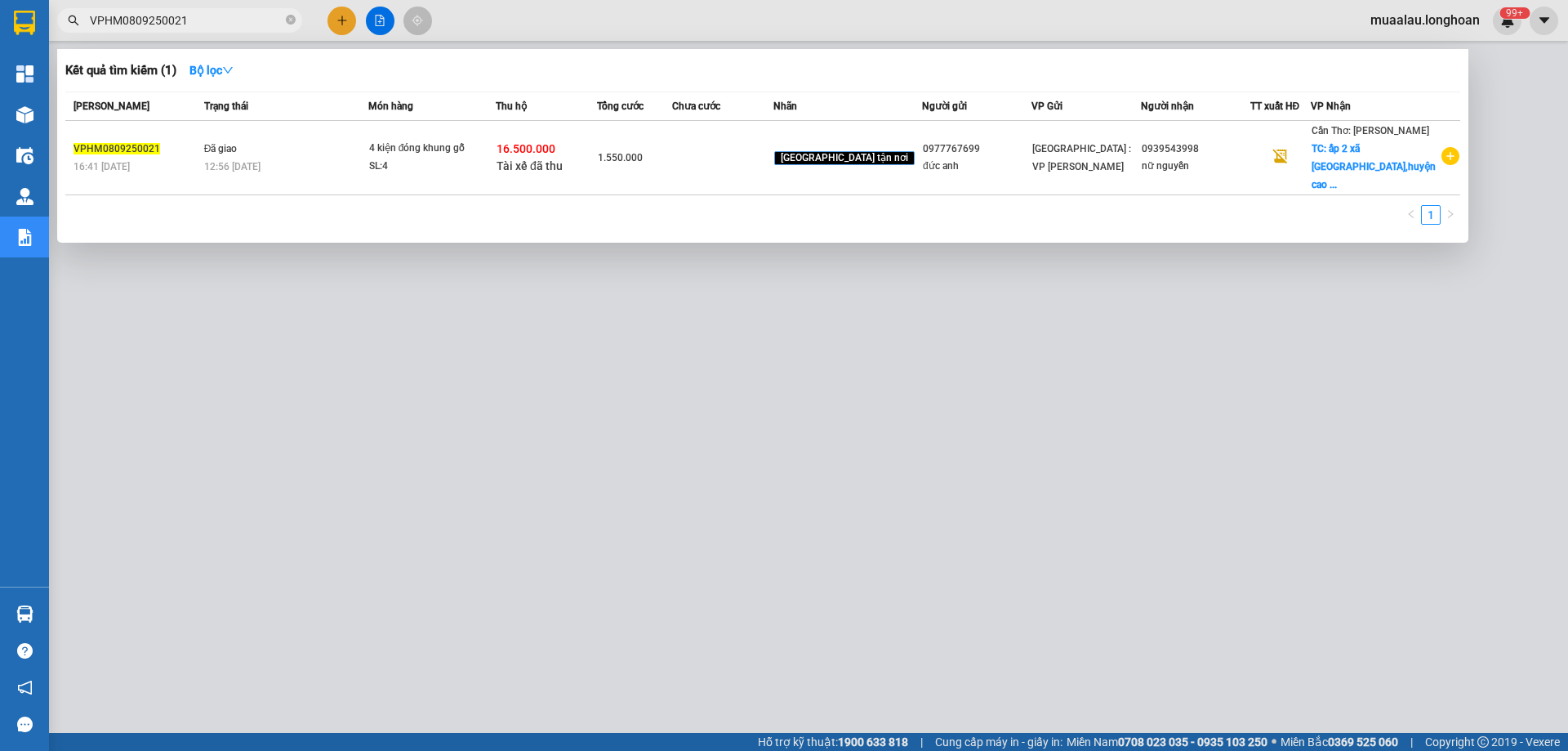
click at [194, 21] on input "VPHM0809250021" at bounding box center [186, 20] width 193 height 18
paste input "BXMT090925000"
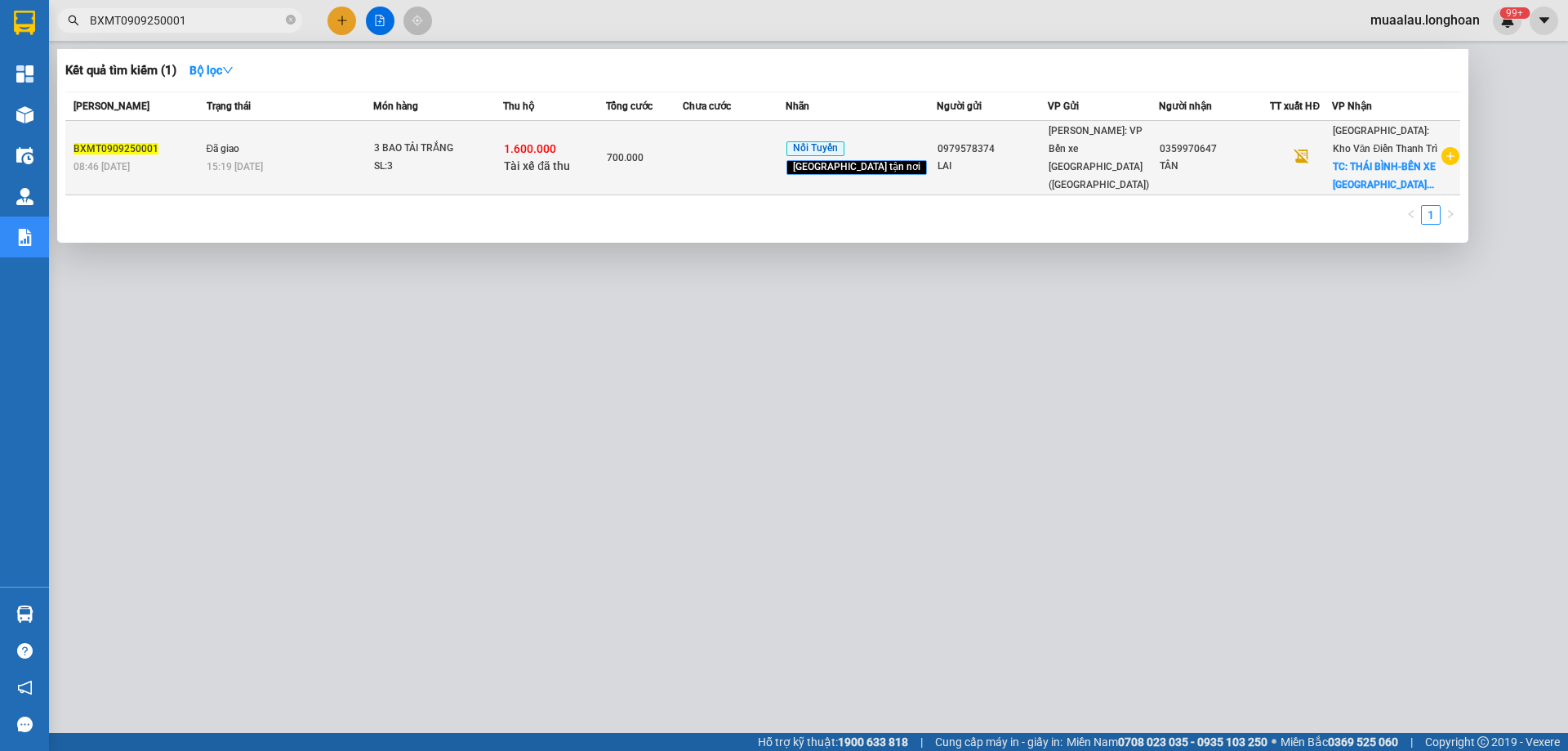
type input "BXMT0909250001"
click at [217, 148] on span "Đã giao" at bounding box center [223, 149] width 33 height 12
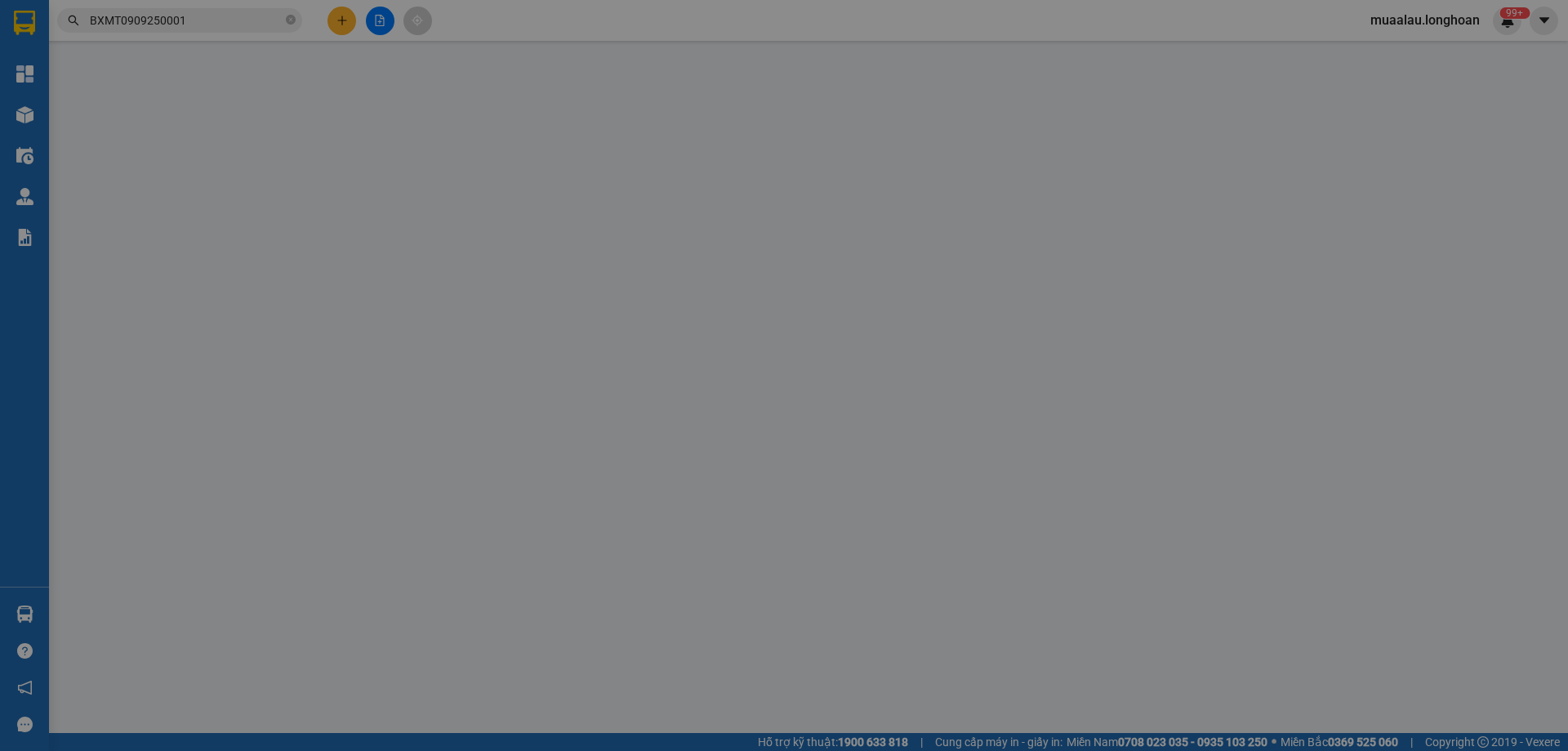
type input "0979578374"
type input "LAI"
type input "0359970647"
type input "TÂN"
checkbox input "true"
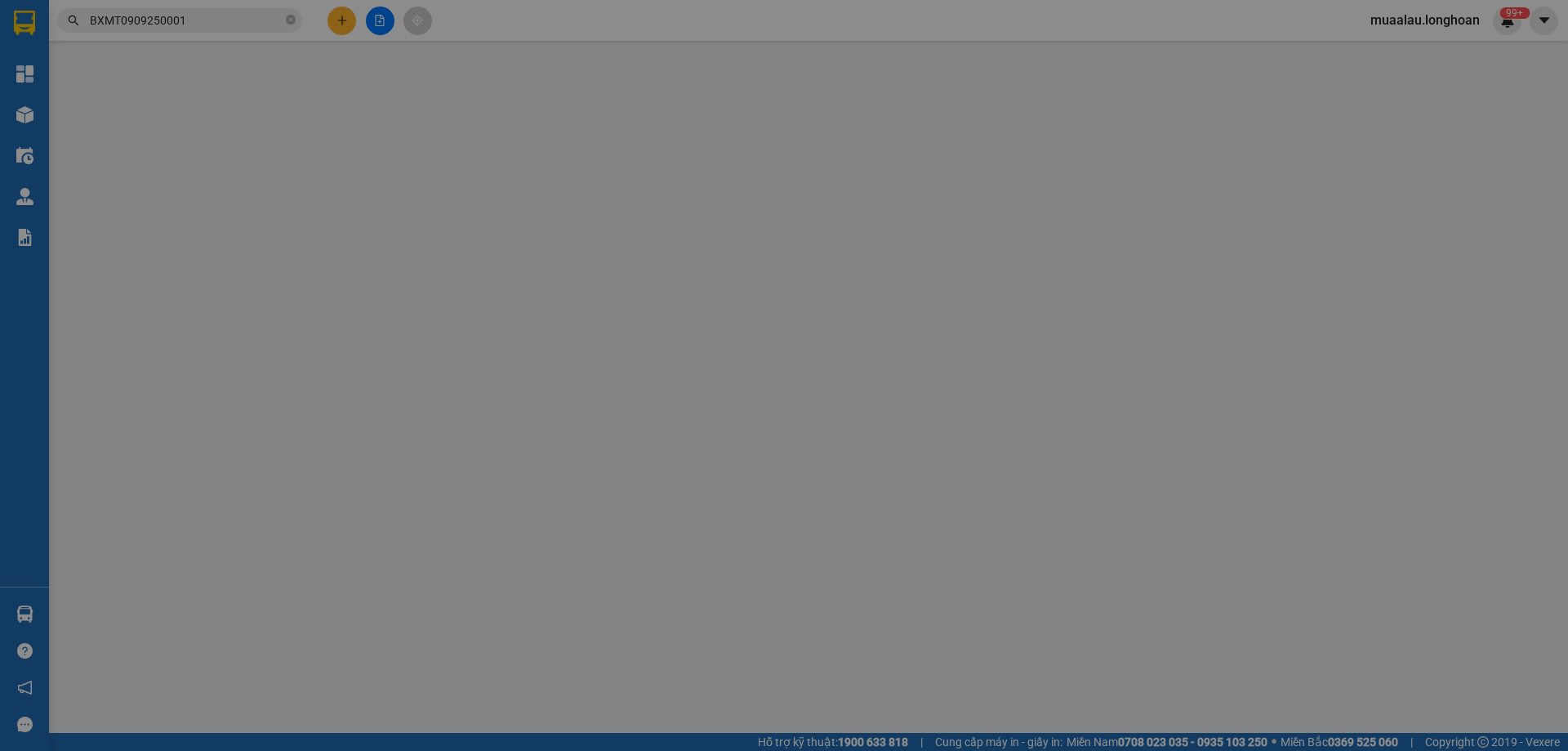
type input "THÁI BÌNH-BẾN XE [GEOGRAPHIC_DATA]"
checkbox input "true"
type input "1.600.000"
type input "10.000"
type input "700.000"
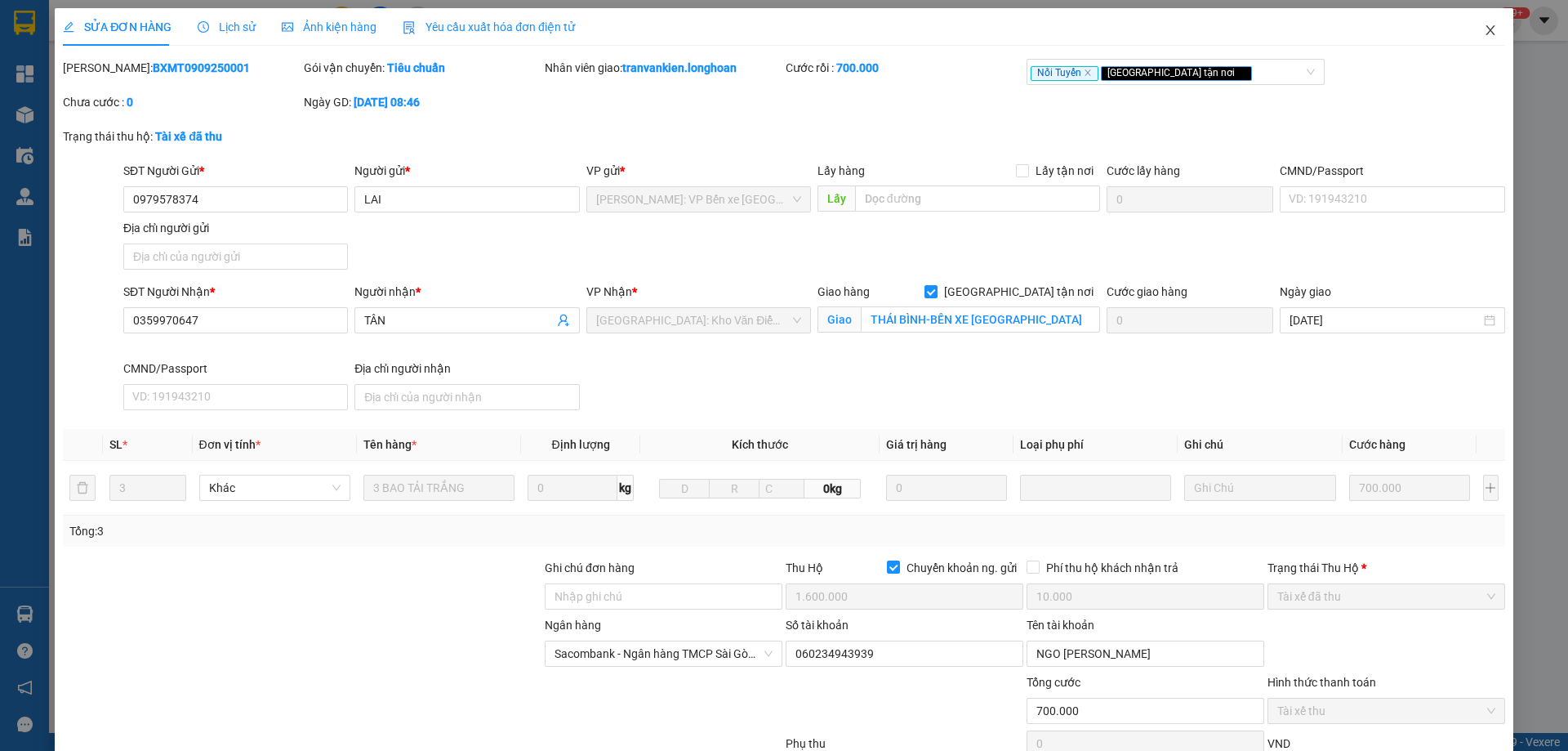
click at [1484, 24] on icon "close" at bounding box center [1490, 29] width 13 height 13
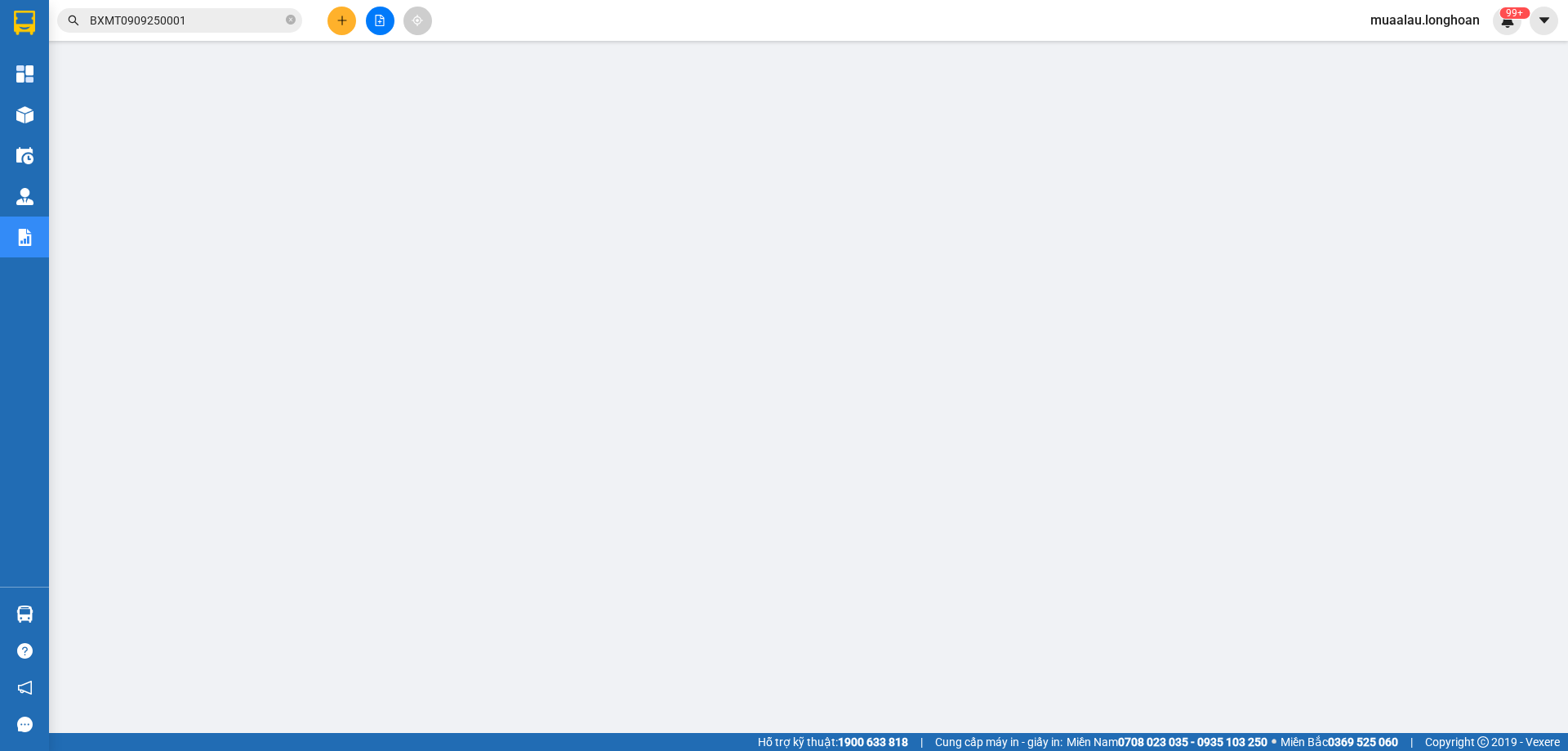
click at [194, 15] on input "BXMT0909250001" at bounding box center [186, 20] width 193 height 18
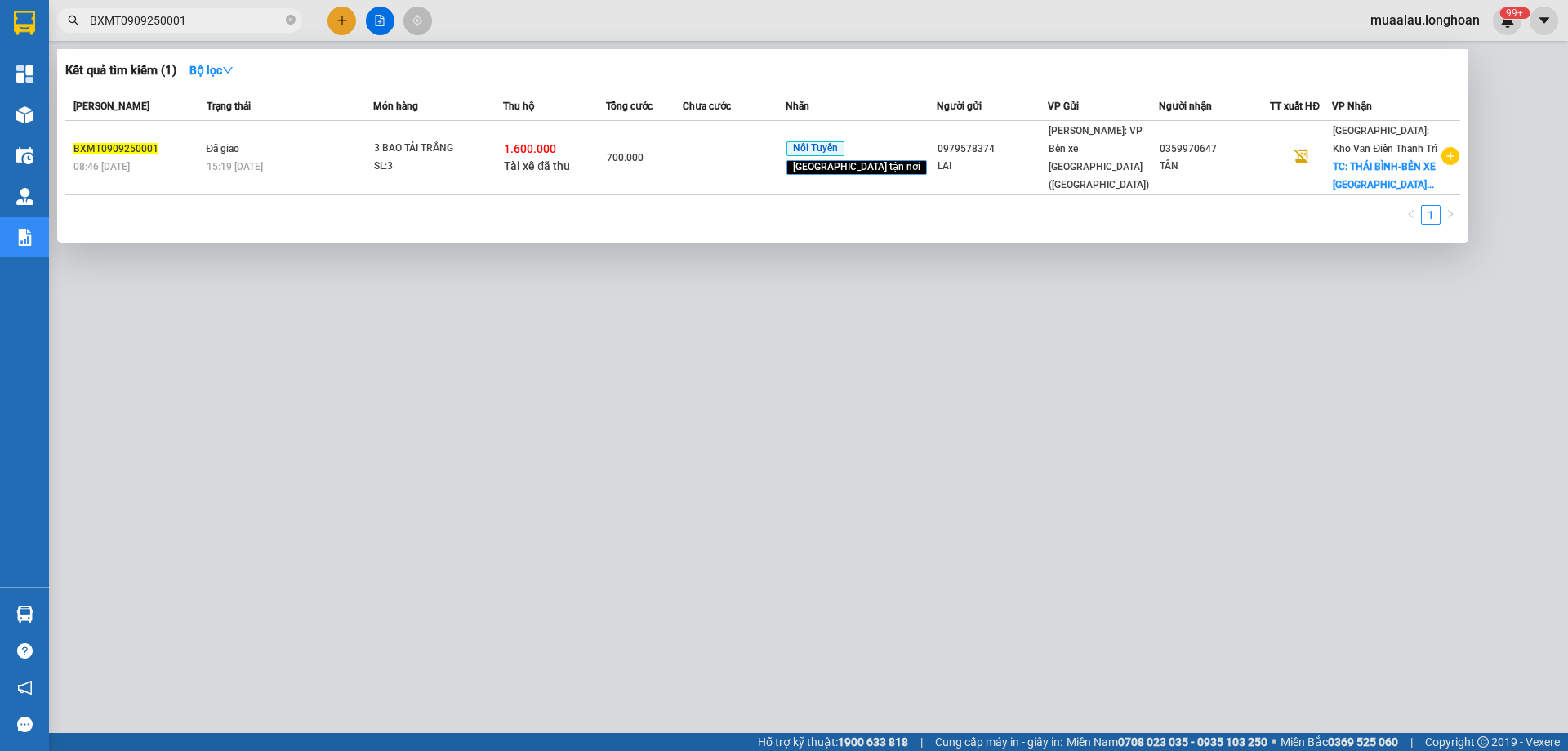
click at [194, 15] on input "BXMT0909250001" at bounding box center [186, 20] width 193 height 18
click at [195, 24] on input "BXMT0909250001" at bounding box center [186, 20] width 193 height 18
paste input "VPHM080925002"
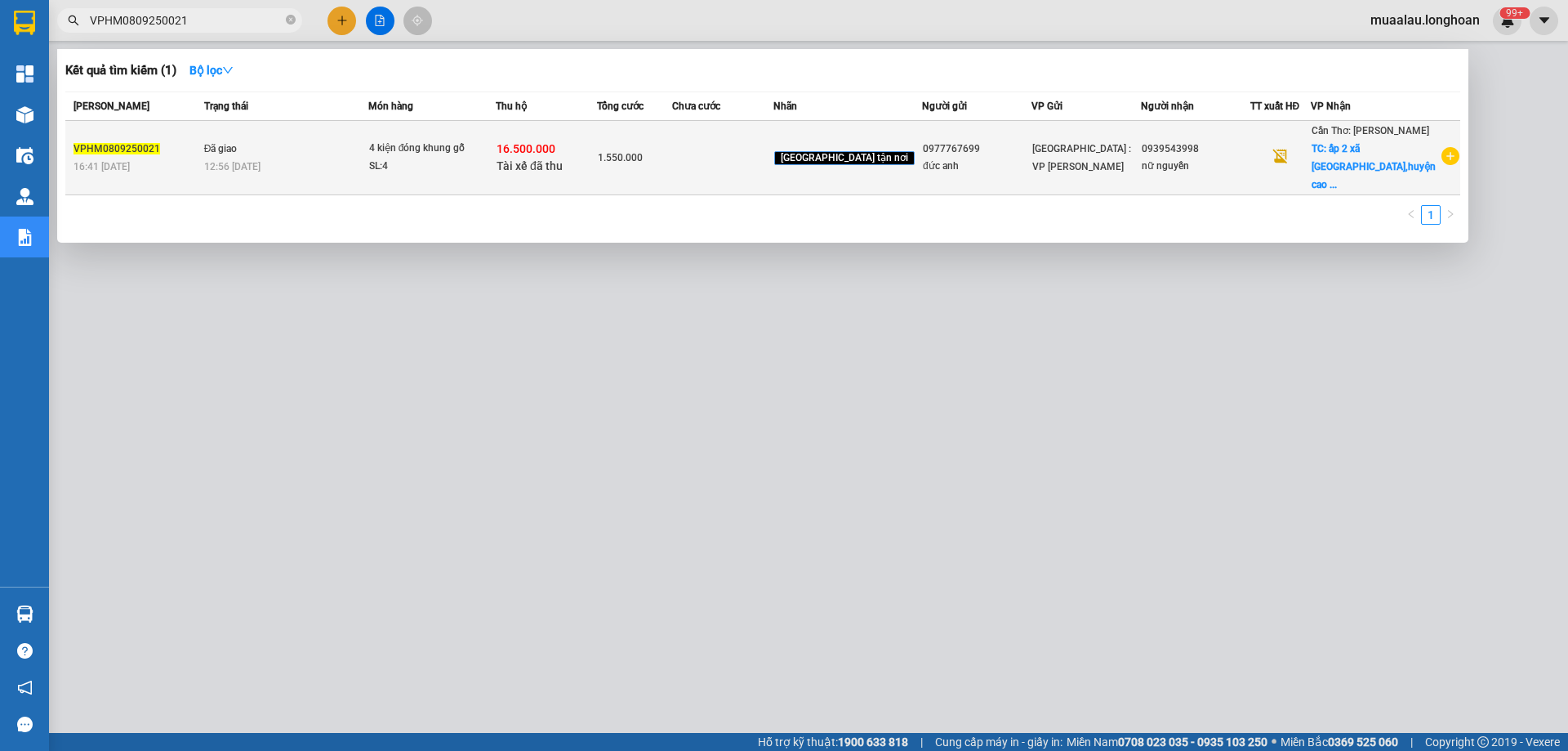
type input "VPHM0809250021"
click at [193, 158] on div "16:41 [DATE]" at bounding box center [135, 167] width 126 height 18
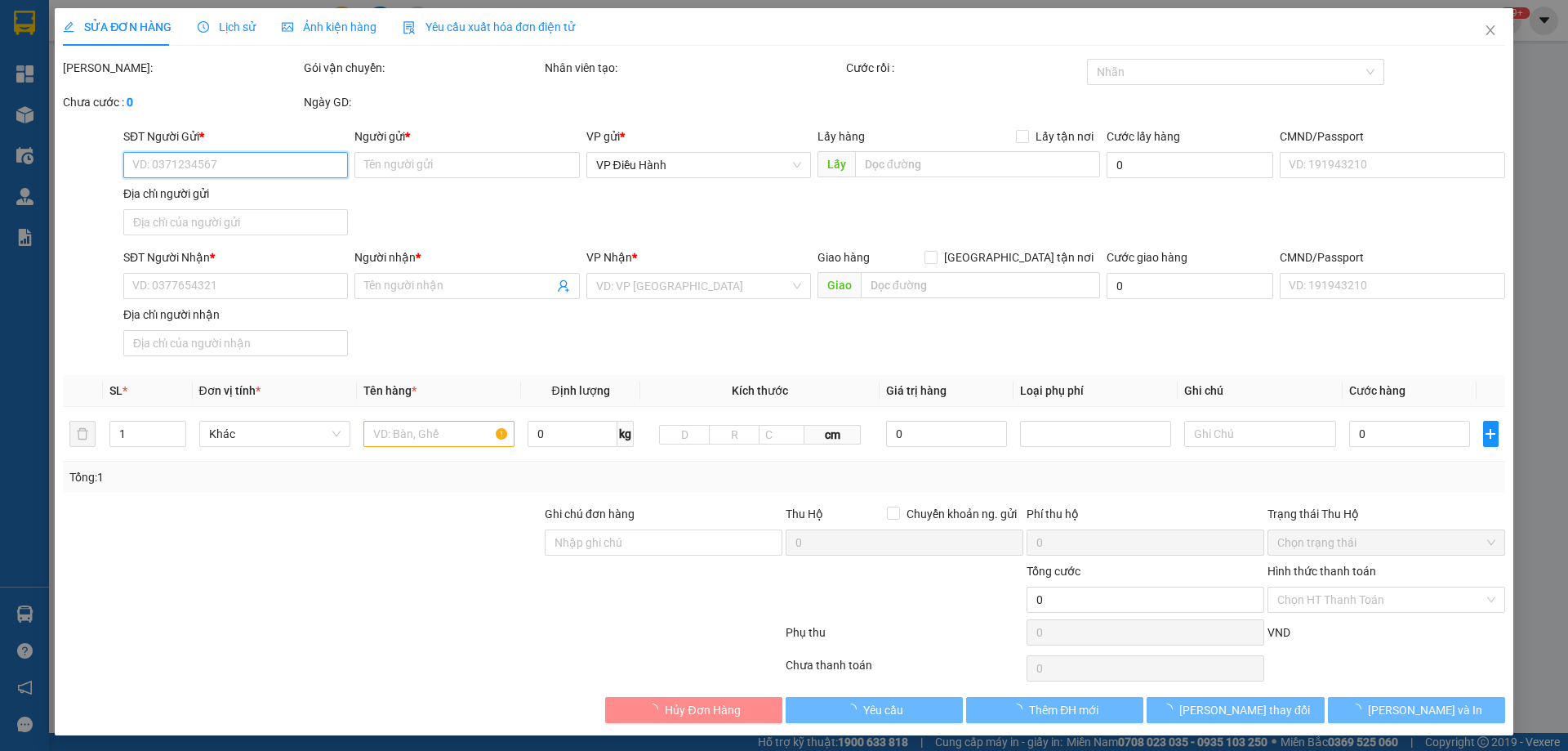
type input "0977767699"
type input "đức anh"
type input "0939543998"
type input "nữ nguyễn"
checkbox input "true"
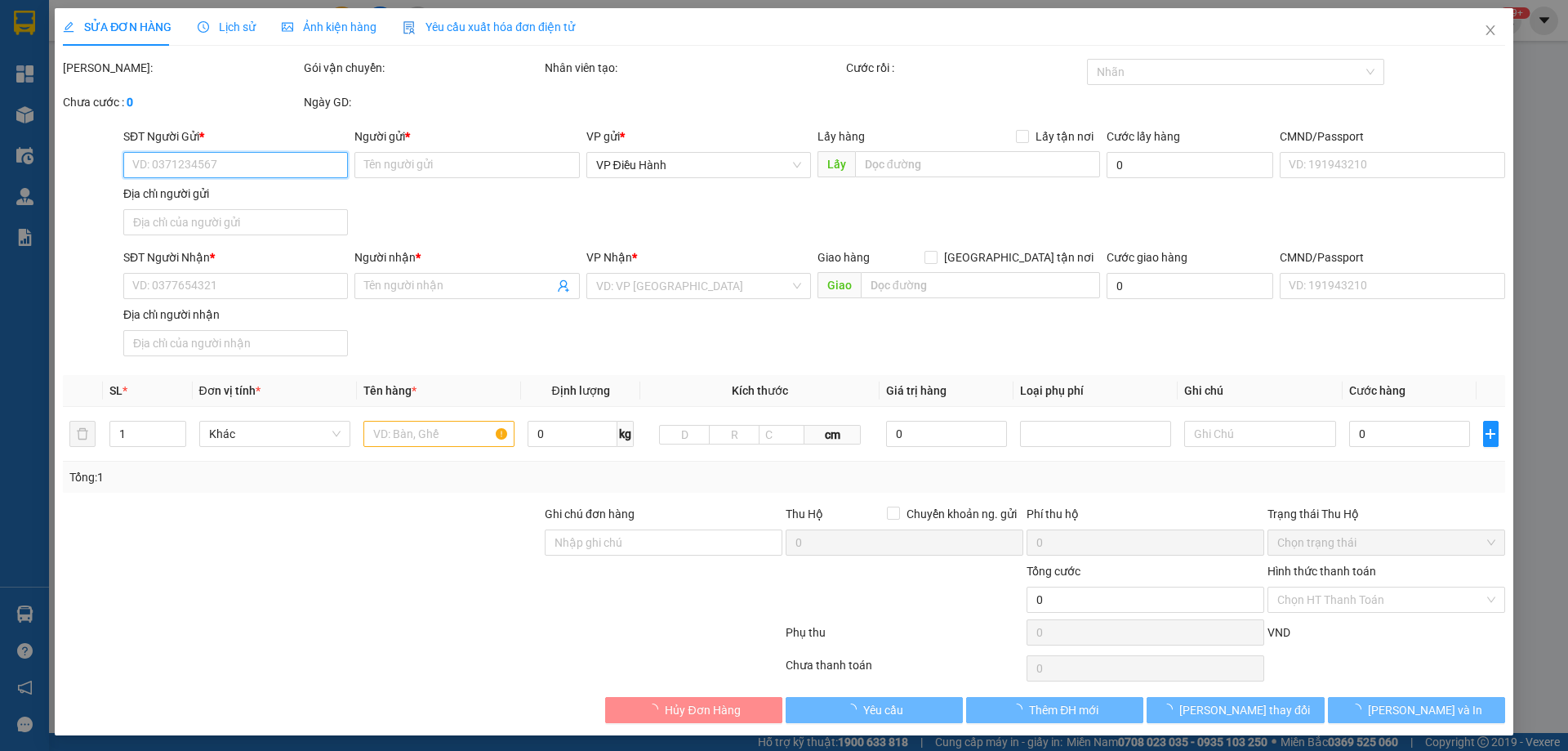
type input "ấp 2 xã [GEOGRAPHIC_DATA],[GEOGRAPHIC_DATA],[GEOGRAPHIC_DATA]"
type input "nhận nguyên kiện,giao nguyên kiện,bể vỡ k đền"
checkbox input "true"
type input "16.500.000"
type input "35.000"
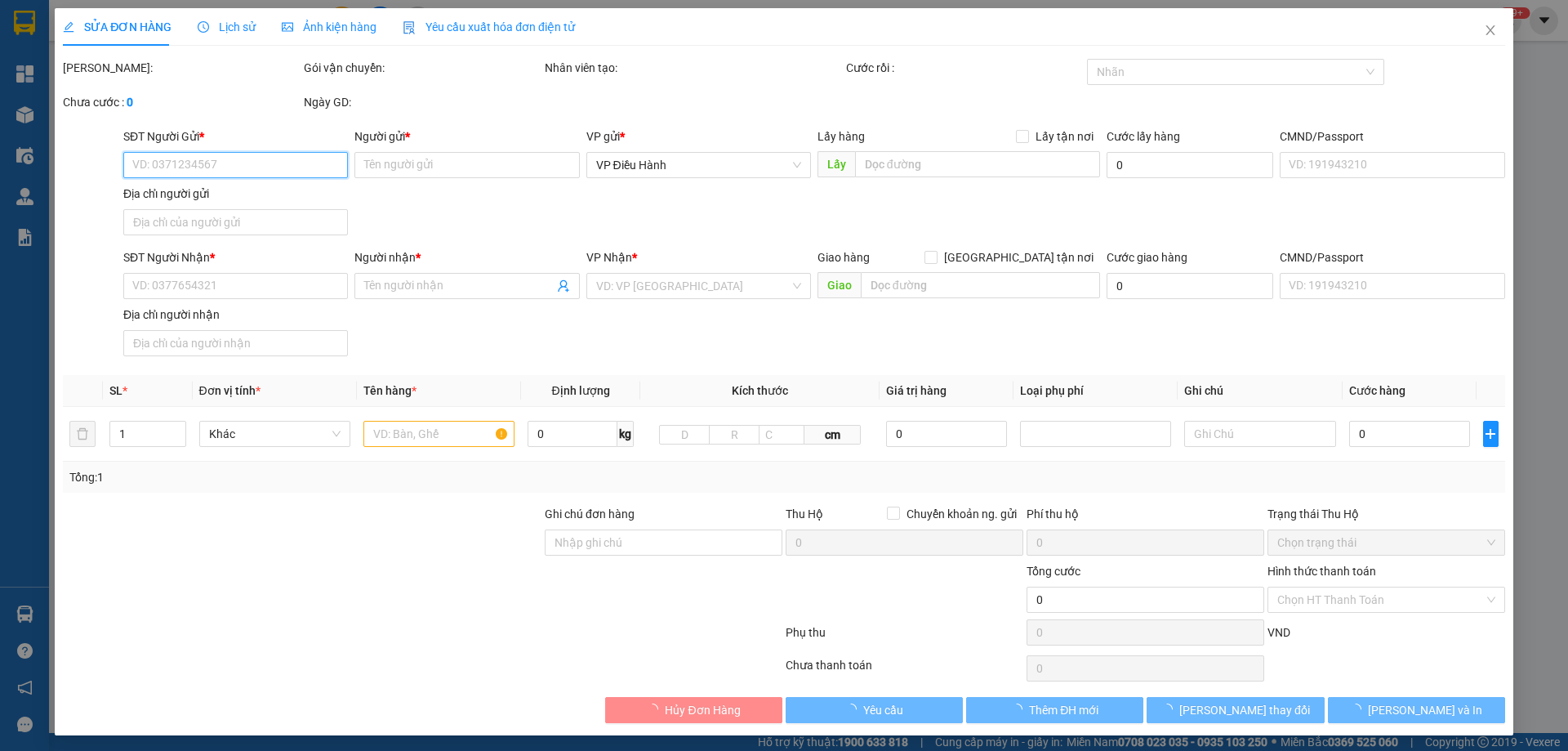
type input "1.550.000"
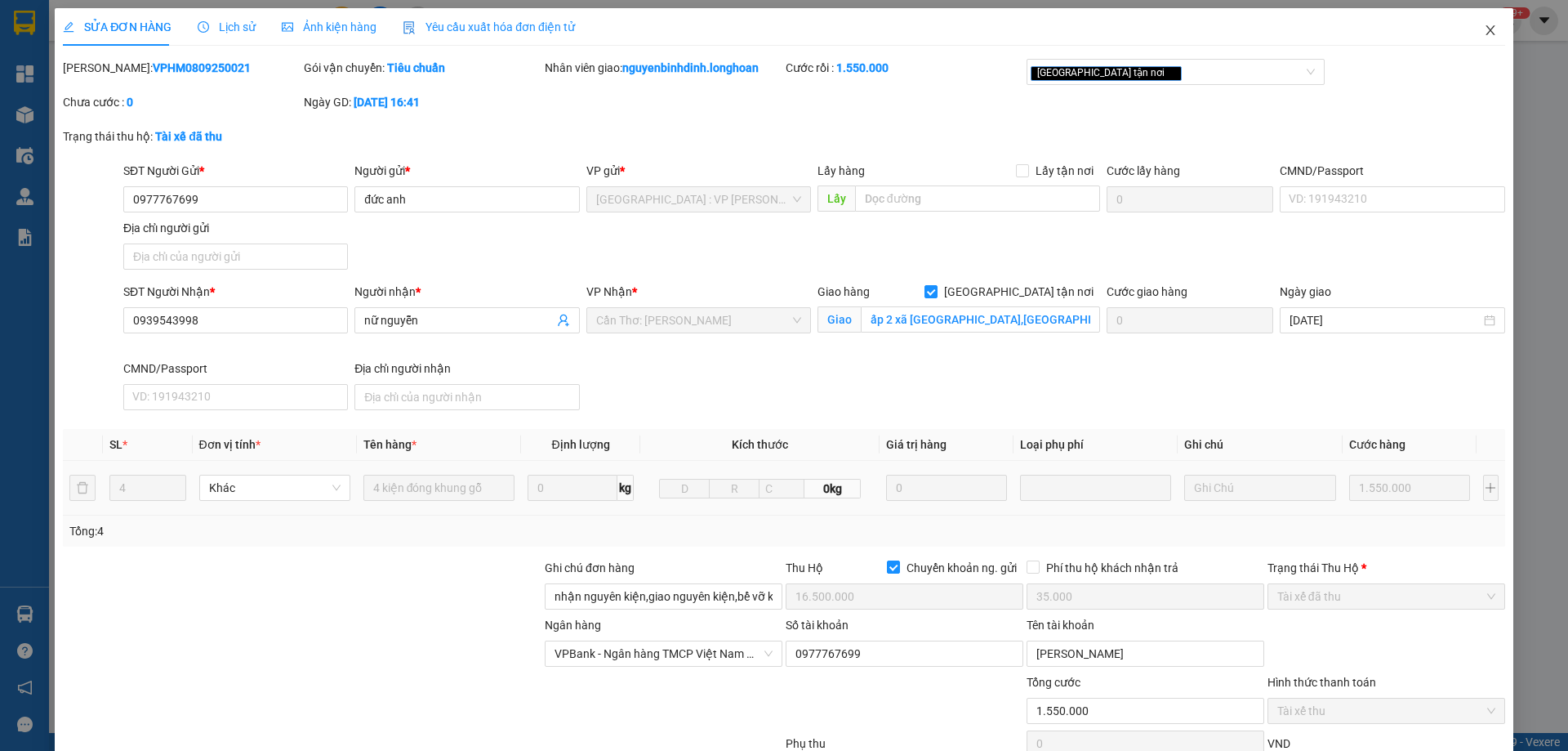
click at [1484, 27] on icon "close" at bounding box center [1490, 29] width 13 height 13
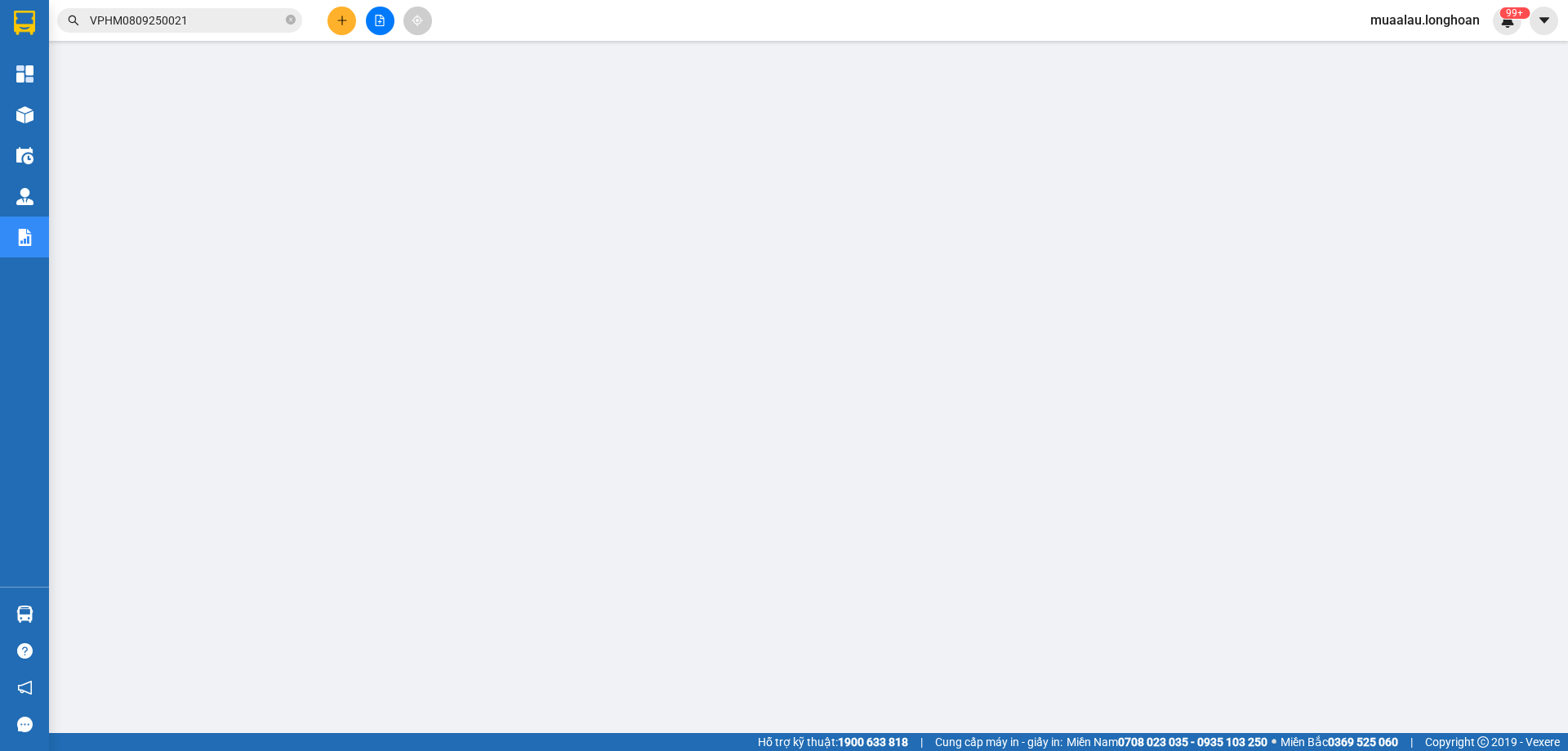
click at [215, 24] on input "VPHM0809250021" at bounding box center [186, 20] width 193 height 18
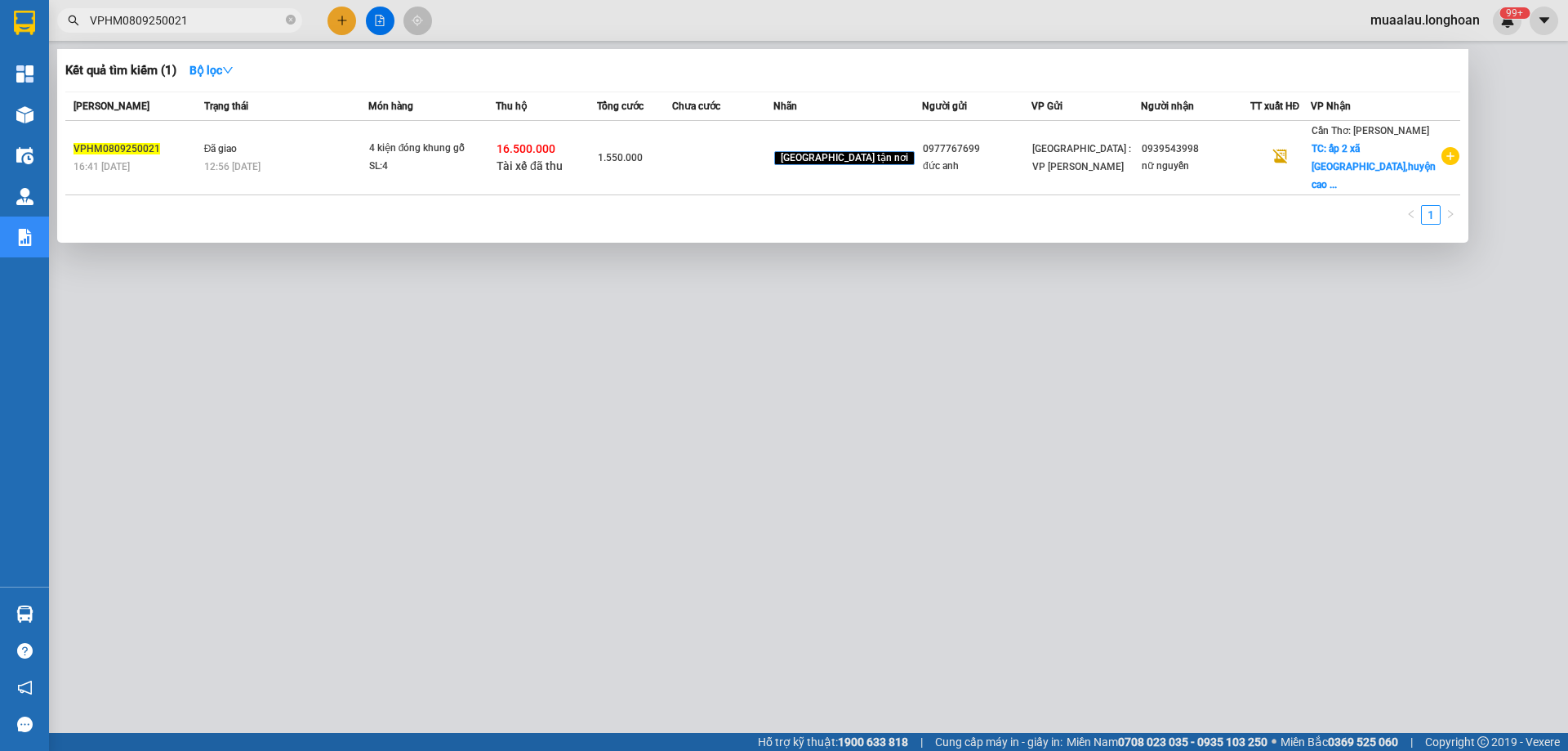
click at [215, 24] on input "VPHM0809250021" at bounding box center [186, 20] width 193 height 18
paste input "HNVD0909250002"
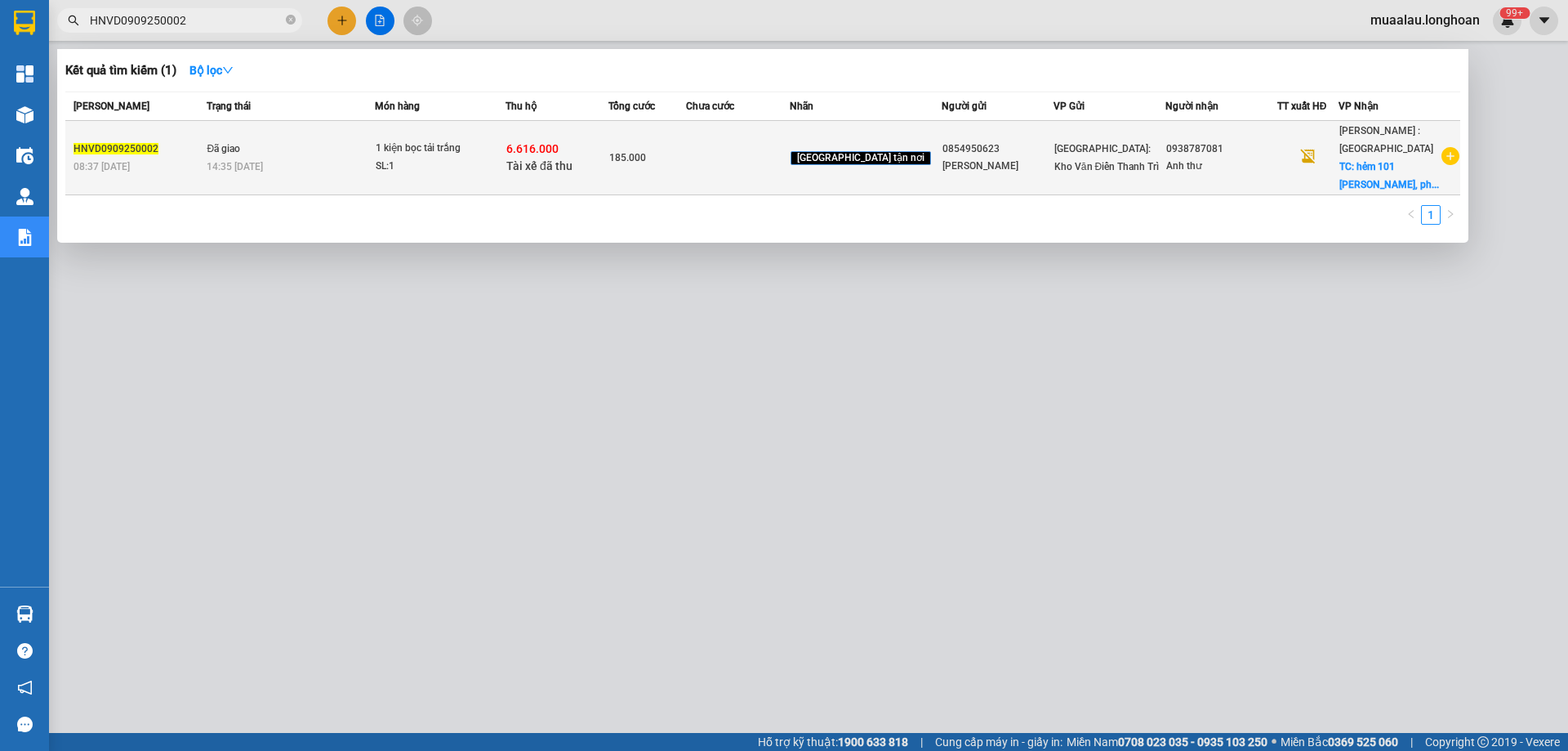
type input "HNVD0909250002"
click at [224, 151] on span "Đã giao" at bounding box center [223, 149] width 33 height 12
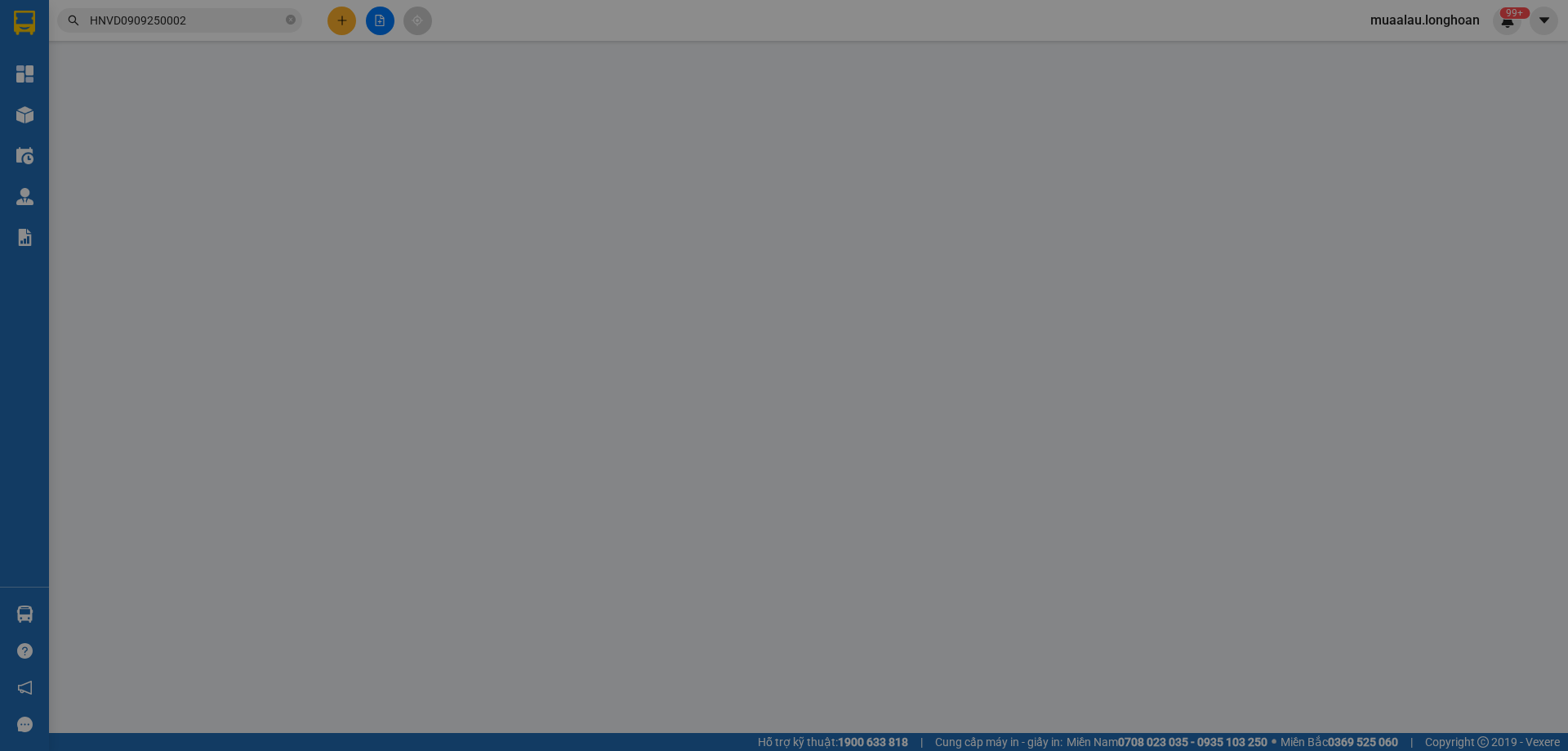
type input "0854950623"
type input "[PERSON_NAME]"
type input "0938787081"
type input "Anh thư"
checkbox input "true"
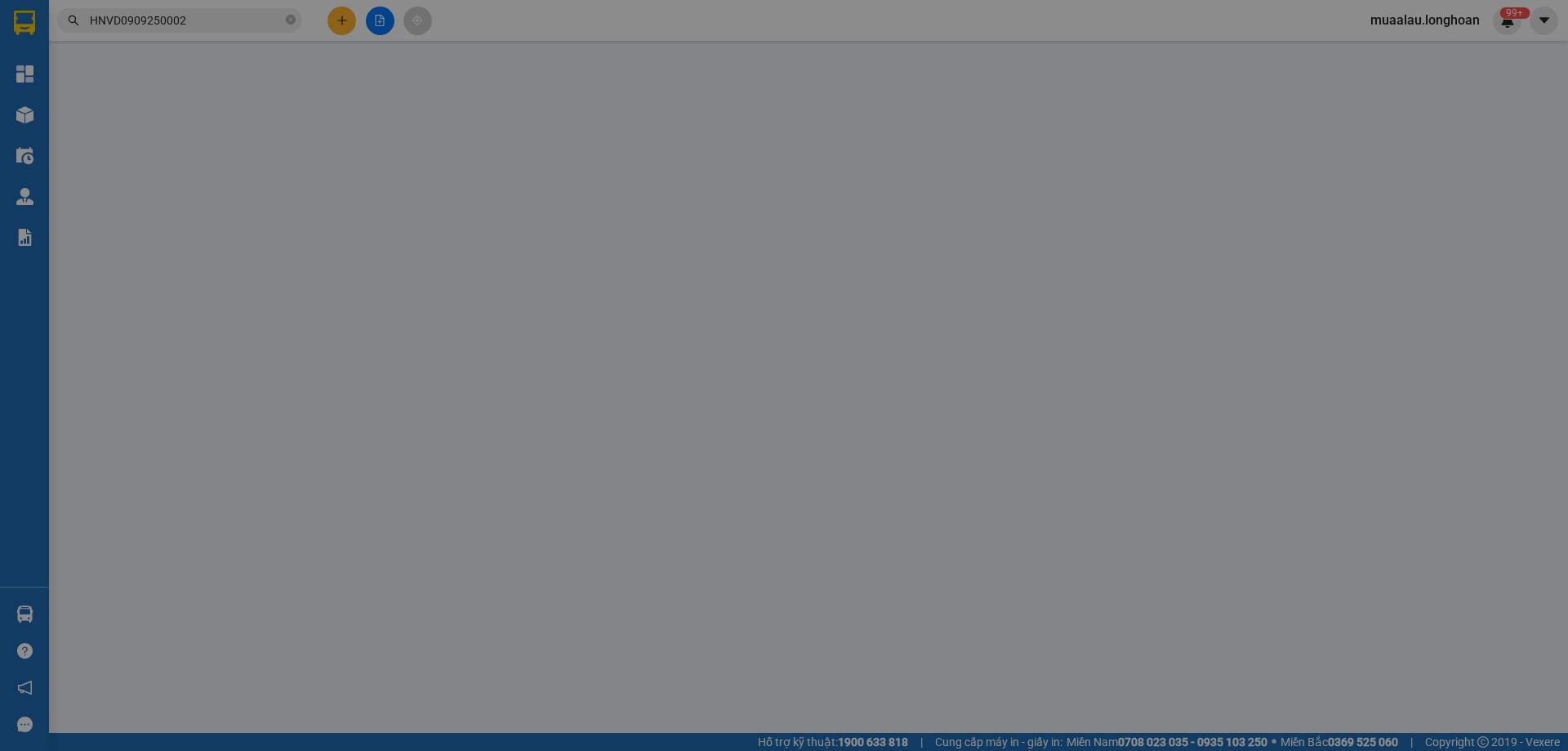
type input "hẻm [STREET_ADDRESS][PERSON_NAME]"
type input "hàng giao nguyên kiện, hư vỡ ko đền"
checkbox input "true"
type input "6.616.000"
type input "25.000"
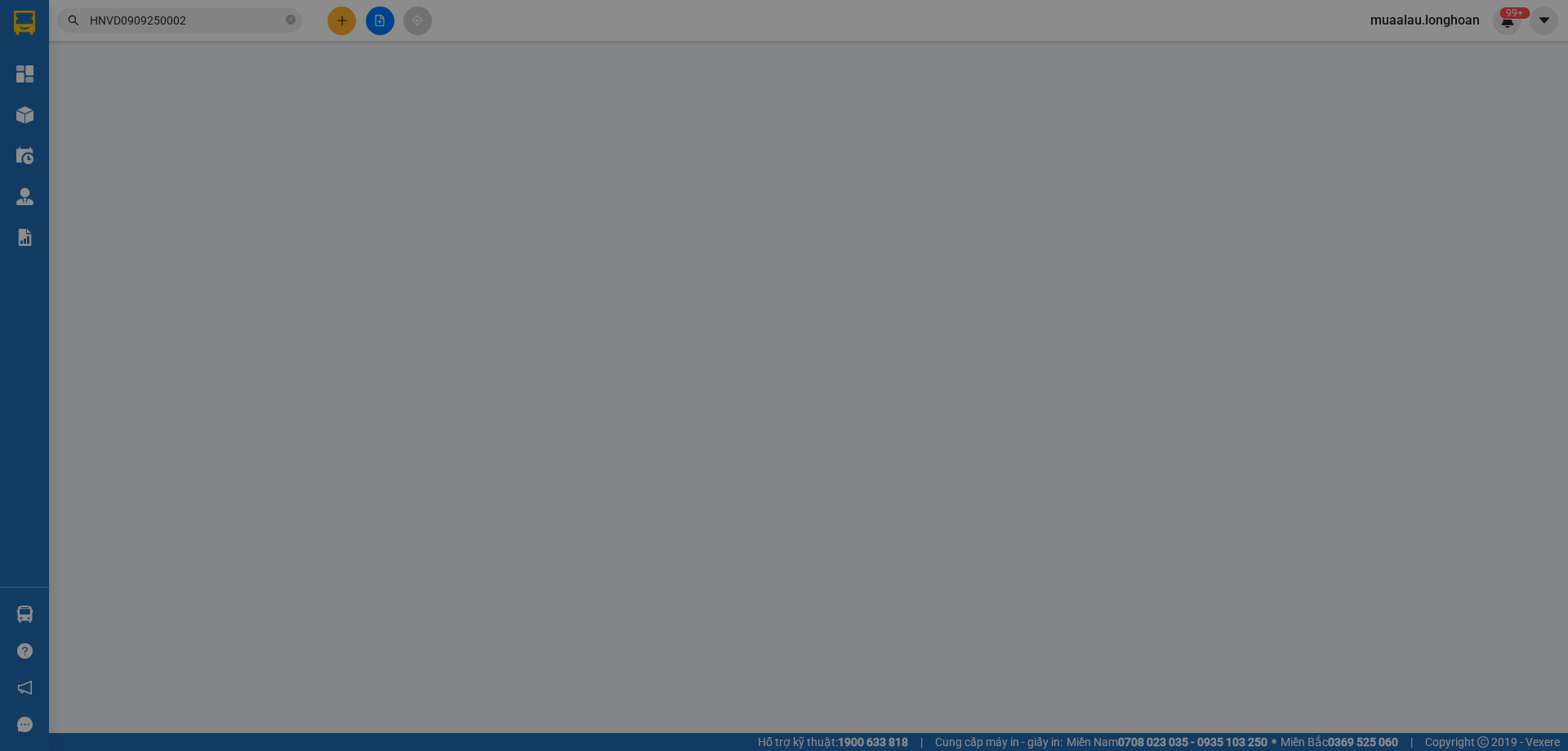
type input "185.000"
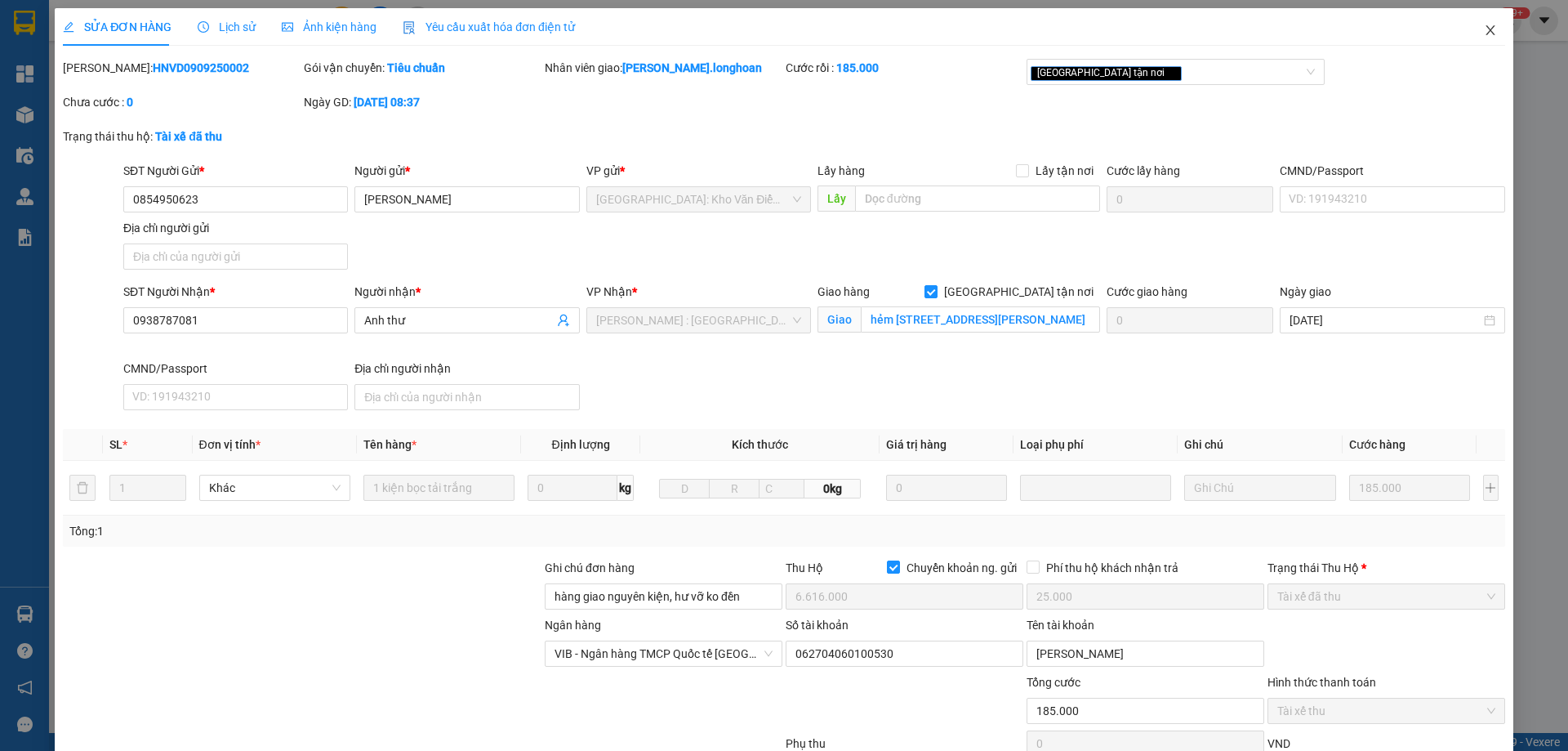
click at [1485, 28] on icon "close" at bounding box center [1489, 30] width 9 height 10
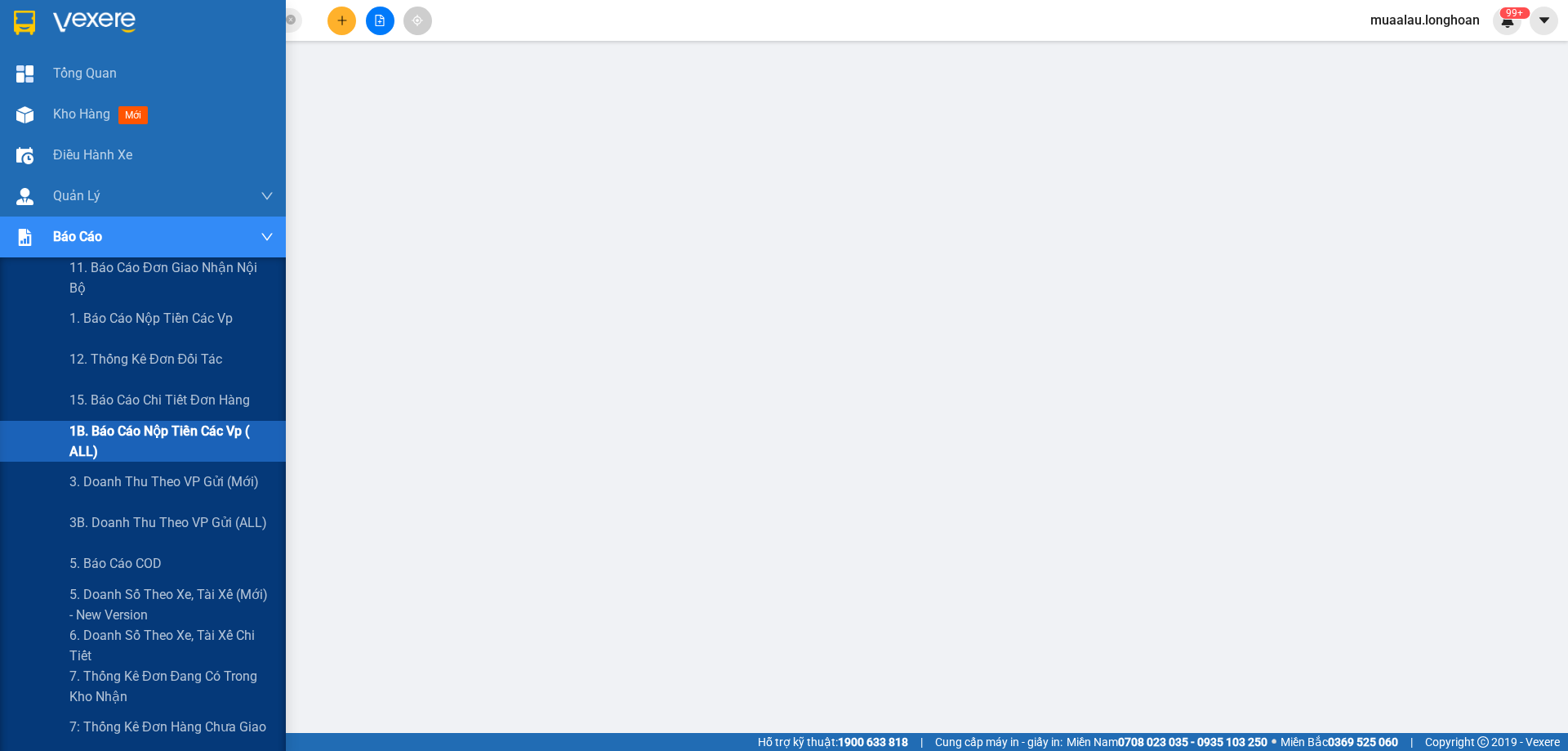
click at [78, 252] on div "Báo cáo" at bounding box center [164, 237] width 220 height 41
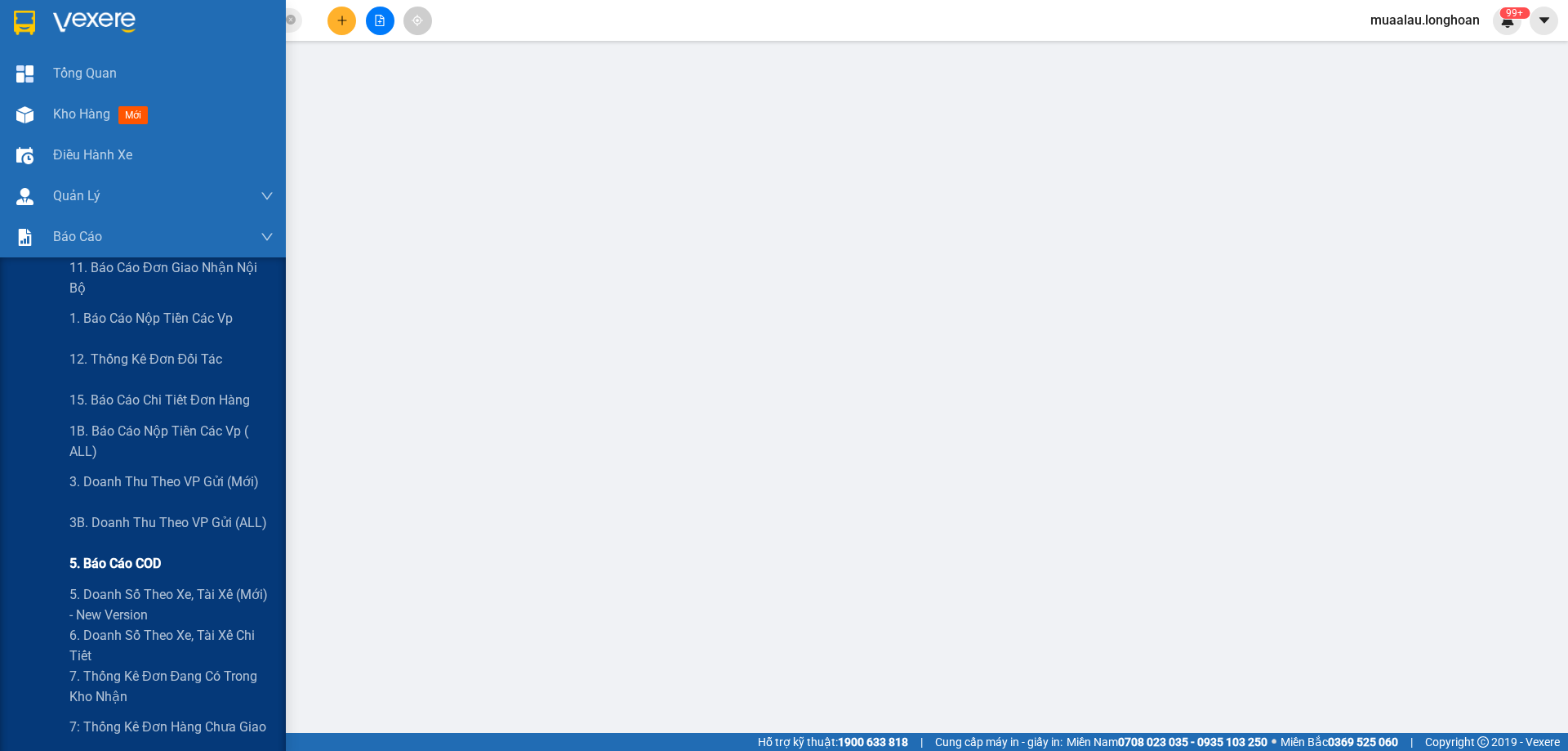
drag, startPoint x: 140, startPoint y: 561, endPoint x: 203, endPoint y: 439, distance: 137.3
click at [140, 562] on span "5. Báo cáo COD" at bounding box center [115, 563] width 92 height 20
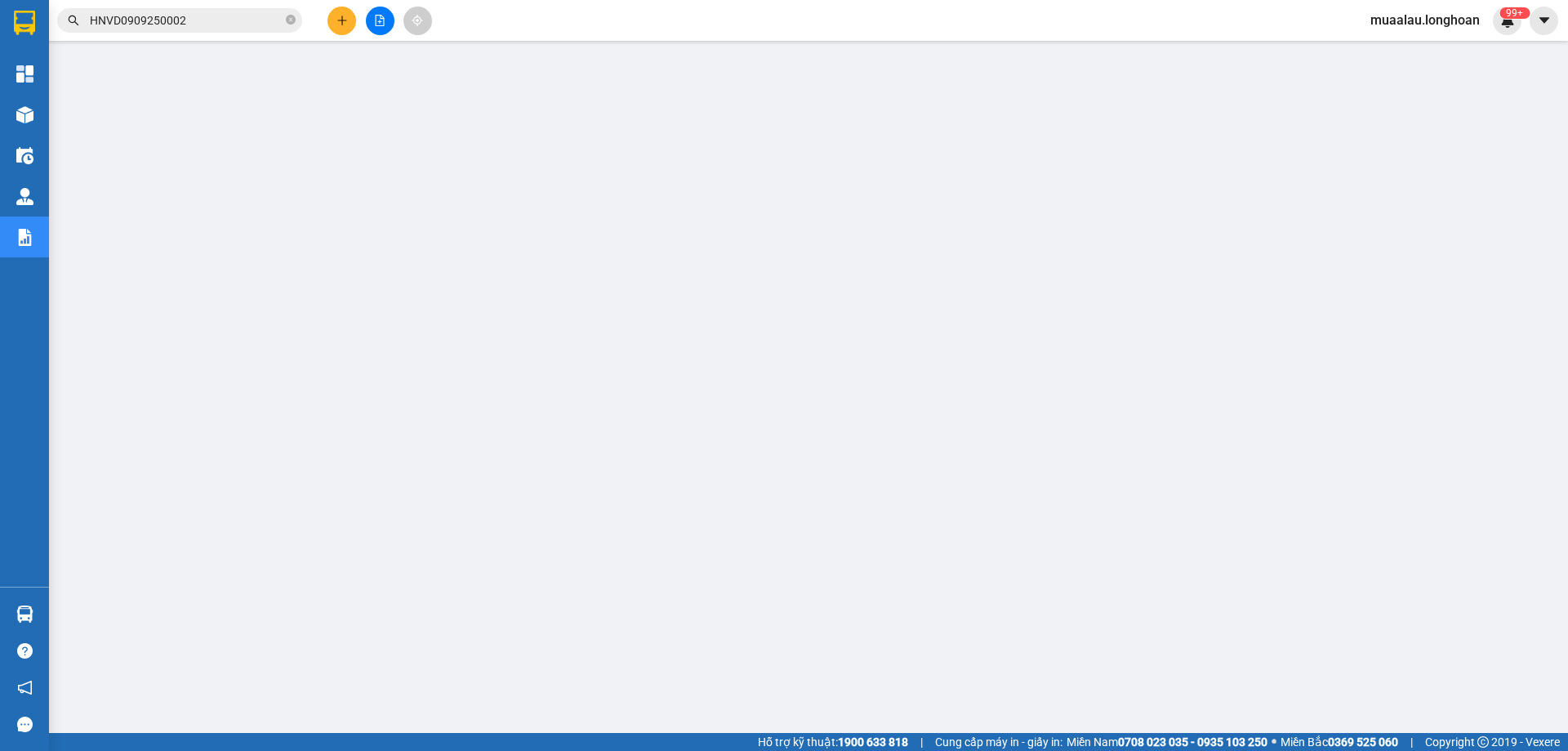
click at [210, 22] on input "HNVD0909250002" at bounding box center [186, 20] width 193 height 18
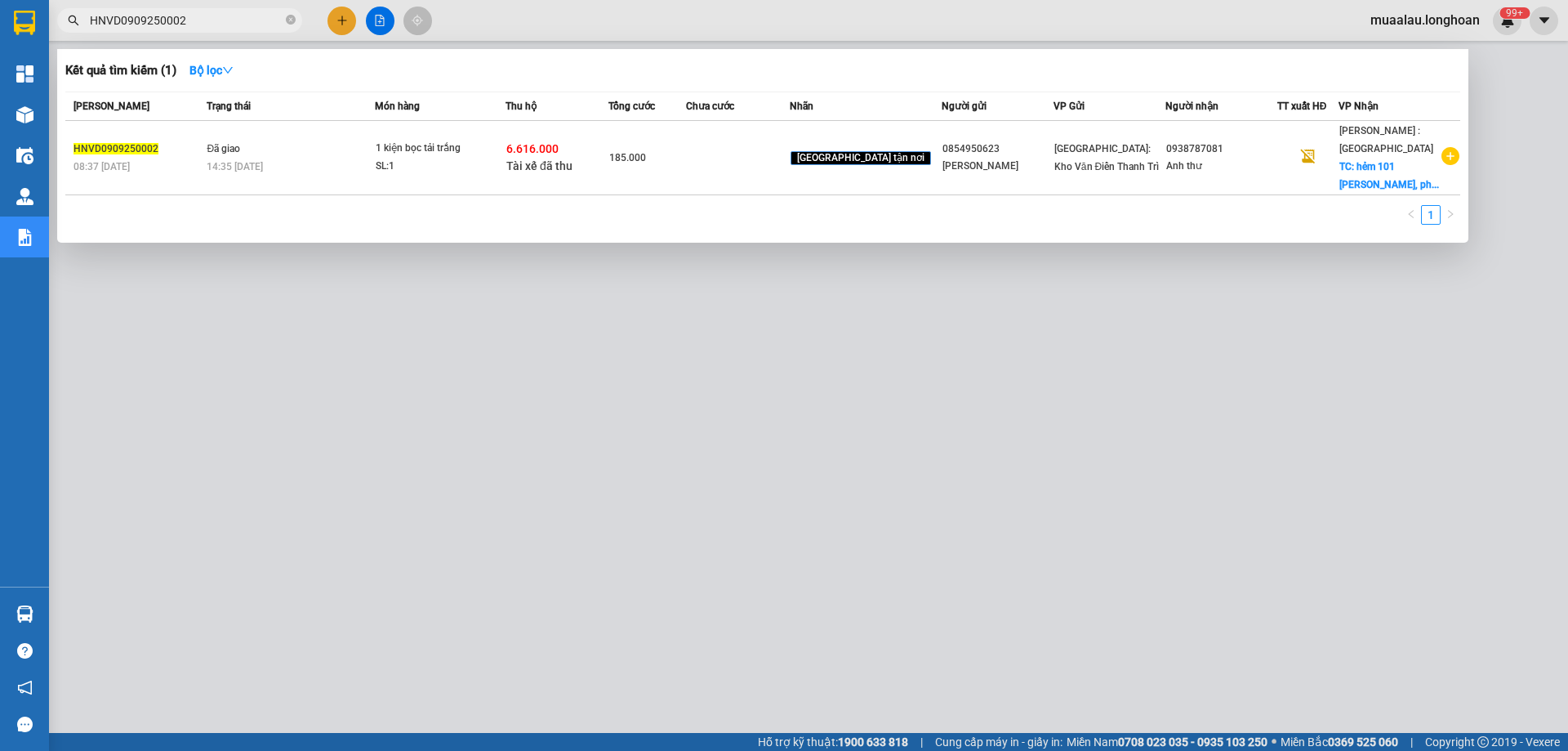
click at [210, 22] on input "HNVD0909250002" at bounding box center [186, 20] width 193 height 18
paste input "VPMD0909250049"
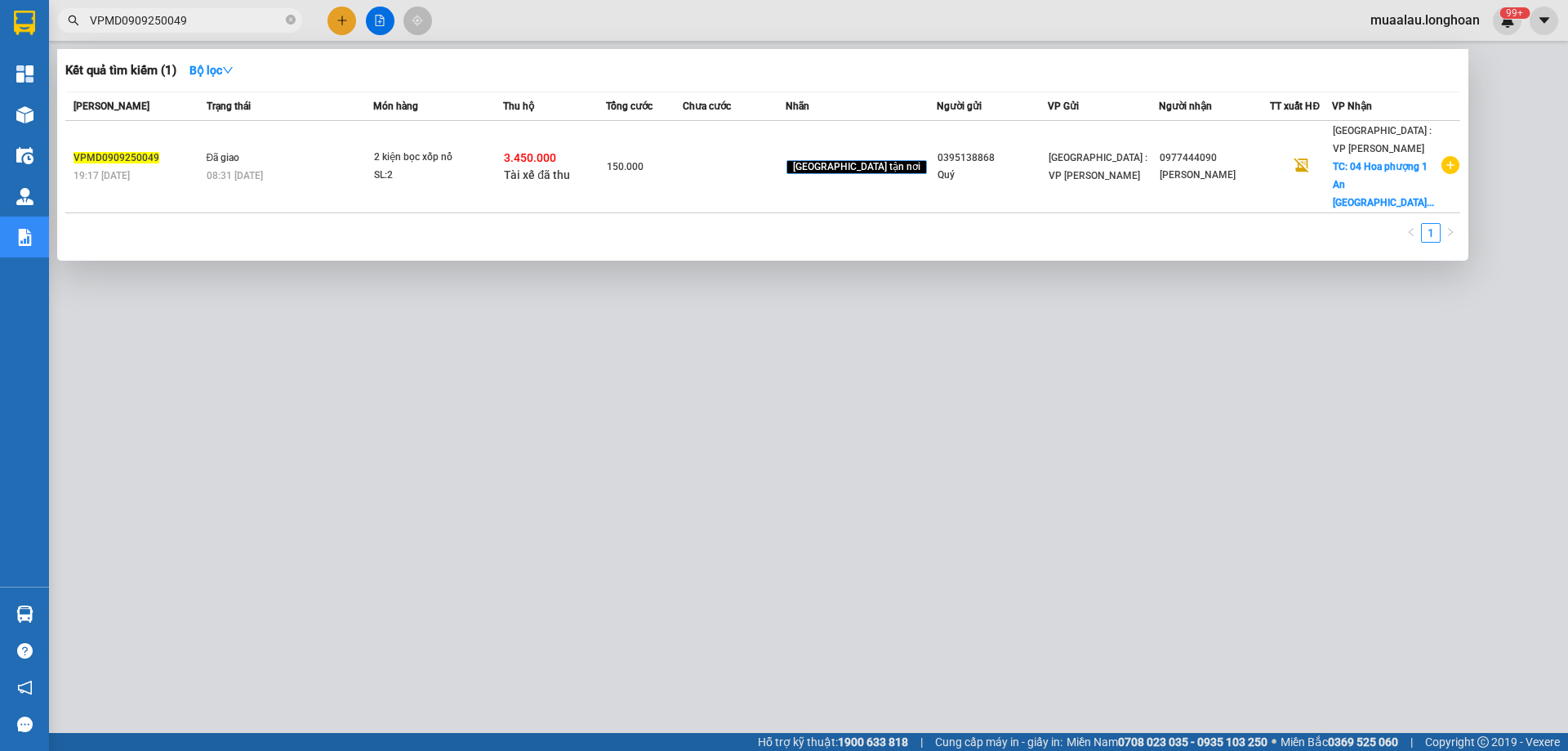
type input "VPMD0909250049"
click at [467, 563] on div at bounding box center [784, 375] width 1568 height 751
